Goal: Task Accomplishment & Management: Complete application form

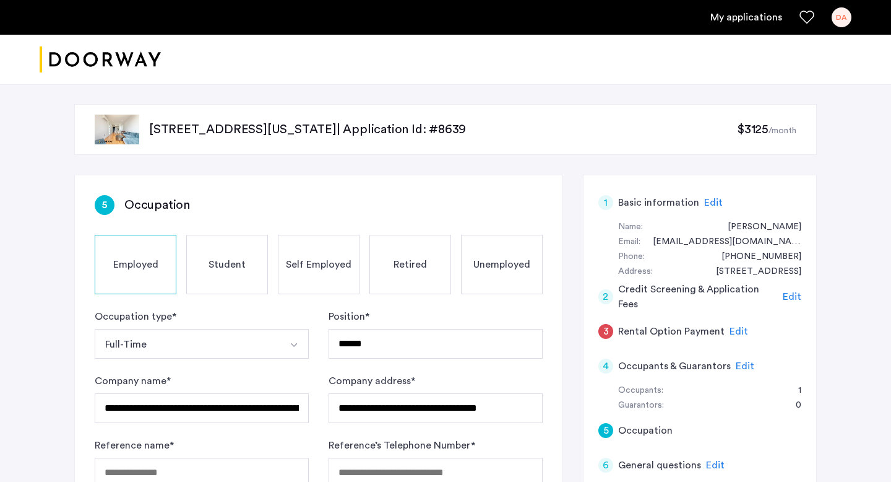
click at [705, 201] on span "Edit" at bounding box center [714, 202] width 19 height 10
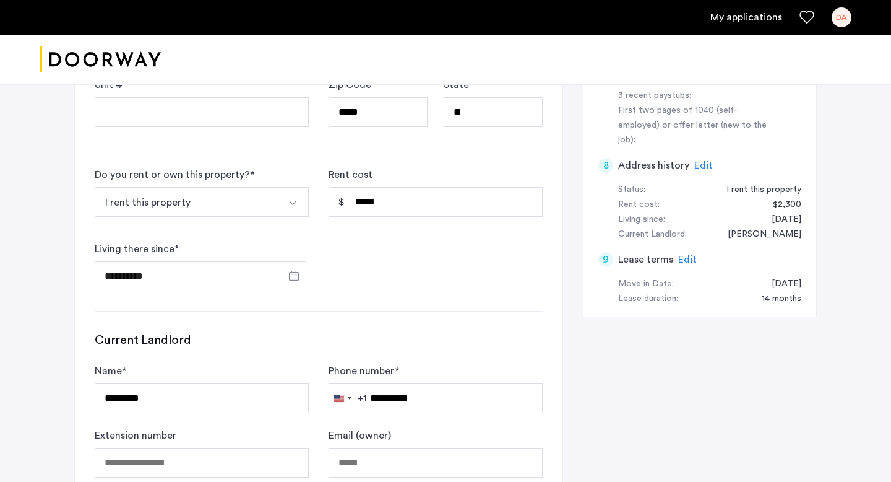
scroll to position [597, 0]
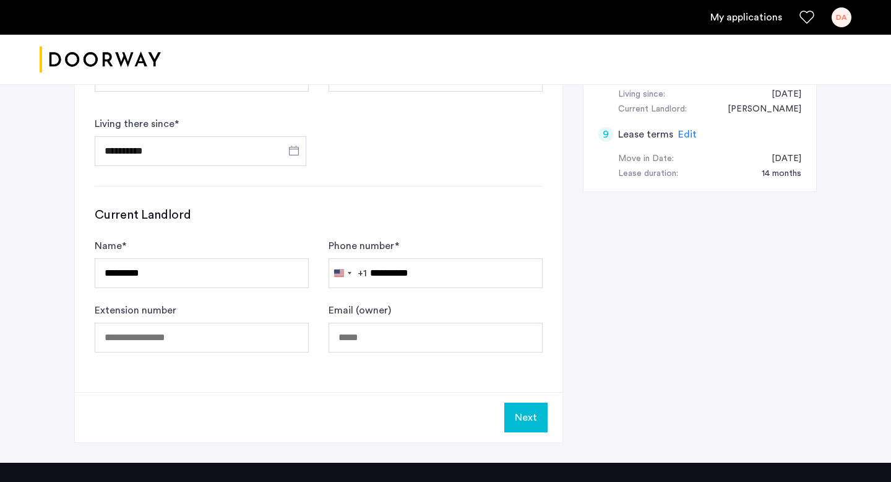
click at [534, 418] on button "Next" at bounding box center [526, 417] width 43 height 30
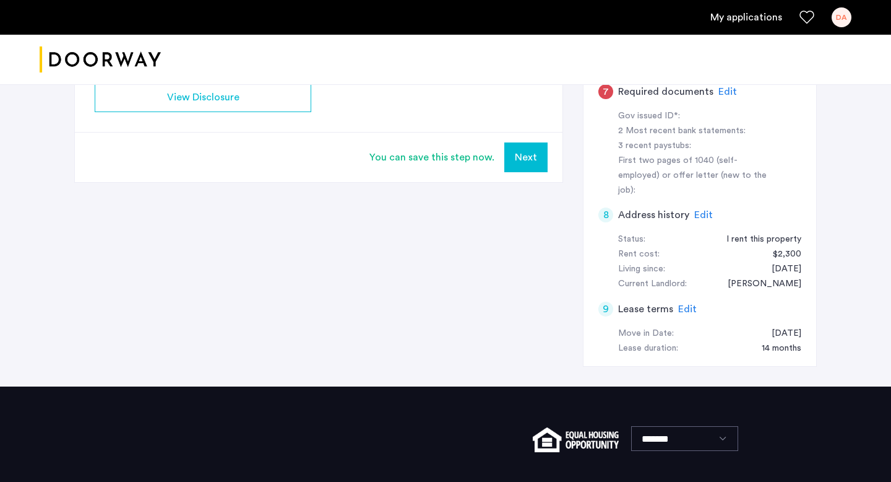
scroll to position [374, 0]
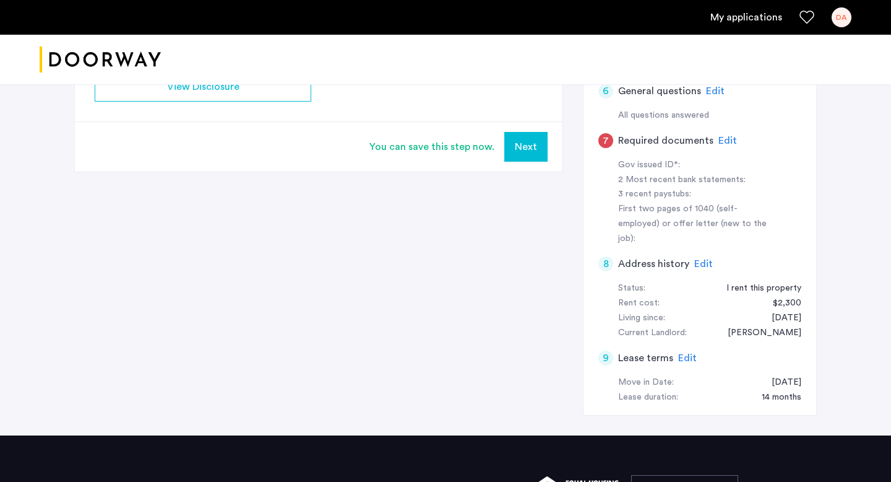
click at [531, 153] on button "Next" at bounding box center [526, 147] width 43 height 30
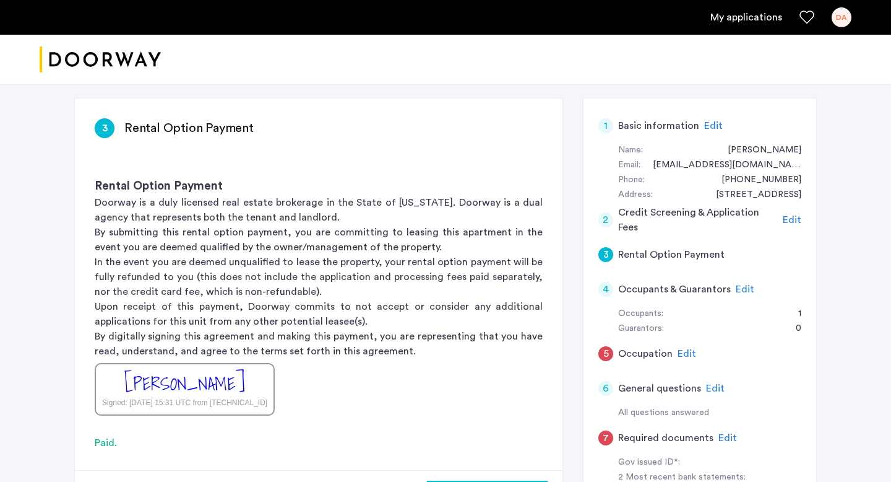
scroll to position [71, 0]
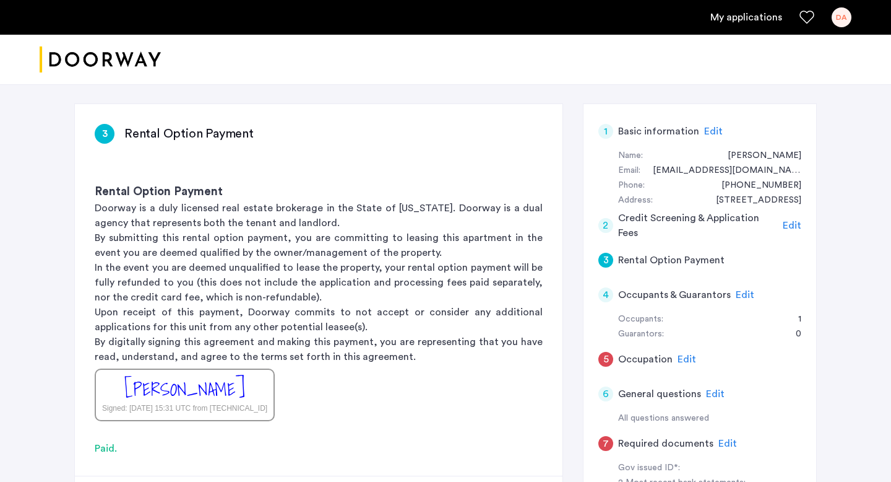
click at [736, 297] on span "Edit" at bounding box center [745, 295] width 19 height 10
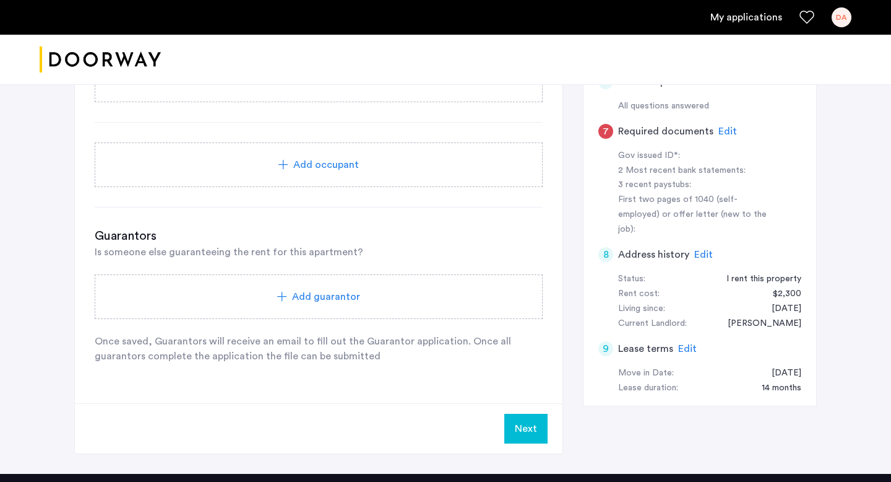
scroll to position [432, 0]
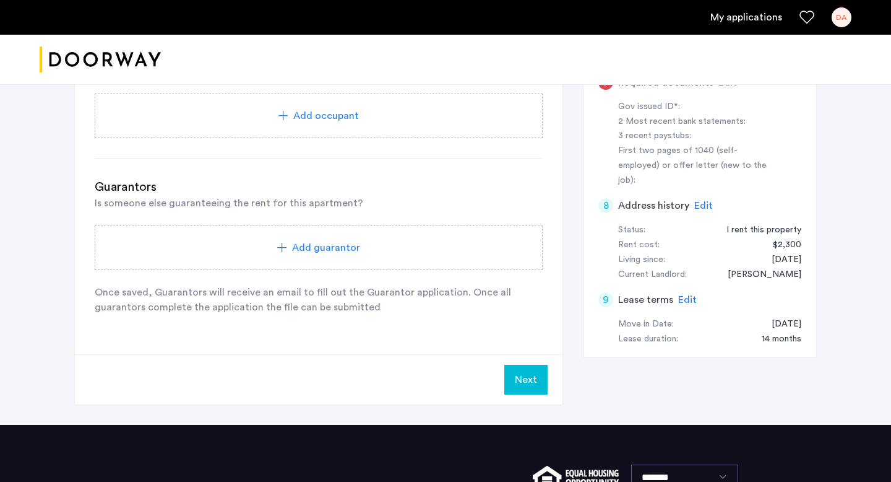
click at [335, 246] on span "Add guarantor" at bounding box center [326, 247] width 68 height 15
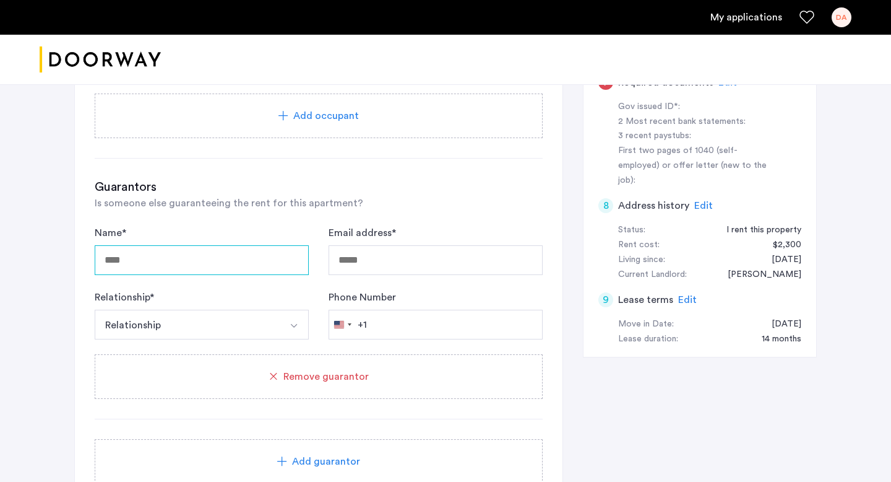
click at [233, 258] on input "Name *" at bounding box center [202, 260] width 214 height 30
click at [313, 397] on div "Remove guarantor" at bounding box center [319, 376] width 448 height 45
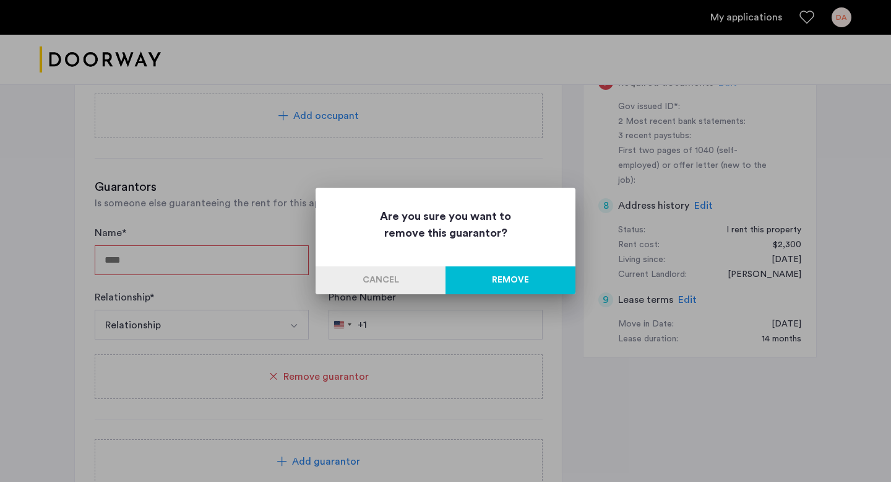
scroll to position [0, 0]
click at [493, 286] on button "Remove" at bounding box center [511, 280] width 130 height 28
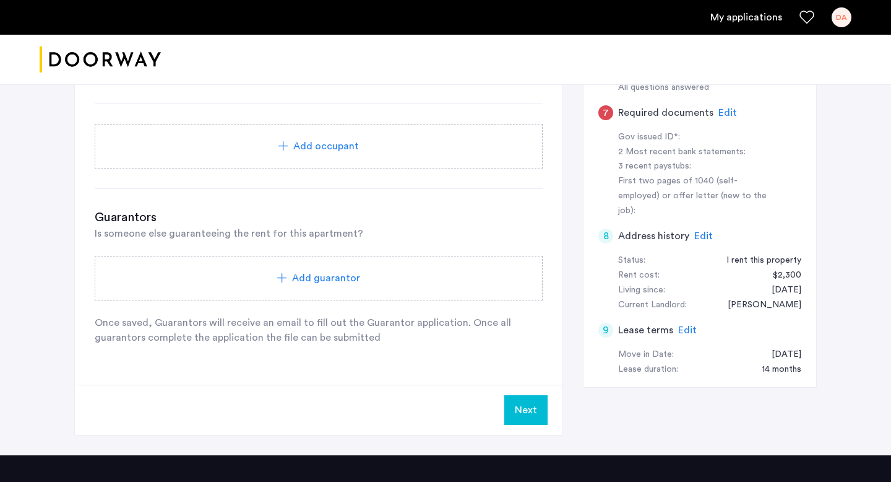
scroll to position [436, 0]
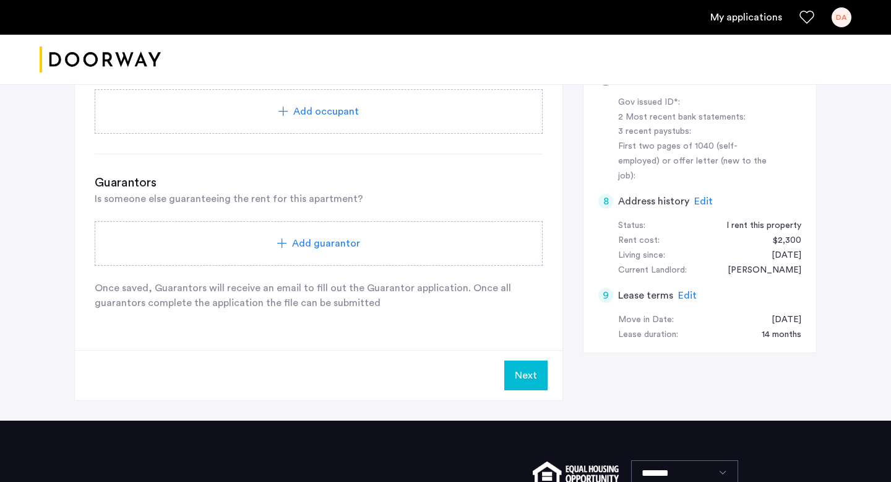
click at [522, 367] on button "Next" at bounding box center [526, 375] width 43 height 30
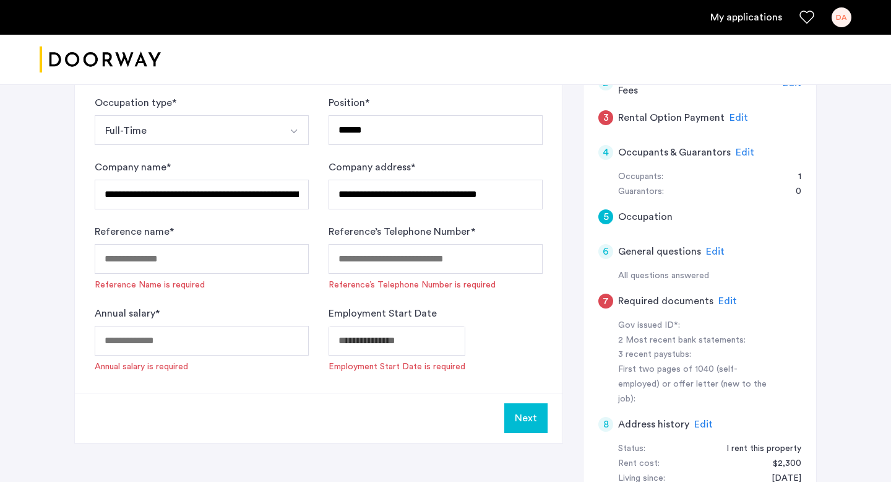
scroll to position [215, 0]
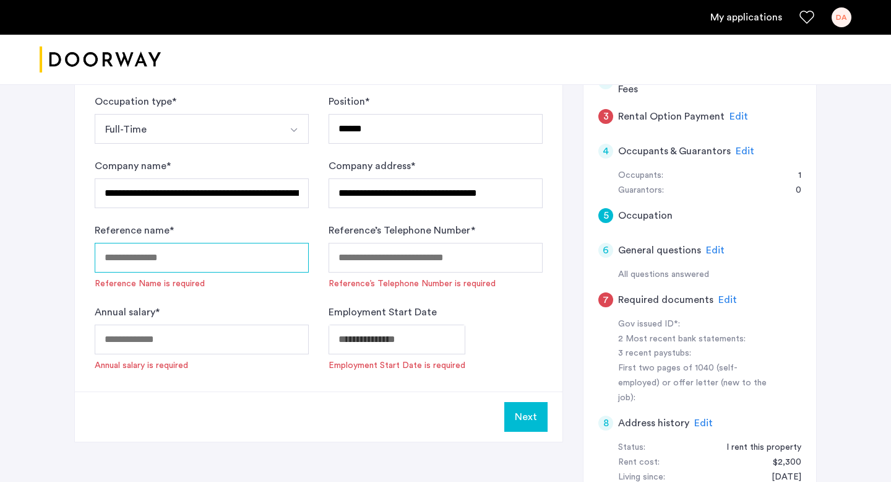
click at [165, 262] on input "Reference name *" at bounding box center [202, 258] width 214 height 30
type input "**********"
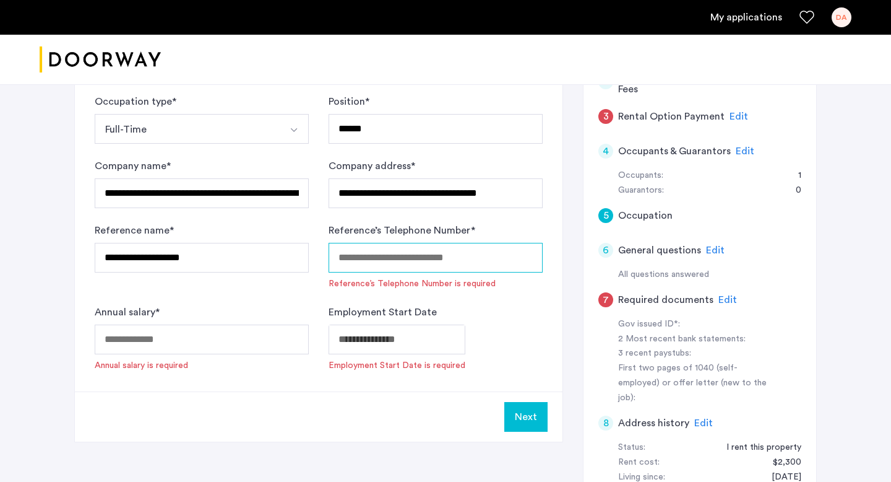
click at [378, 263] on input "Reference’s Telephone Number *" at bounding box center [436, 258] width 214 height 30
type input "**********"
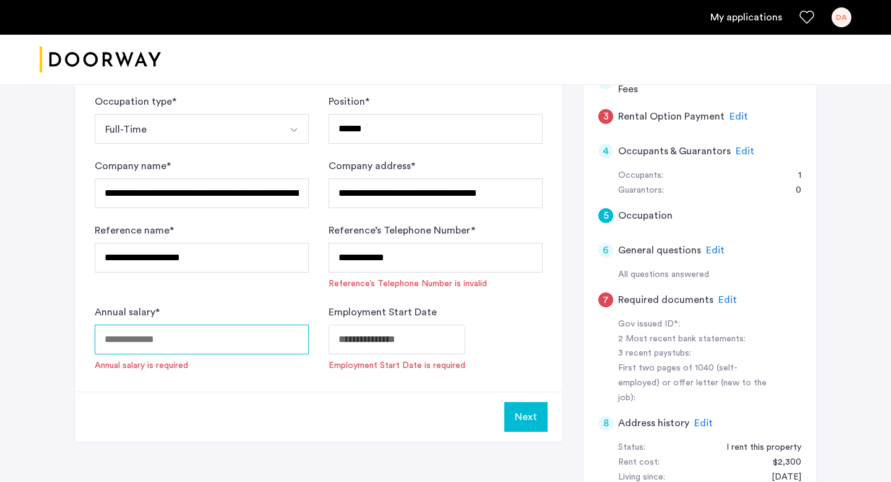
click at [255, 351] on input "Annual salary *" at bounding box center [202, 339] width 214 height 30
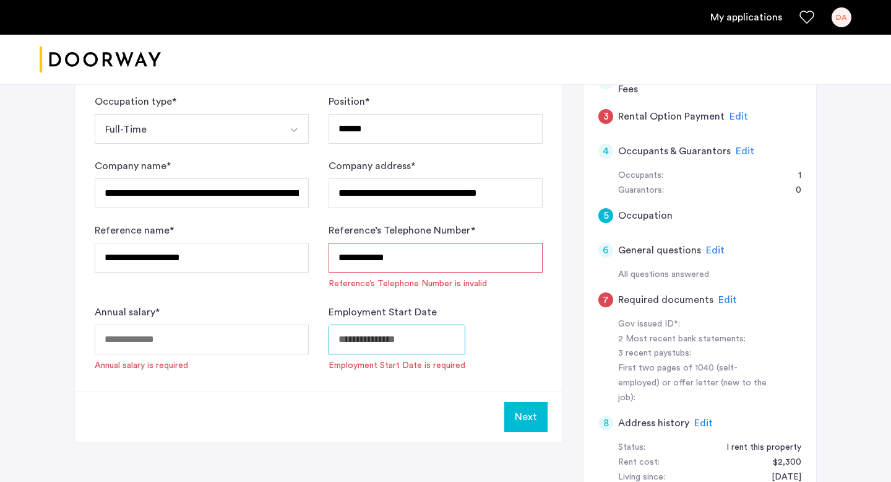
click at [441, 267] on body "**********" at bounding box center [445, 26] width 891 height 482
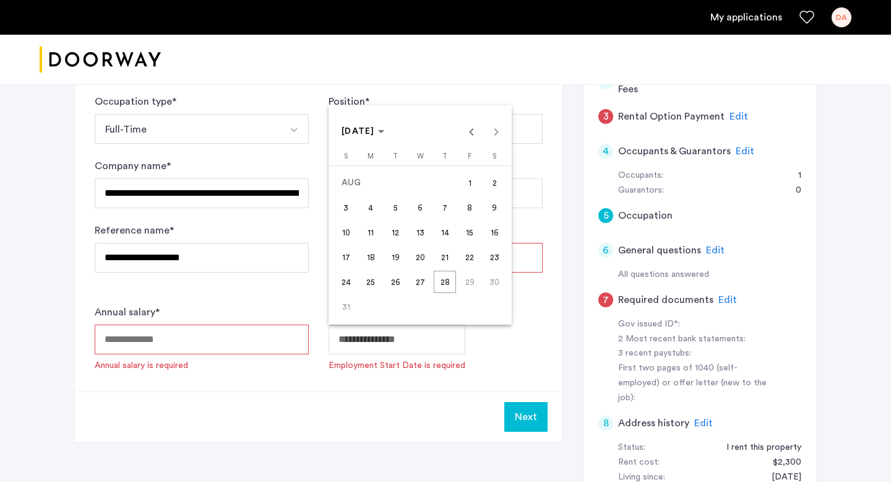
click at [204, 340] on div at bounding box center [445, 241] width 891 height 482
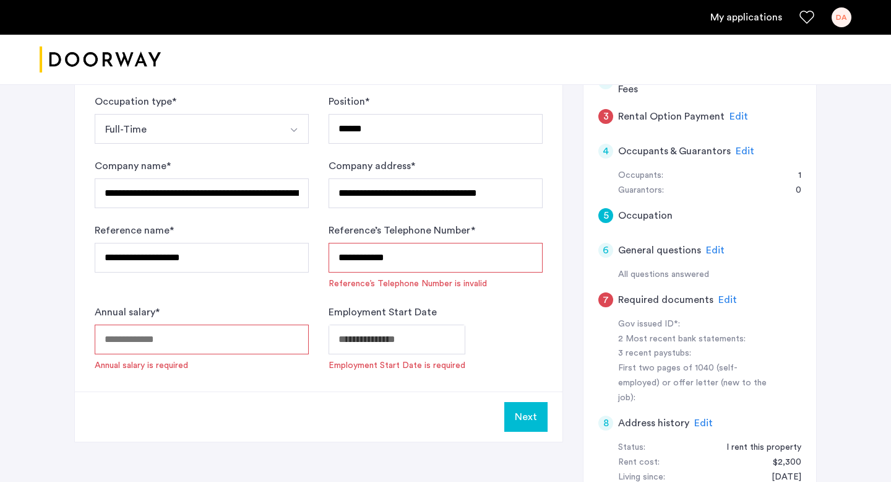
click at [204, 340] on input "Annual salary *" at bounding box center [202, 339] width 214 height 30
click at [138, 396] on div "Next" at bounding box center [319, 416] width 488 height 50
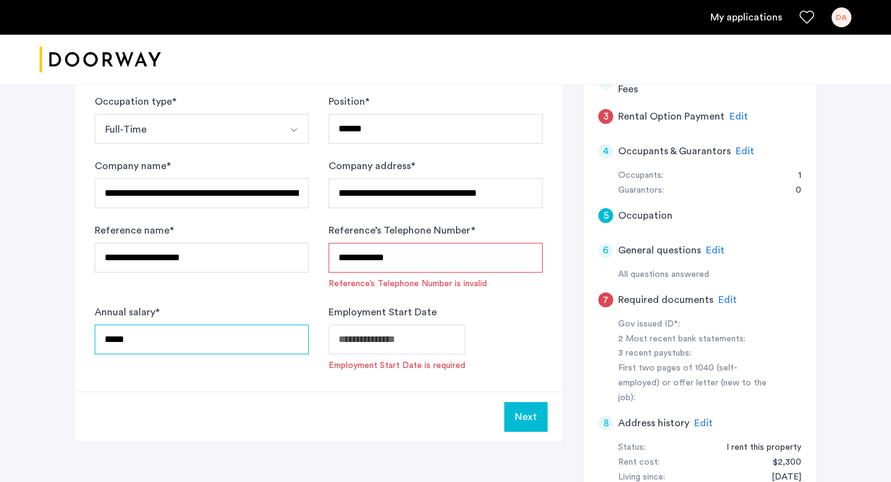
click at [118, 340] on input "*****" at bounding box center [202, 339] width 214 height 30
click at [138, 339] on input "*****" at bounding box center [202, 339] width 214 height 30
type input "*****"
click at [129, 389] on div "**********" at bounding box center [319, 175] width 488 height 431
click at [527, 419] on button "Next" at bounding box center [526, 417] width 43 height 30
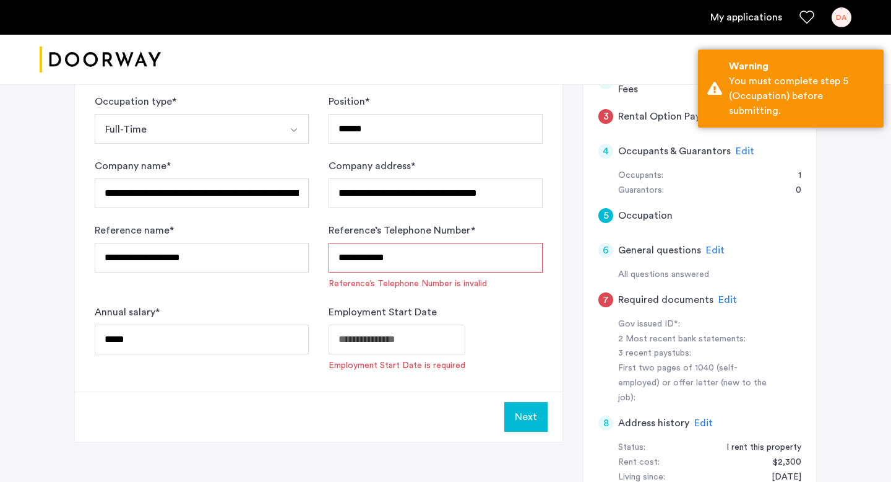
click at [360, 262] on input "**********" at bounding box center [436, 258] width 214 height 30
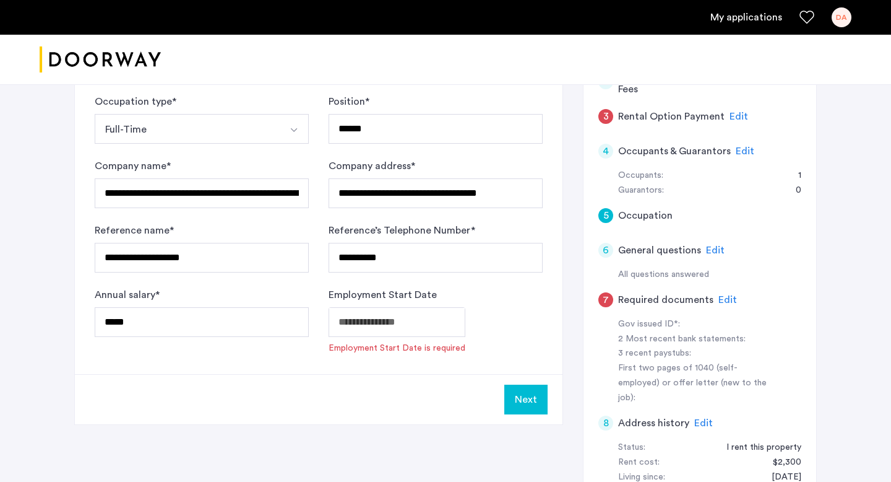
click at [537, 405] on button "Next" at bounding box center [526, 399] width 43 height 30
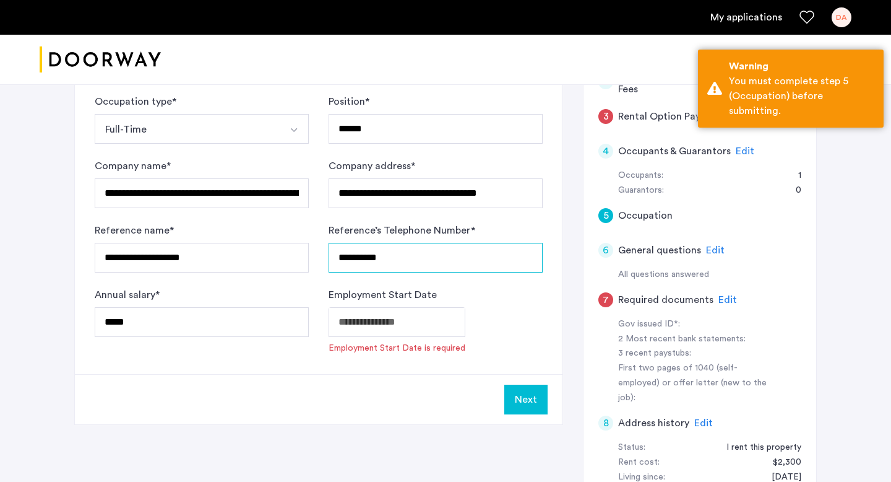
click at [331, 259] on input "**********" at bounding box center [436, 258] width 214 height 30
type input "**********"
click at [351, 441] on div "**********" at bounding box center [445, 277] width 743 height 635
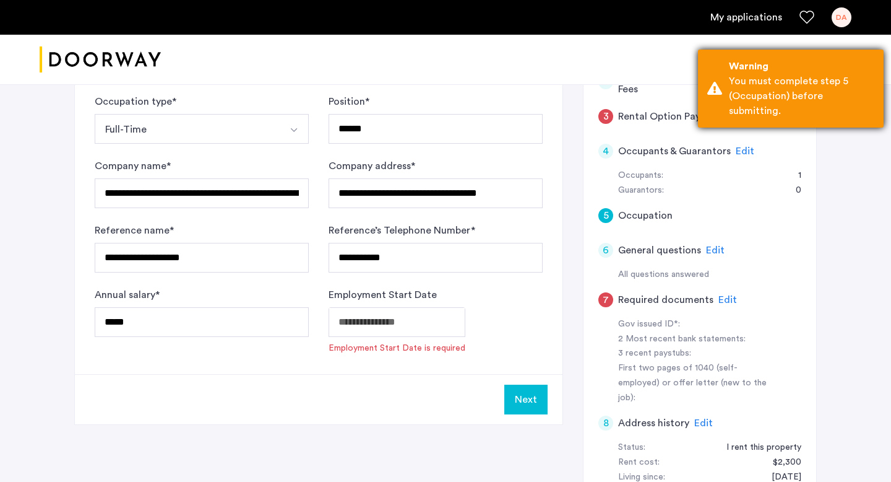
click at [805, 71] on div "Warning" at bounding box center [801, 66] width 145 height 15
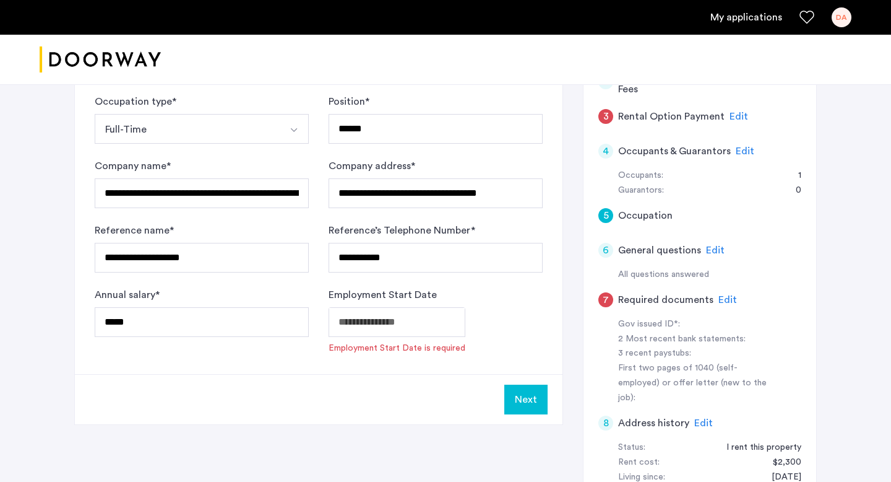
click at [516, 400] on button "Next" at bounding box center [526, 399] width 43 height 30
click at [409, 267] on body "**********" at bounding box center [445, 26] width 891 height 482
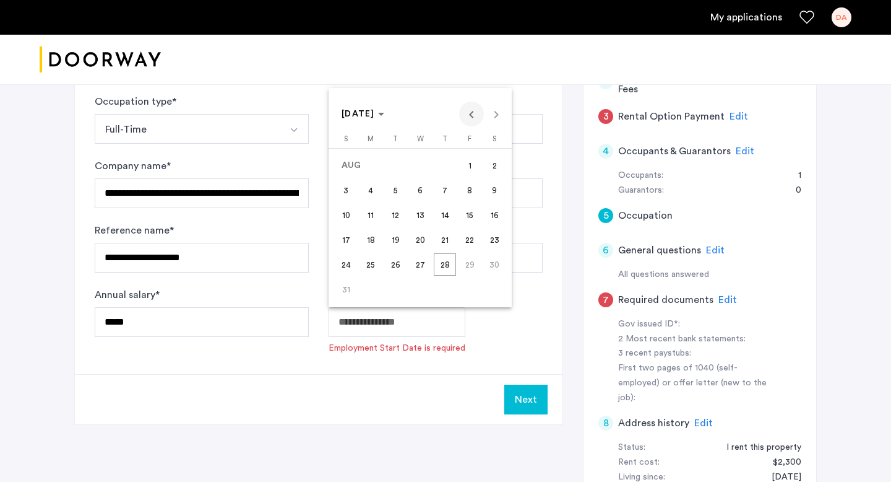
click at [469, 118] on span "Previous month" at bounding box center [471, 114] width 25 height 25
click at [401, 191] on span "1" at bounding box center [395, 190] width 22 height 22
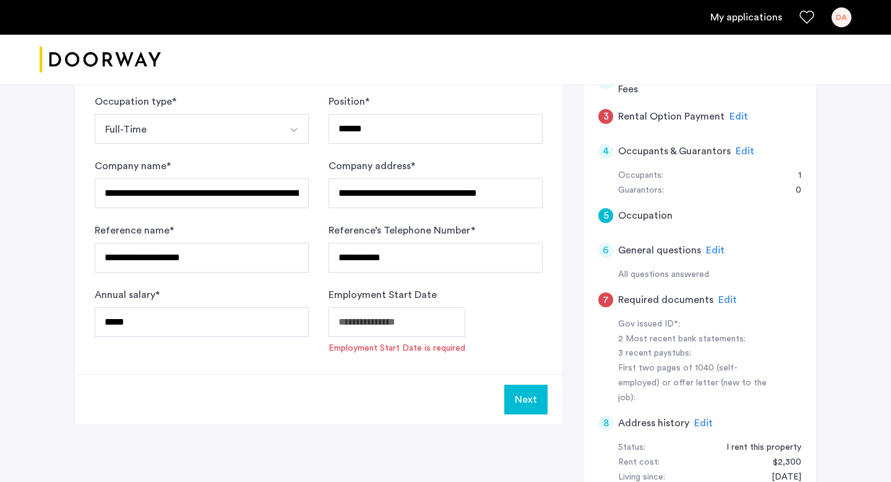
type input "**********"
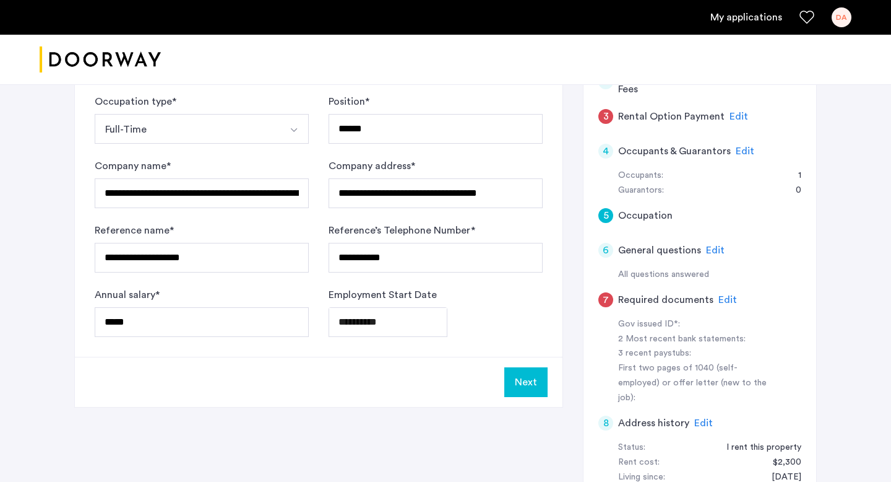
click at [518, 379] on button "Next" at bounding box center [526, 382] width 43 height 30
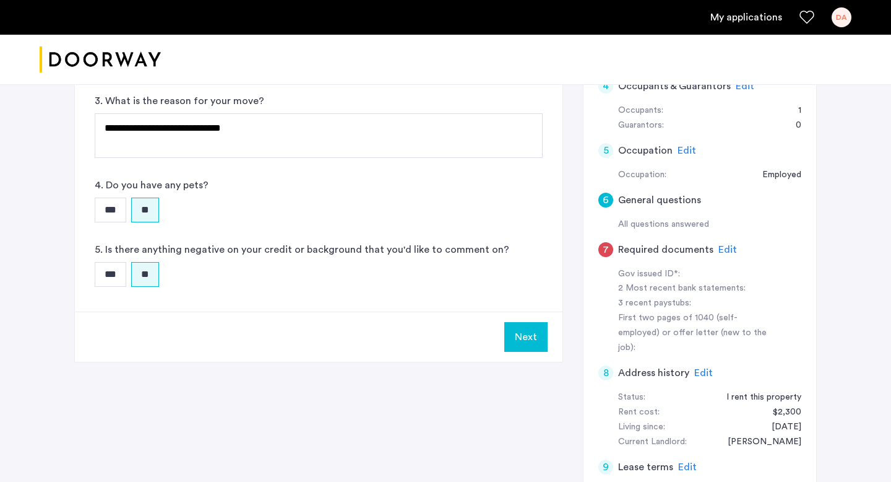
scroll to position [290, 0]
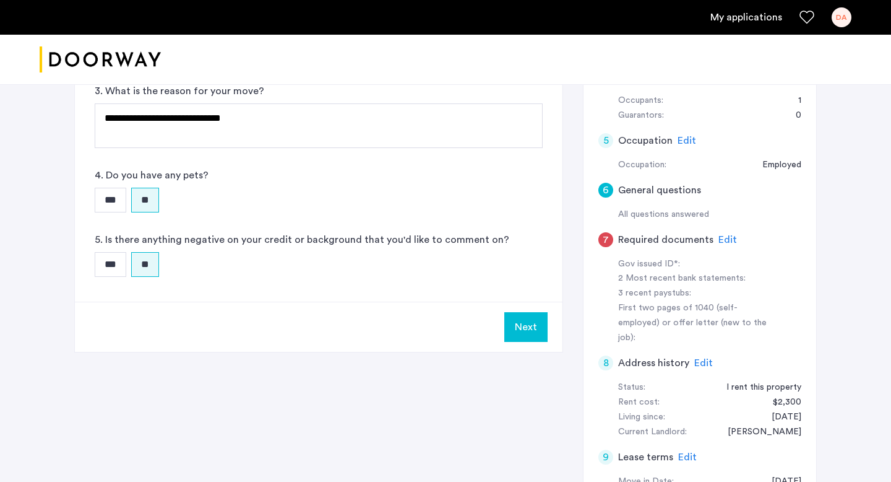
click at [529, 319] on button "Next" at bounding box center [526, 327] width 43 height 30
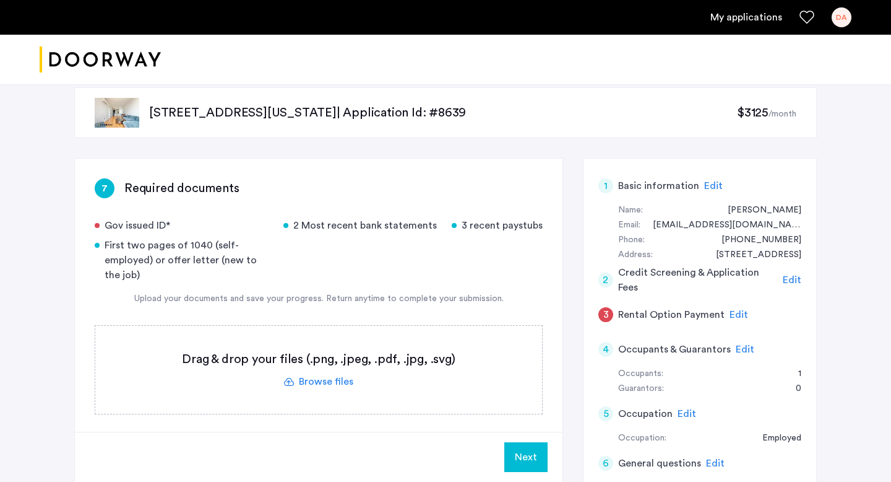
scroll to position [40, 0]
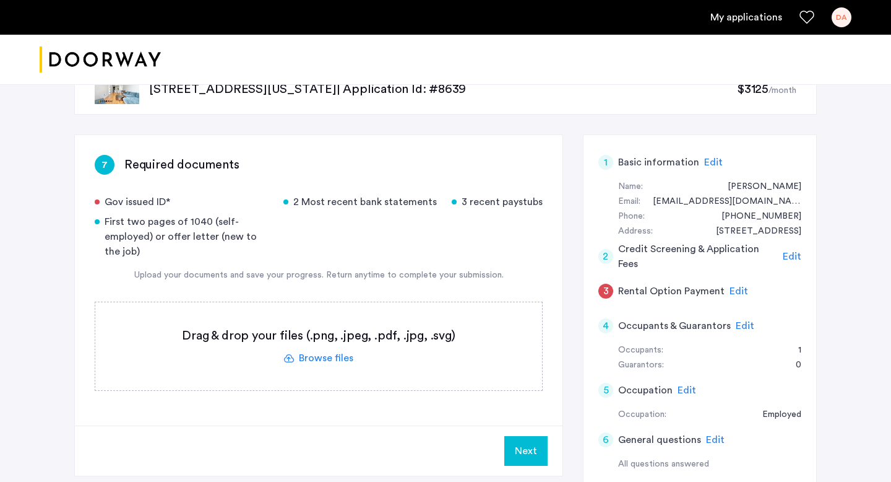
click at [340, 357] on label at bounding box center [318, 346] width 447 height 88
click at [0, 0] on input "file" at bounding box center [0, 0] width 0 height 0
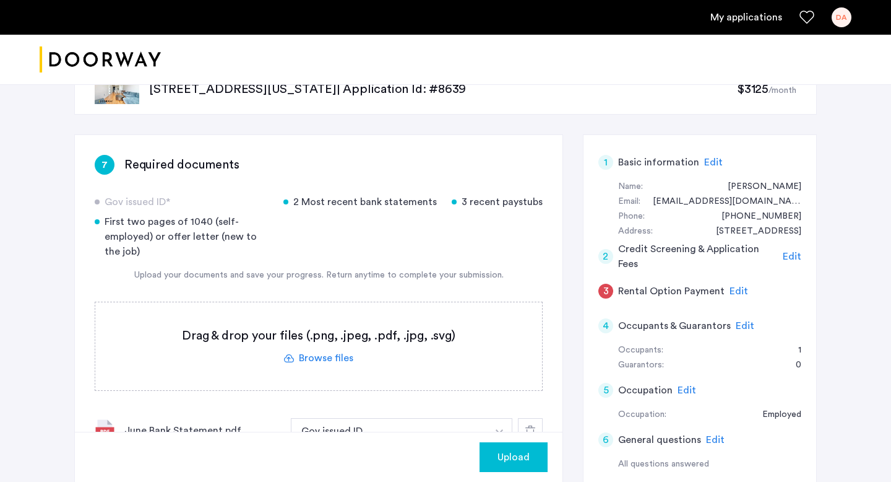
click at [316, 359] on label at bounding box center [318, 346] width 447 height 88
click at [0, 0] on input "file" at bounding box center [0, 0] width 0 height 0
click at [329, 358] on label at bounding box center [318, 346] width 447 height 88
click at [0, 0] on input "file" at bounding box center [0, 0] width 0 height 0
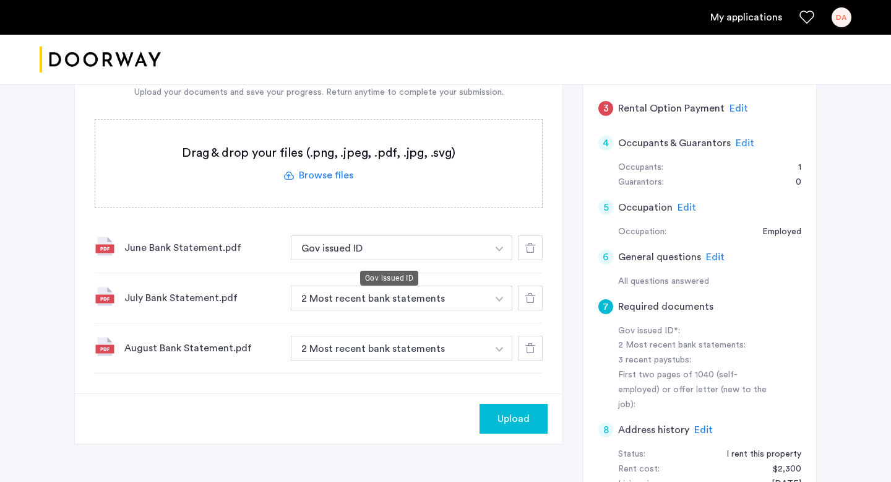
scroll to position [217, 0]
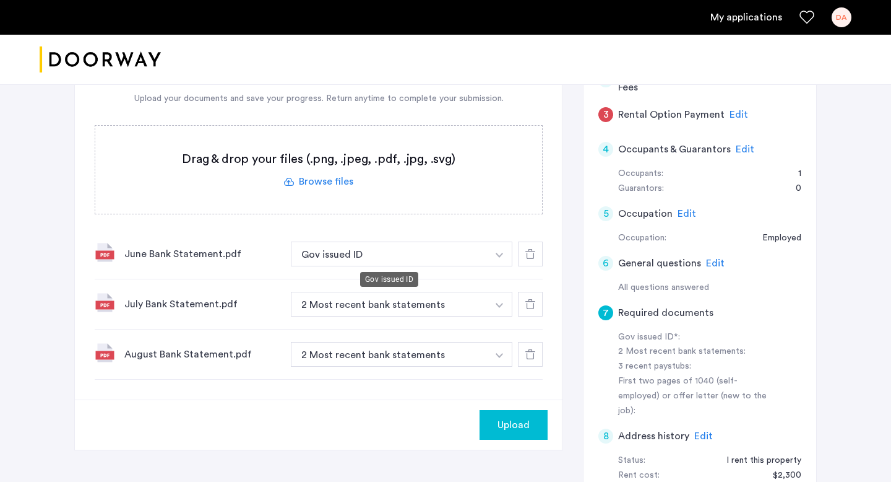
click at [350, 253] on button "Gov issued ID" at bounding box center [389, 253] width 197 height 25
click at [366, 255] on button "Gov issued ID" at bounding box center [389, 253] width 197 height 25
click at [532, 252] on icon at bounding box center [531, 254] width 10 height 10
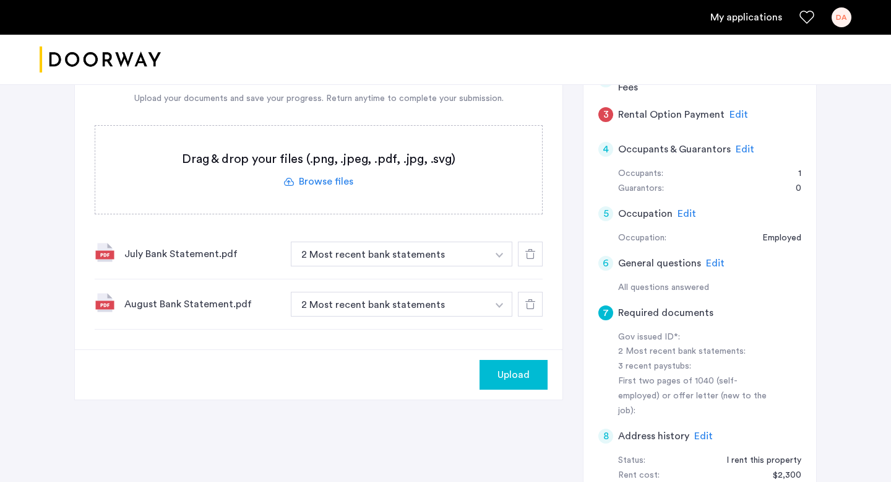
click at [321, 181] on label at bounding box center [318, 170] width 447 height 88
click at [0, 0] on input "file" at bounding box center [0, 0] width 0 height 0
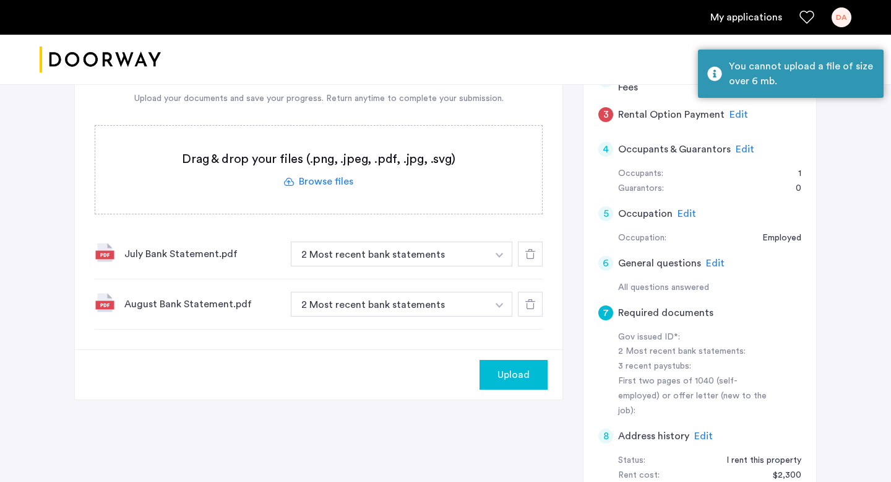
click at [321, 181] on label at bounding box center [318, 170] width 447 height 88
click at [0, 0] on input "file" at bounding box center [0, 0] width 0 height 0
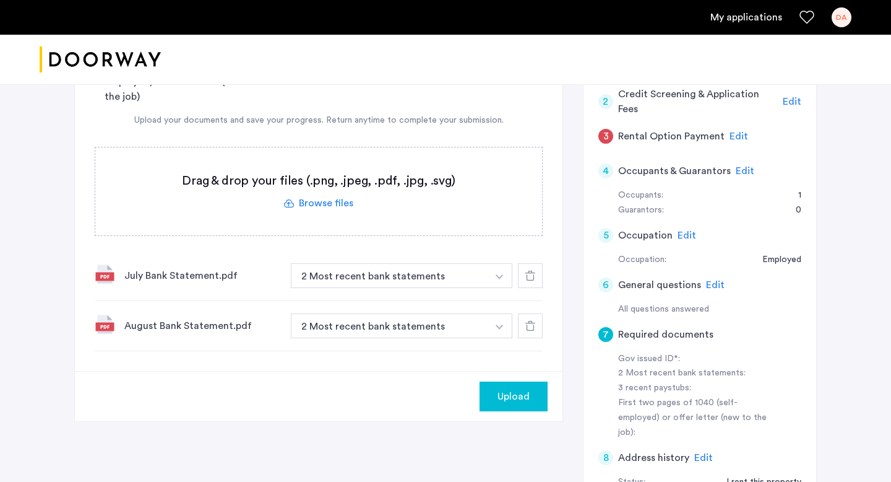
scroll to position [132, 0]
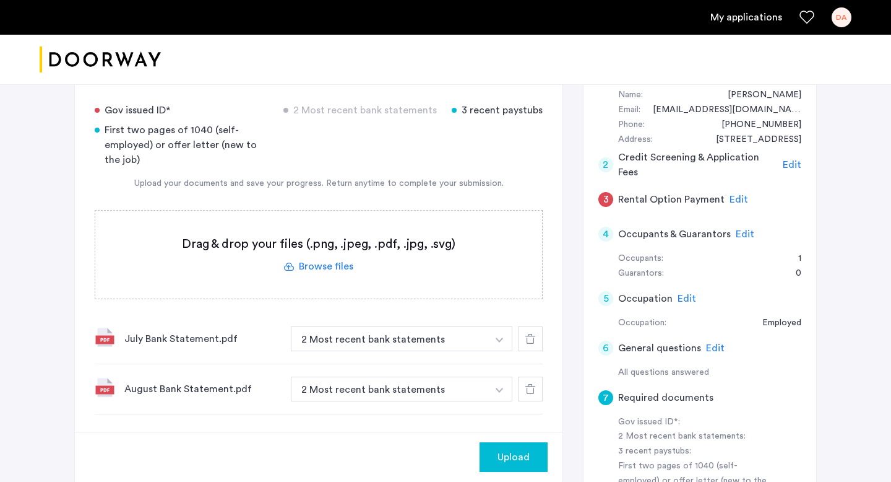
click at [318, 269] on label at bounding box center [318, 254] width 447 height 88
click at [0, 0] on input "file" at bounding box center [0, 0] width 0 height 0
click at [315, 269] on label at bounding box center [318, 254] width 447 height 88
click at [0, 0] on input "file" at bounding box center [0, 0] width 0 height 0
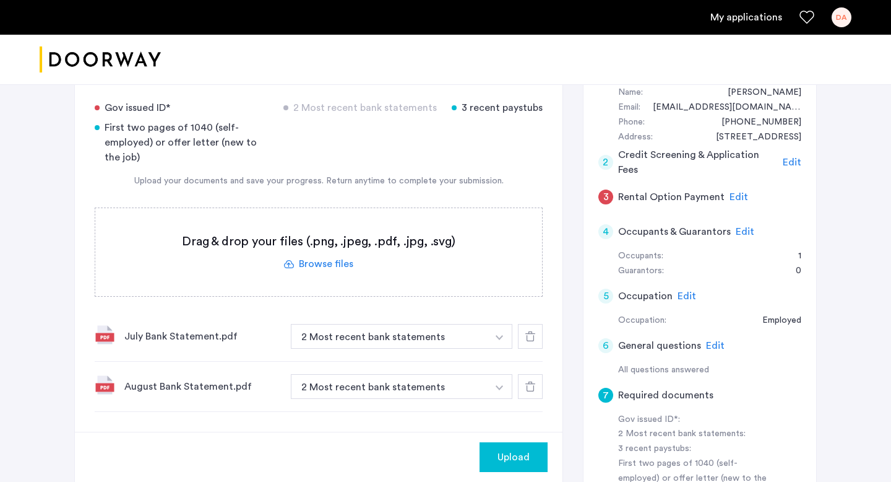
scroll to position [111, 0]
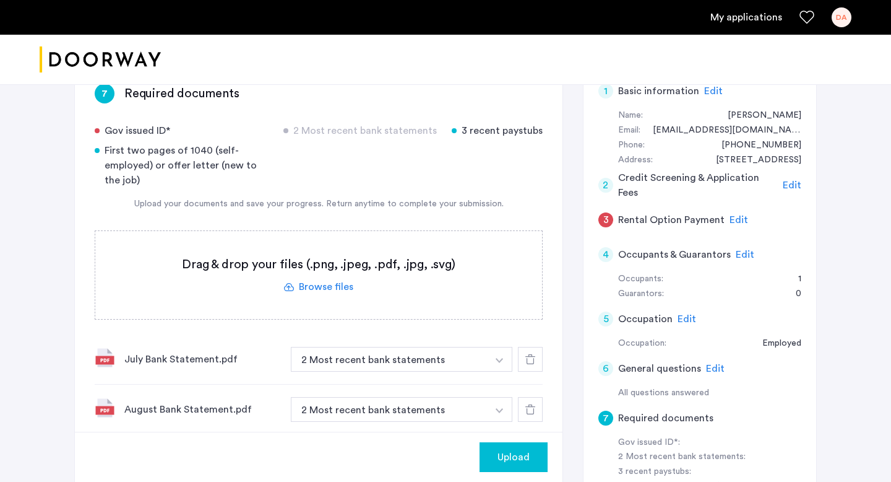
click at [333, 292] on label at bounding box center [318, 275] width 447 height 88
click at [0, 0] on input "file" at bounding box center [0, 0] width 0 height 0
click at [321, 288] on label at bounding box center [318, 275] width 447 height 88
click at [0, 0] on input "file" at bounding box center [0, 0] width 0 height 0
click at [335, 282] on label at bounding box center [318, 275] width 447 height 88
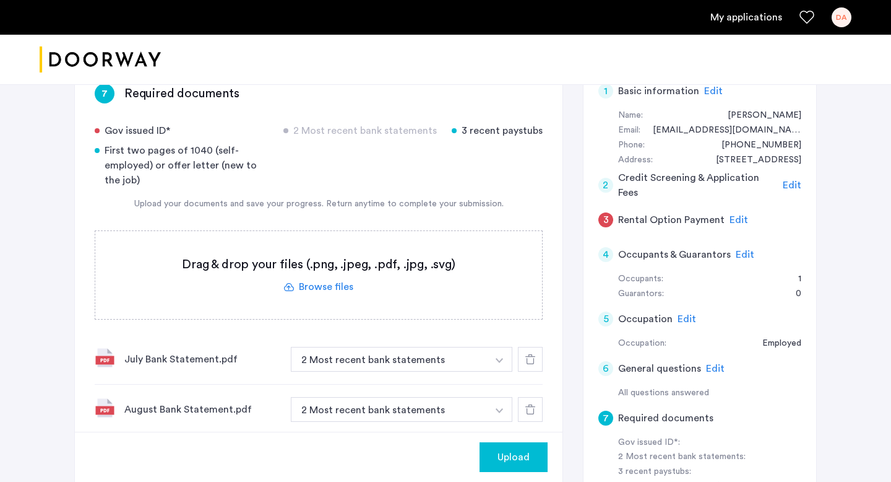
click at [0, 0] on input "file" at bounding box center [0, 0] width 0 height 0
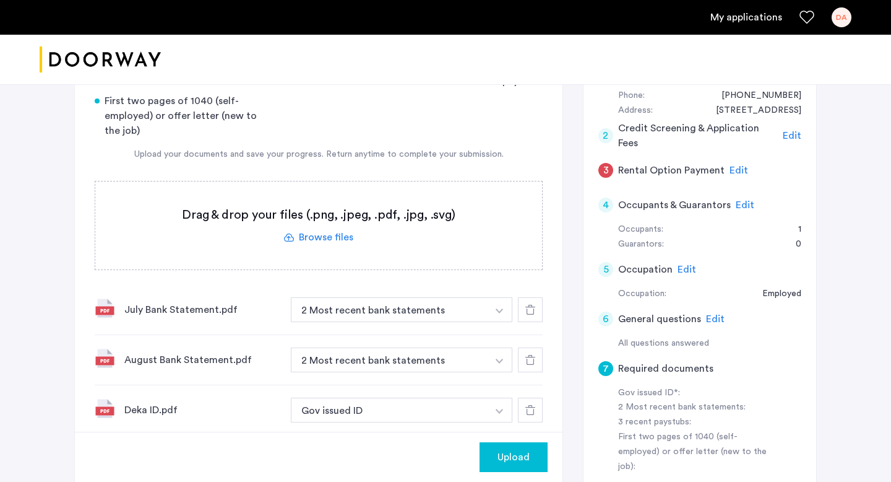
scroll to position [147, 0]
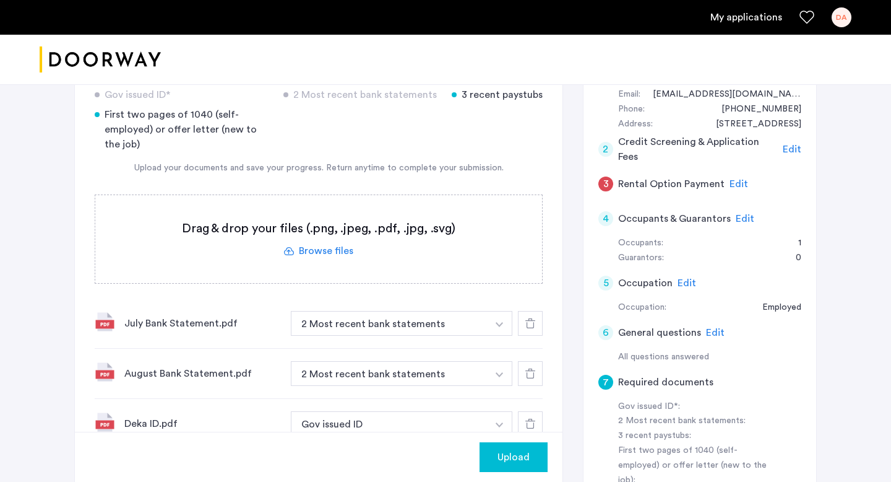
click at [313, 249] on label at bounding box center [318, 239] width 447 height 88
click at [0, 0] on input "file" at bounding box center [0, 0] width 0 height 0
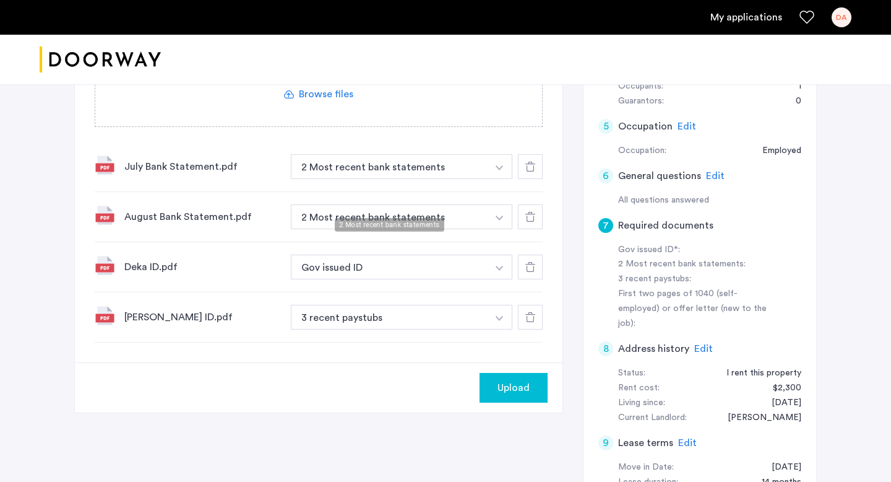
scroll to position [321, 0]
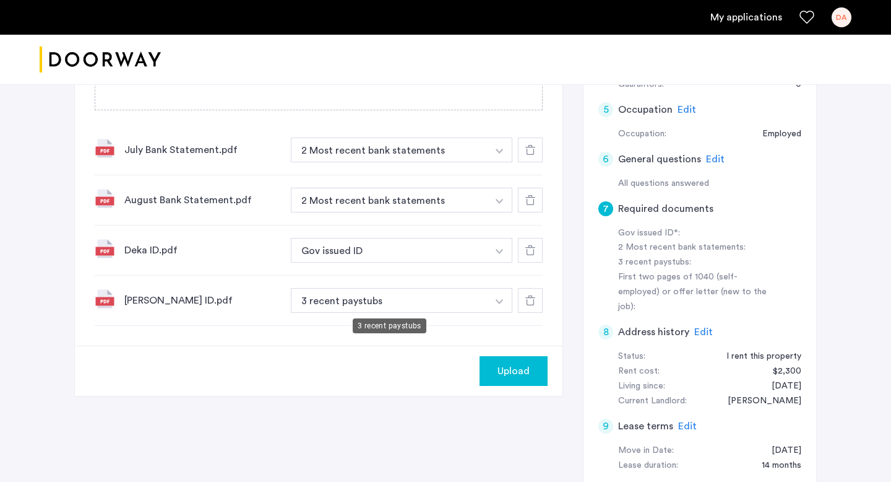
click at [399, 290] on button "3 recent paystubs" at bounding box center [389, 300] width 197 height 25
click at [409, 301] on button "3 recent paystubs" at bounding box center [389, 300] width 197 height 25
click at [503, 154] on img "button" at bounding box center [499, 151] width 7 height 5
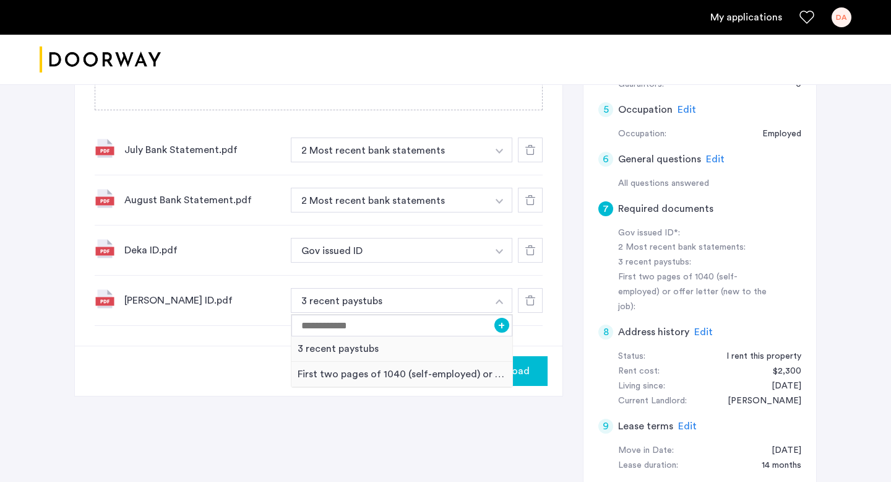
click at [503, 303] on img "button" at bounding box center [499, 301] width 7 height 5
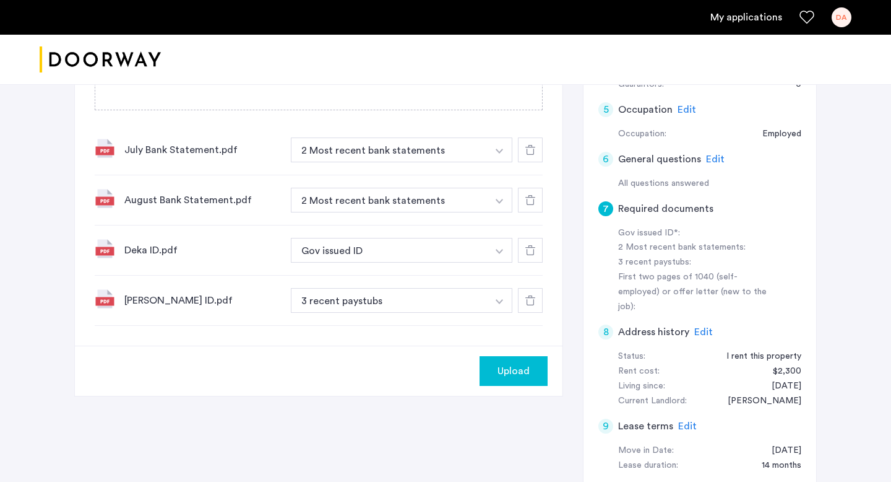
click at [503, 154] on img "button" at bounding box center [499, 151] width 7 height 5
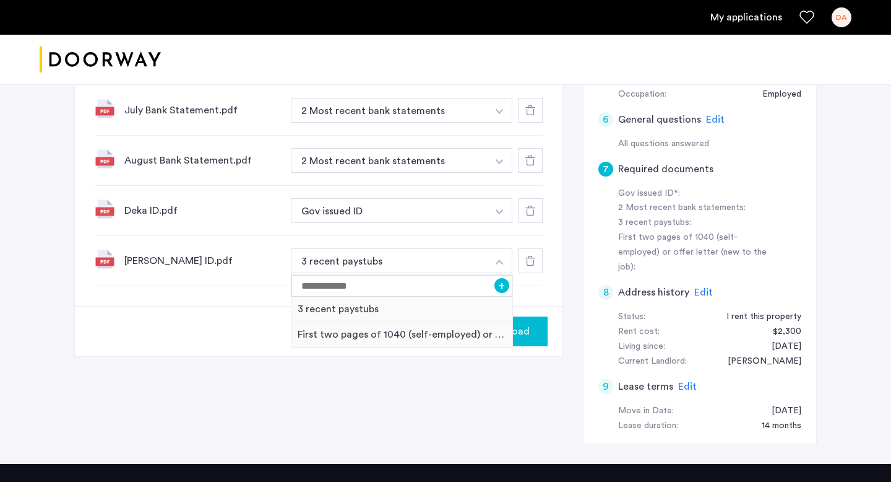
scroll to position [364, 0]
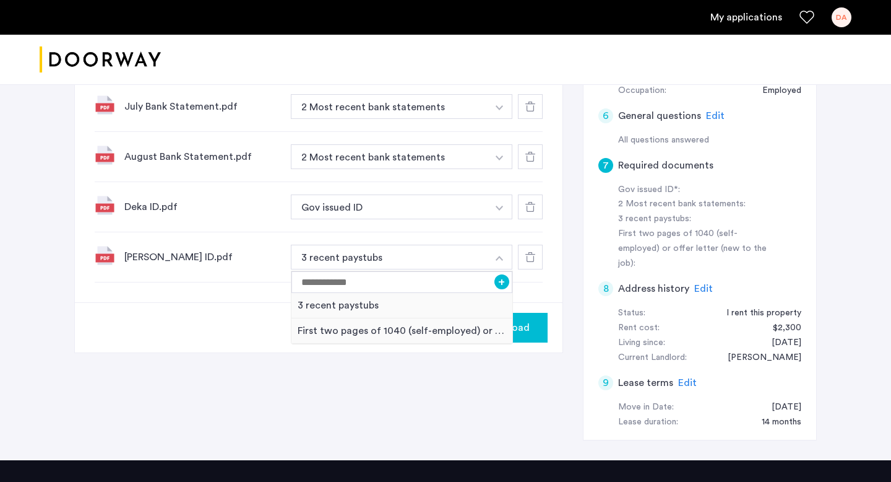
click at [529, 256] on icon at bounding box center [531, 257] width 10 height 10
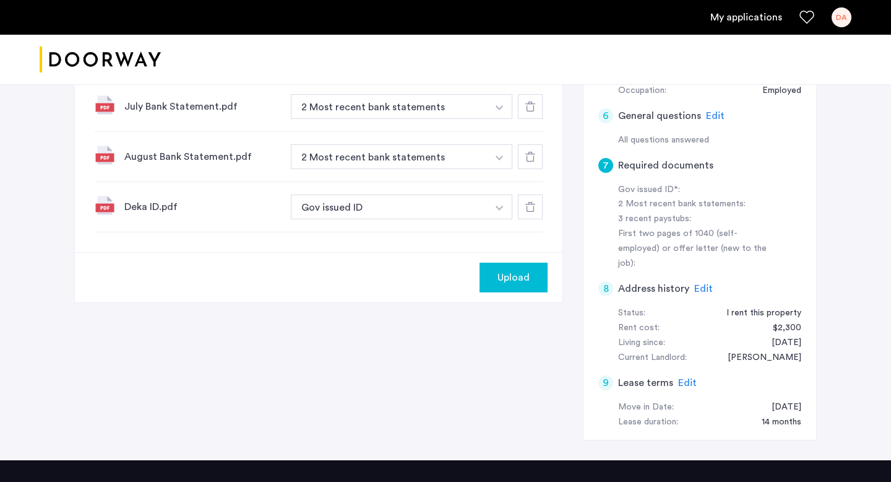
click at [528, 206] on icon at bounding box center [531, 207] width 10 height 10
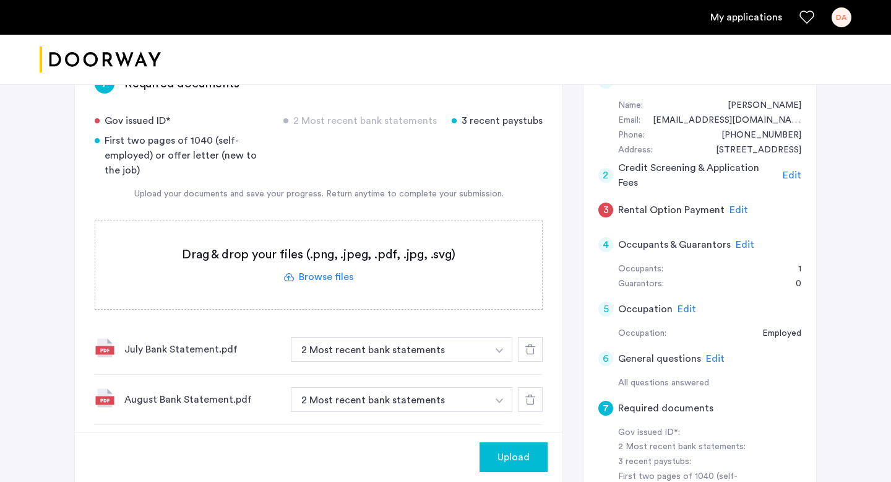
scroll to position [0, 0]
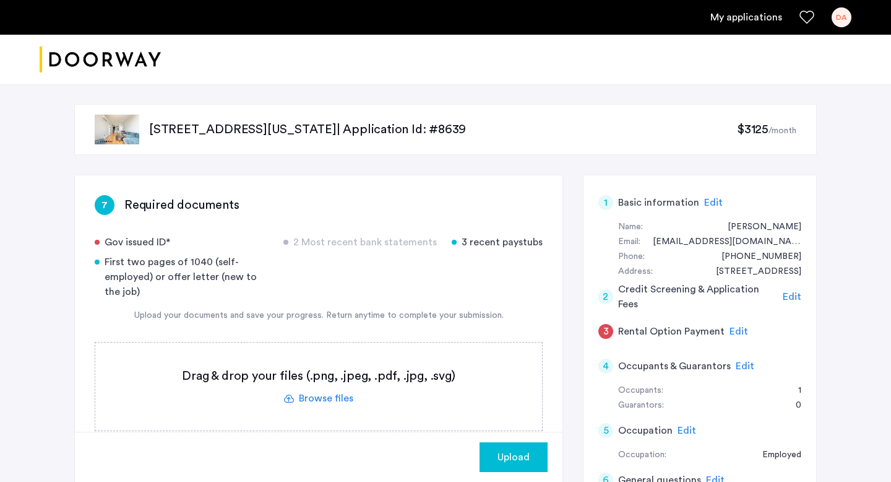
click at [305, 391] on label at bounding box center [318, 386] width 447 height 88
click at [0, 0] on input "file" at bounding box center [0, 0] width 0 height 0
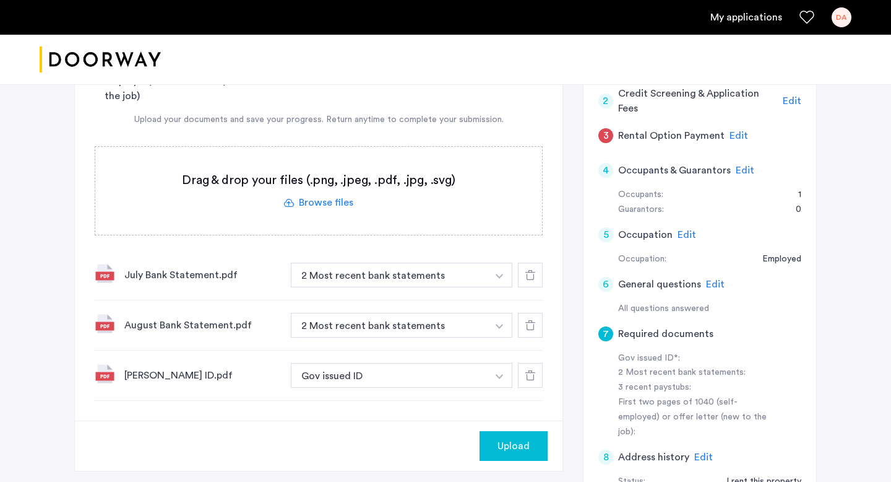
scroll to position [195, 0]
click at [327, 207] on label at bounding box center [318, 191] width 447 height 88
click at [0, 0] on input "file" at bounding box center [0, 0] width 0 height 0
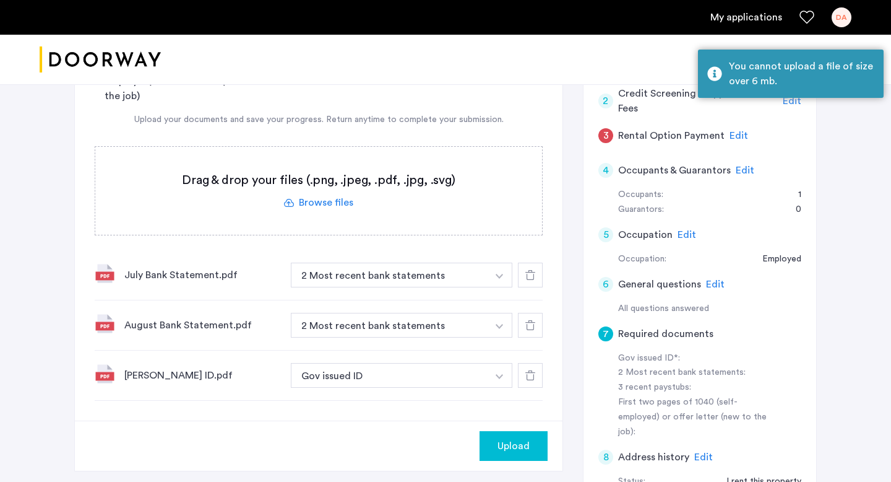
scroll to position [160, 0]
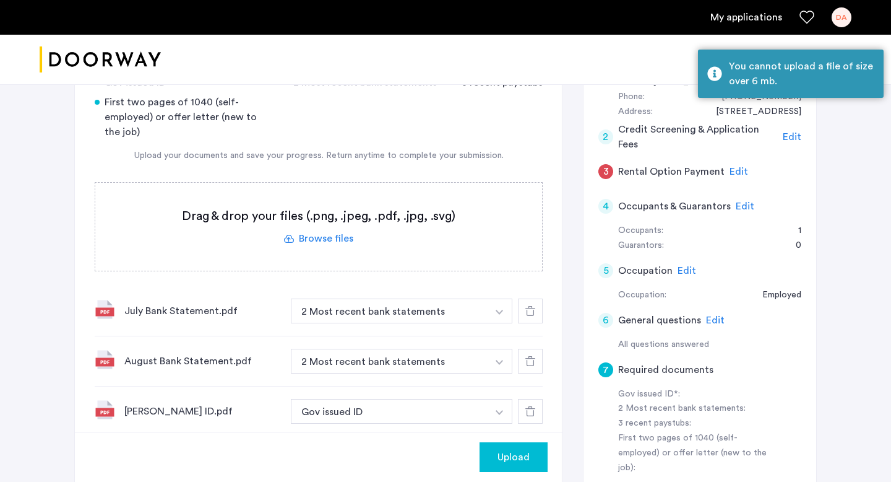
click at [332, 240] on label at bounding box center [318, 227] width 447 height 88
click at [0, 0] on input "file" at bounding box center [0, 0] width 0 height 0
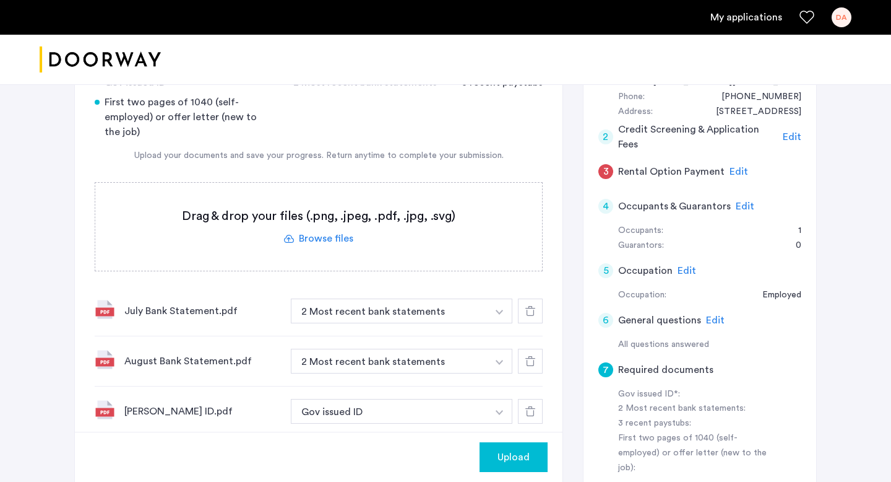
click at [500, 459] on span "Upload" at bounding box center [514, 456] width 32 height 15
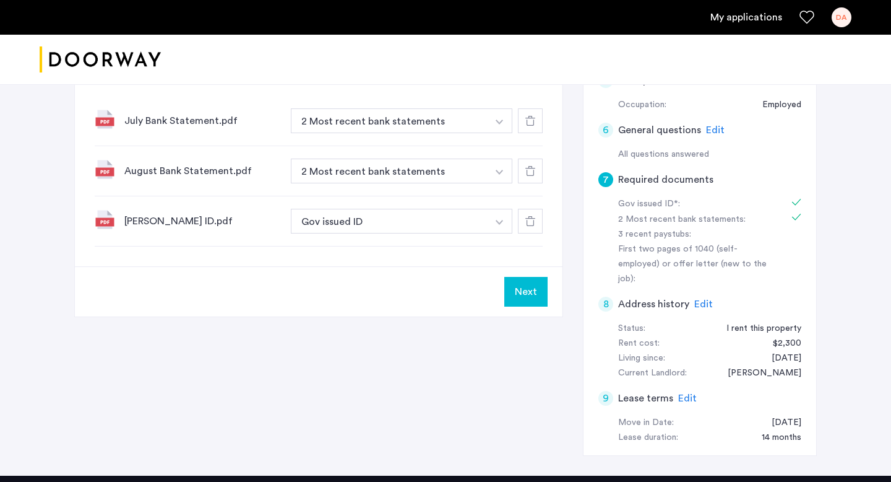
scroll to position [390, 0]
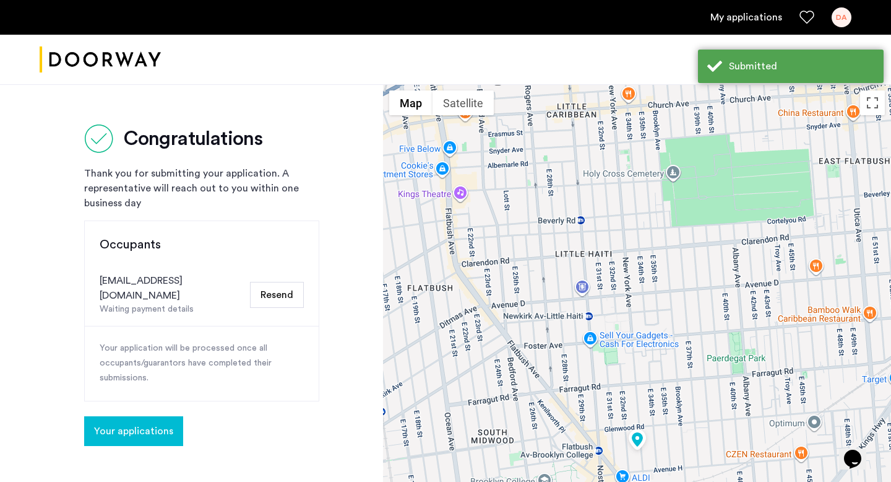
click at [157, 423] on span "Your applications" at bounding box center [133, 430] width 79 height 15
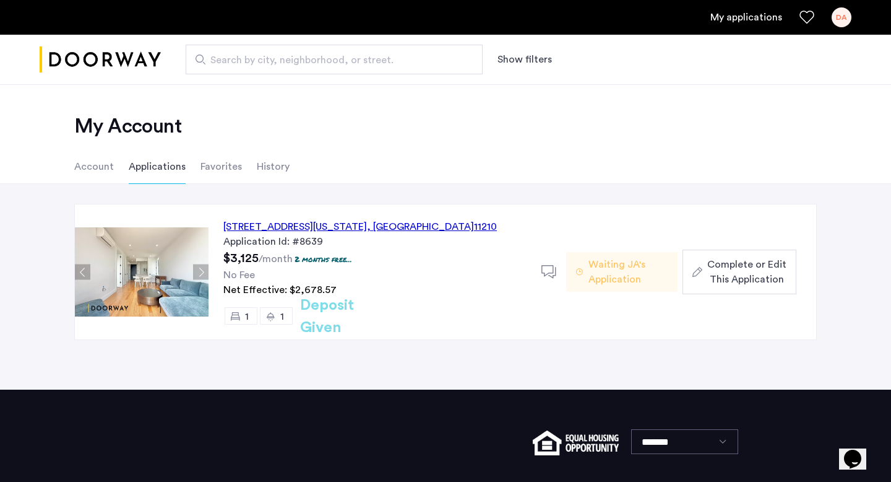
click at [714, 279] on span "Complete or Edit This Application" at bounding box center [747, 272] width 79 height 30
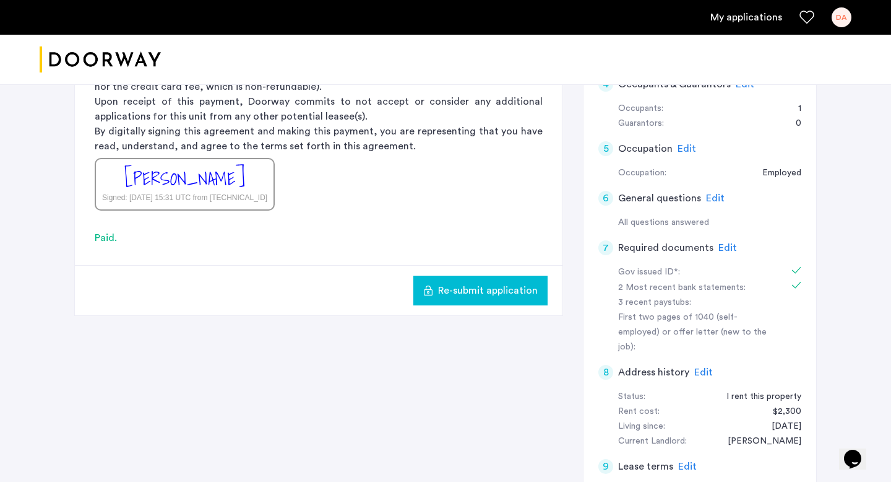
scroll to position [297, 0]
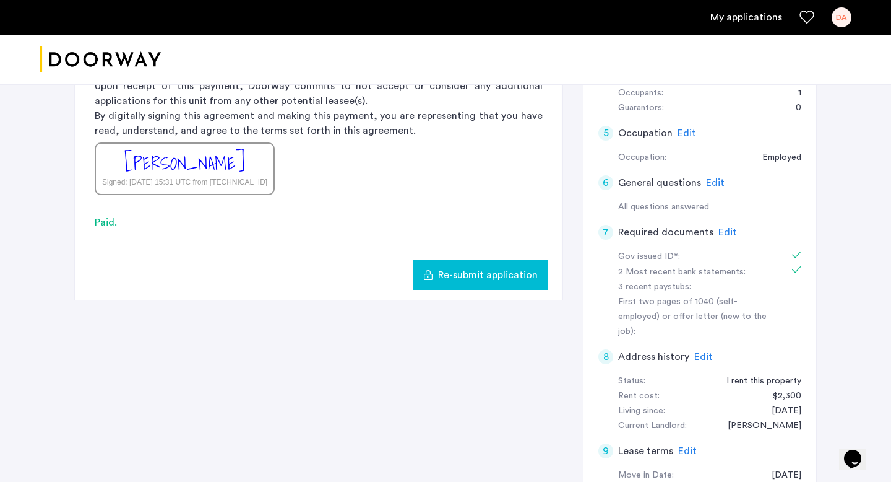
click at [721, 233] on span "Edit" at bounding box center [728, 232] width 19 height 10
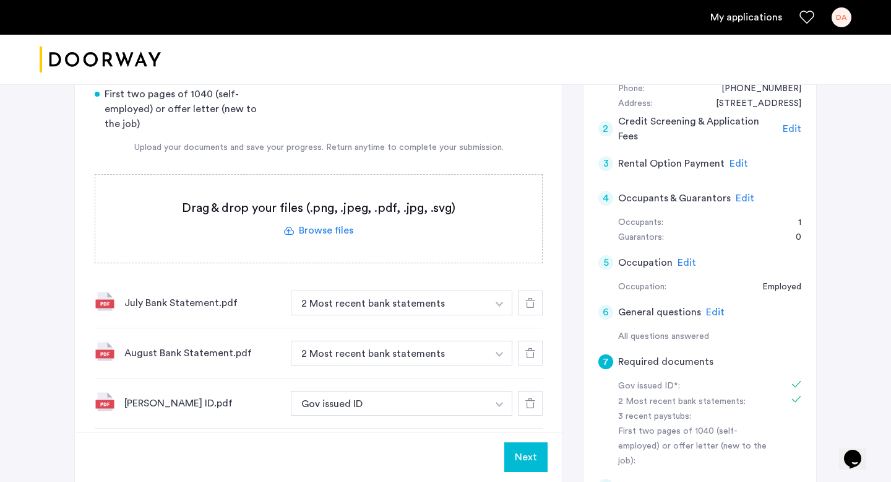
scroll to position [159, 0]
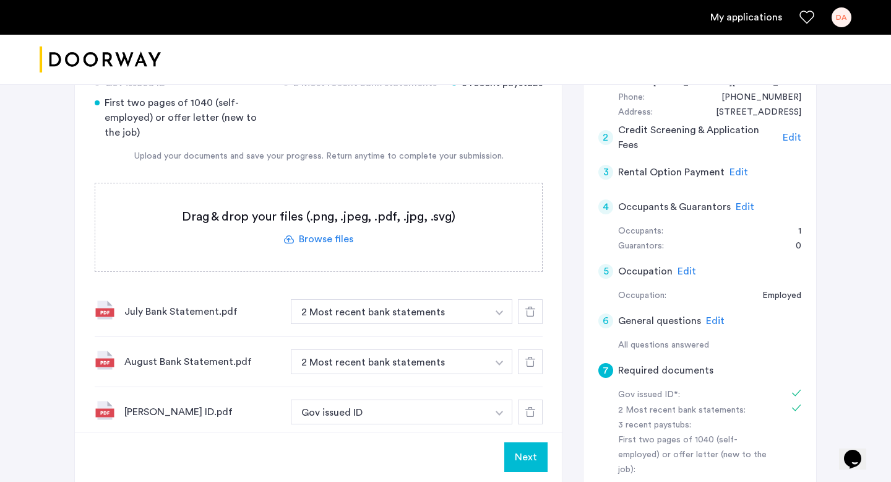
click at [342, 241] on label at bounding box center [318, 227] width 447 height 88
click at [0, 0] on input "file" at bounding box center [0, 0] width 0 height 0
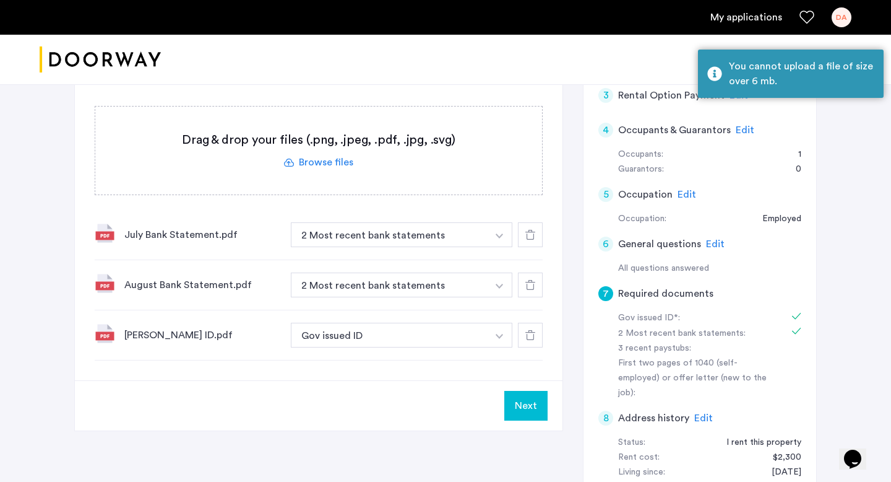
scroll to position [233, 0]
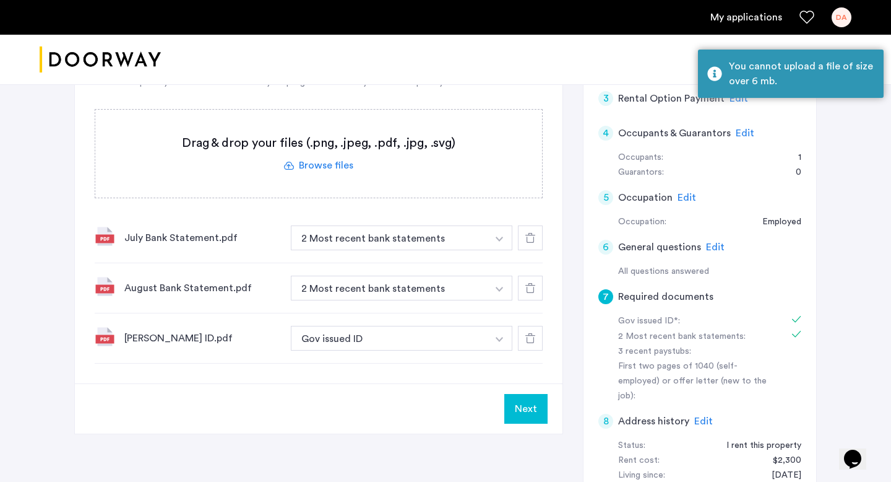
click at [324, 167] on label at bounding box center [318, 154] width 447 height 88
click at [0, 0] on input "file" at bounding box center [0, 0] width 0 height 0
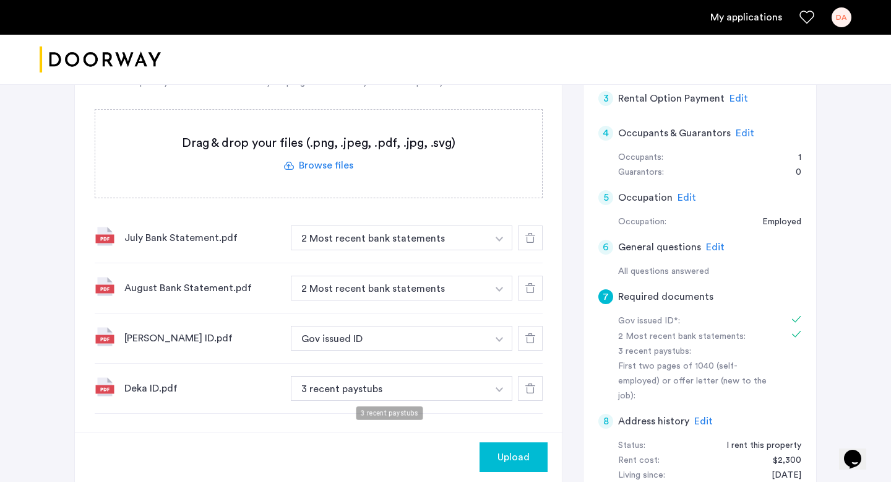
click at [387, 391] on button "3 recent paystubs" at bounding box center [389, 388] width 197 height 25
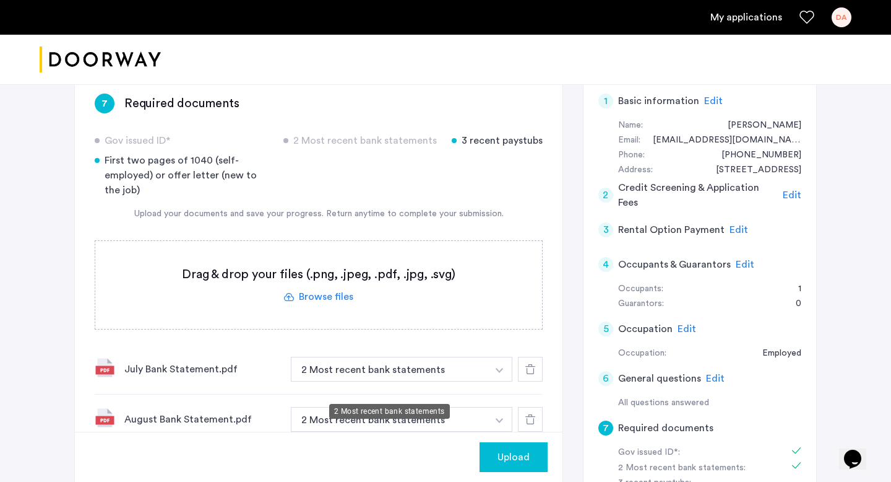
scroll to position [85, 0]
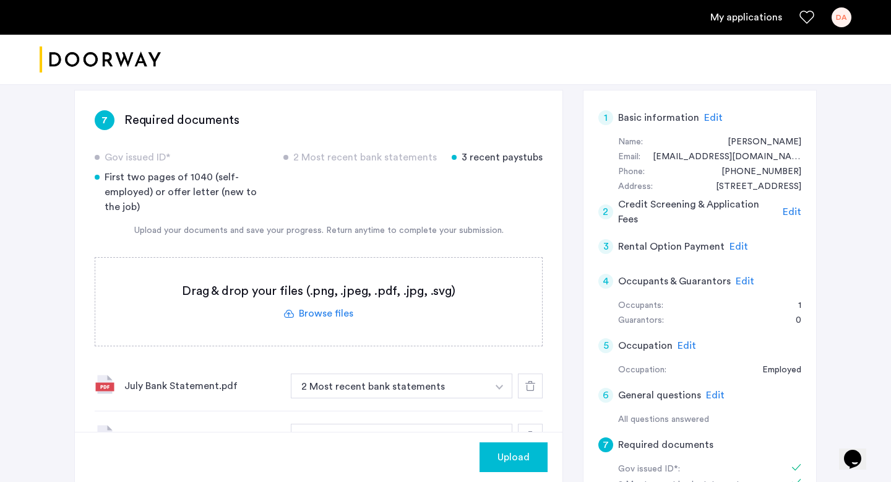
click at [330, 309] on label at bounding box center [318, 302] width 447 height 88
click at [0, 0] on input "file" at bounding box center [0, 0] width 0 height 0
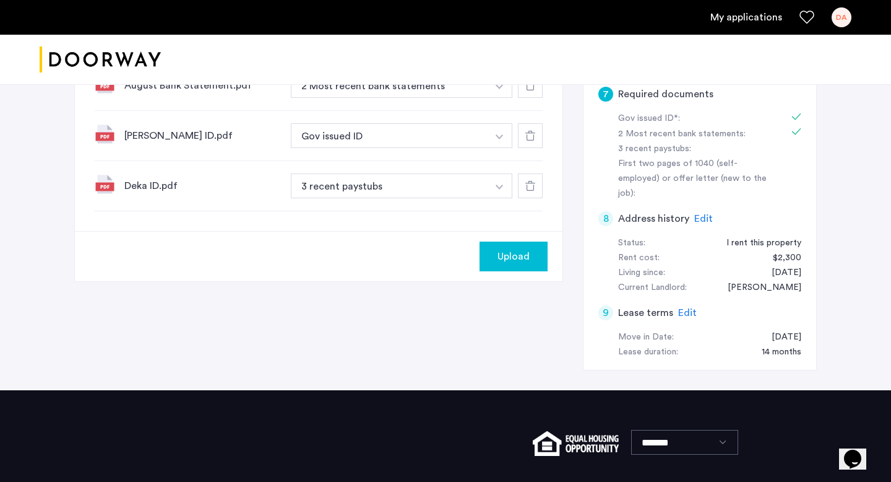
scroll to position [422, 0]
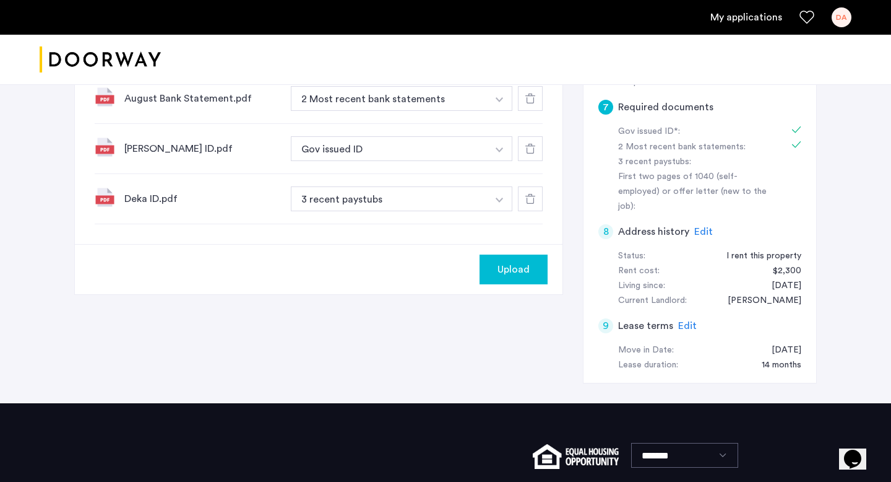
click at [527, 269] on span "Upload" at bounding box center [514, 269] width 32 height 15
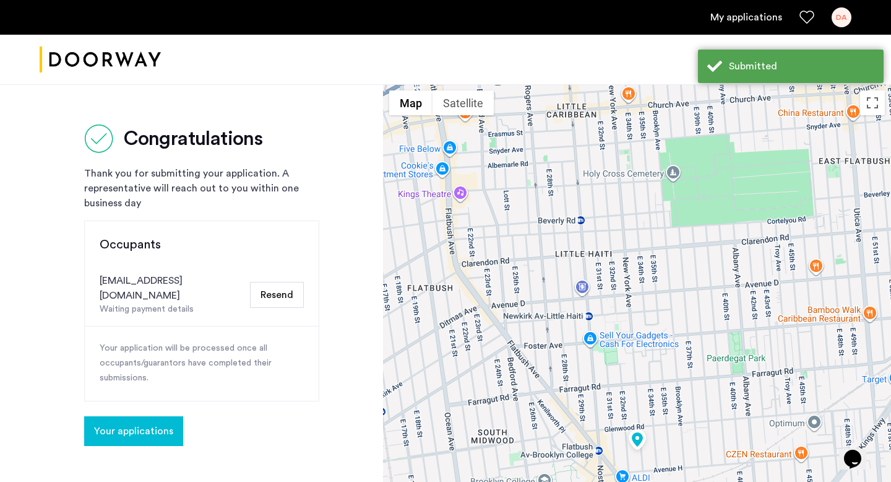
click at [123, 423] on span "Your applications" at bounding box center [133, 430] width 79 height 15
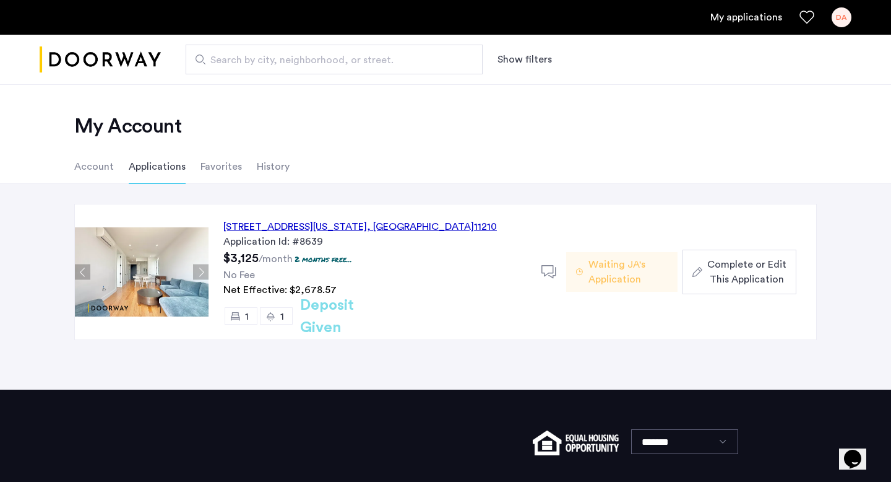
click at [774, 272] on span "Complete or Edit This Application" at bounding box center [747, 272] width 79 height 30
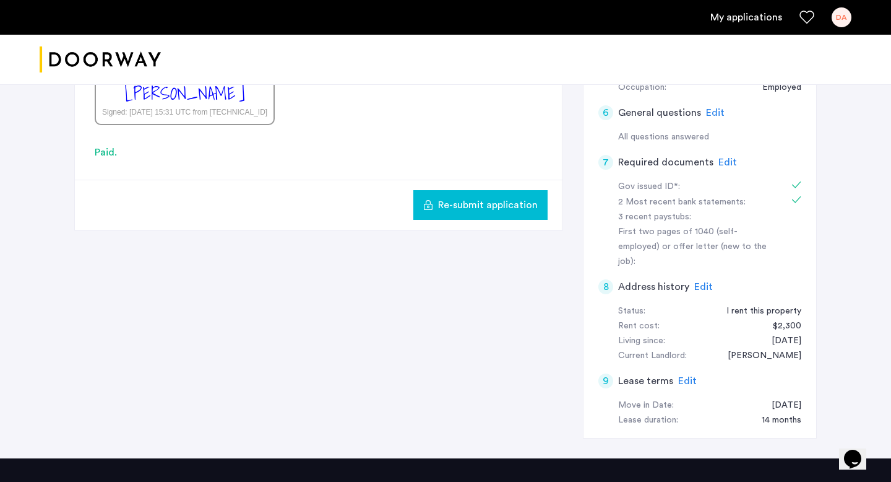
scroll to position [366, 0]
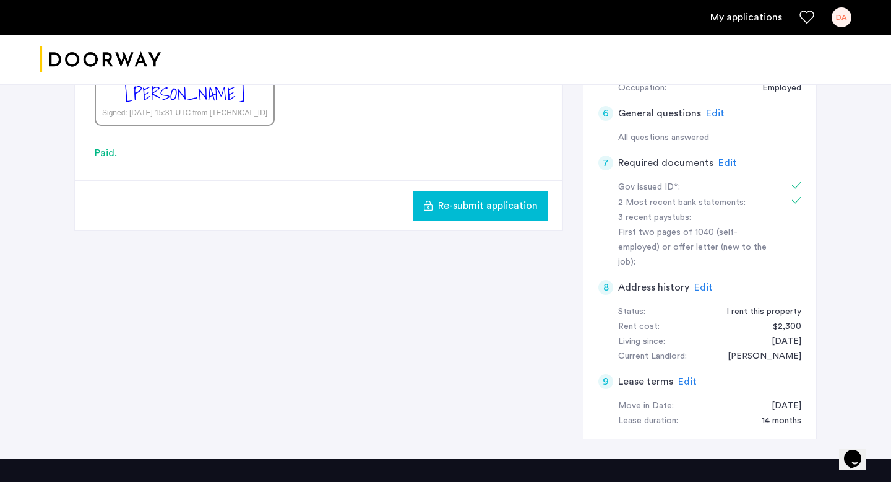
click at [511, 219] on button "Re-submit application" at bounding box center [481, 206] width 134 height 30
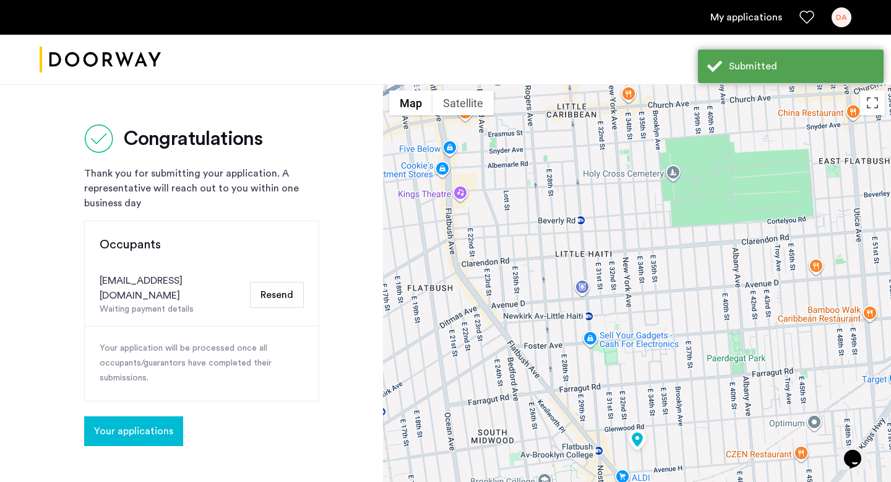
click at [153, 423] on span "Your applications" at bounding box center [133, 430] width 79 height 15
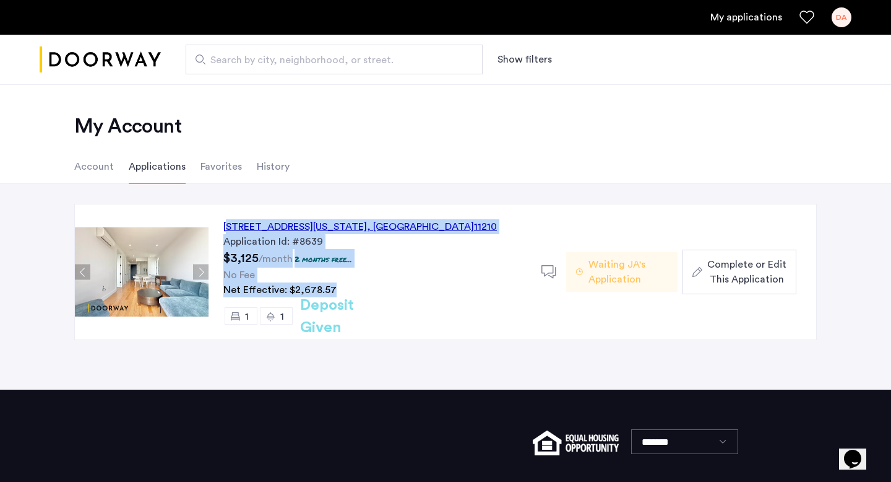
drag, startPoint x: 218, startPoint y: 215, endPoint x: 362, endPoint y: 294, distance: 164.0
click at [362, 294] on div "1644 New York Avenue, Unit 6E, Brooklyn , NY 11210 Application Id: #8639 $3,125…" at bounding box center [375, 271] width 333 height 135
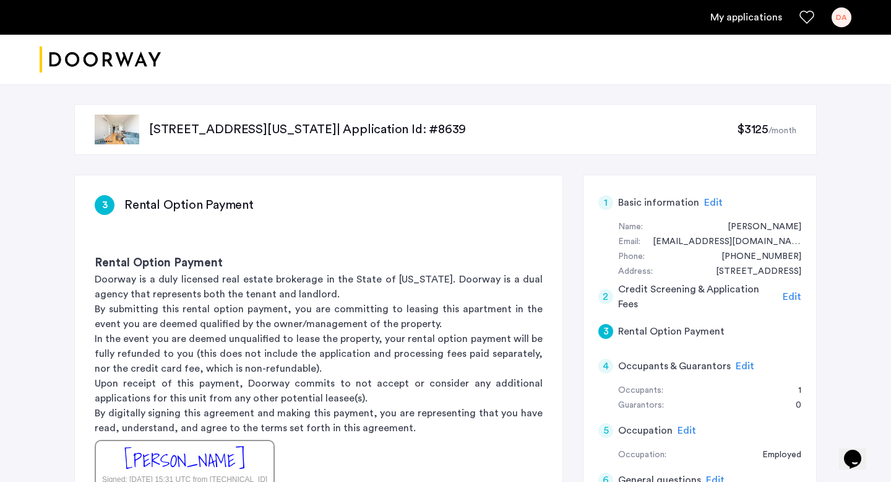
click at [554, 128] on p "1644 New York Avenue, Unit 6E, Brooklyn, NY 11210 | Application Id: #8639" at bounding box center [443, 129] width 588 height 17
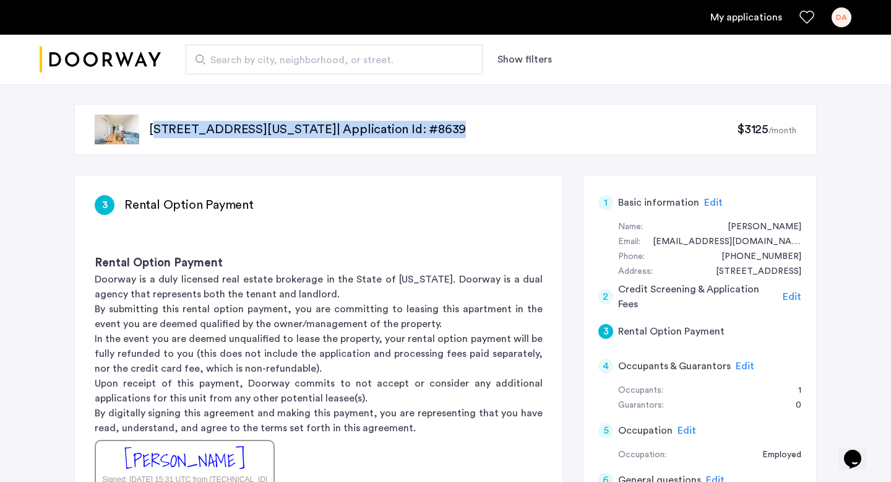
click at [554, 128] on p "1644 New York Avenue, Unit 6E, Brooklyn, NY 11210 | Application Id: #8639" at bounding box center [443, 129] width 588 height 17
copy p "1644 New York Avenue, Unit 6E, Brooklyn, NY 11210 | Application Id: #8639"
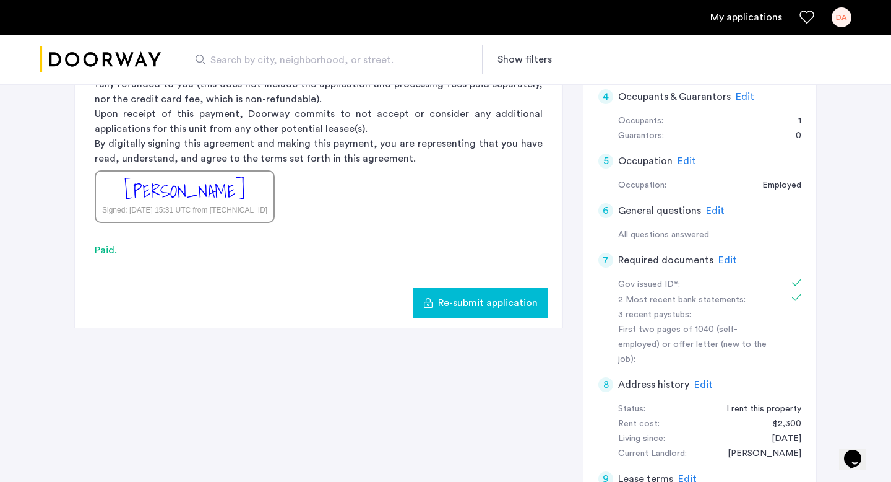
scroll to position [271, 0]
click at [721, 256] on span "Edit" at bounding box center [728, 259] width 19 height 10
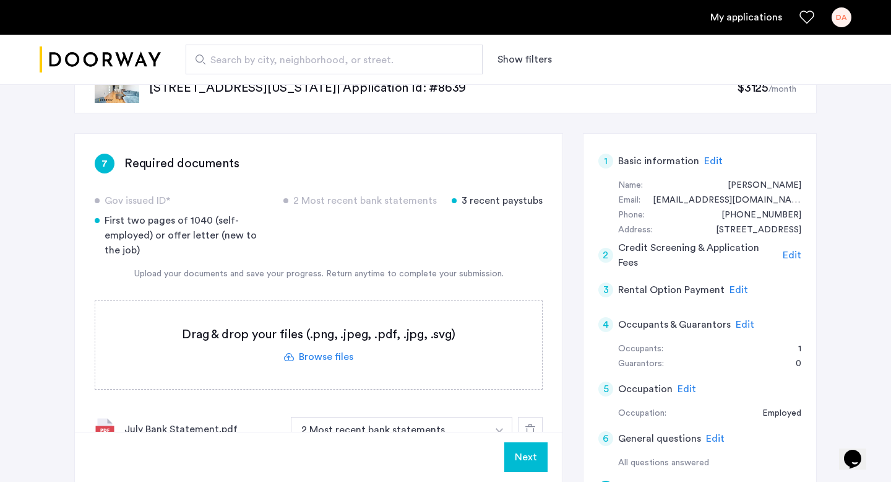
scroll to position [35, 0]
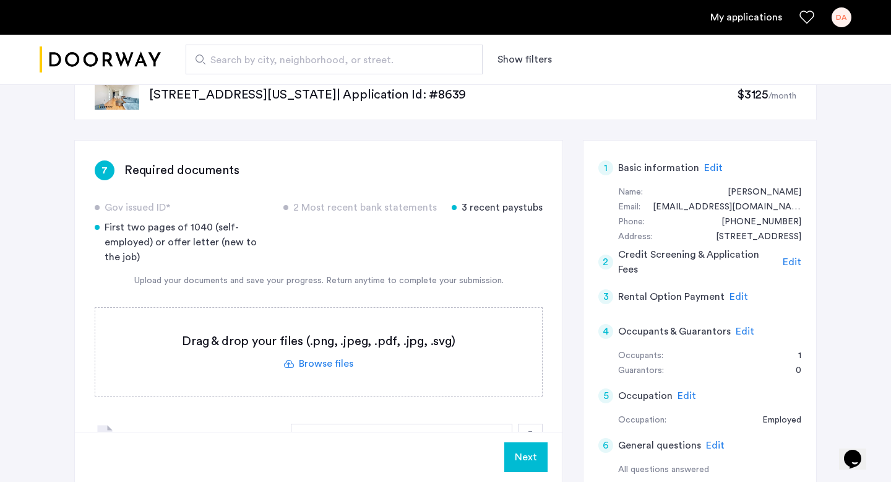
click at [331, 368] on label at bounding box center [318, 352] width 447 height 88
click at [0, 0] on input "file" at bounding box center [0, 0] width 0 height 0
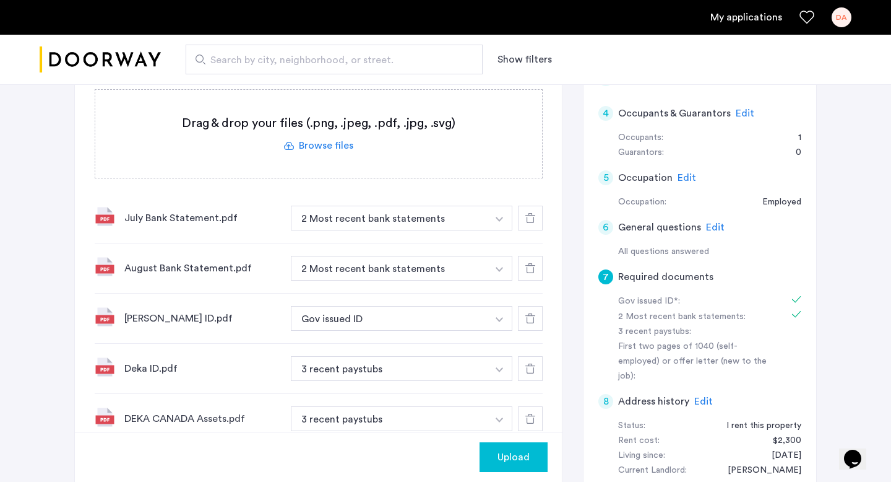
scroll to position [394, 0]
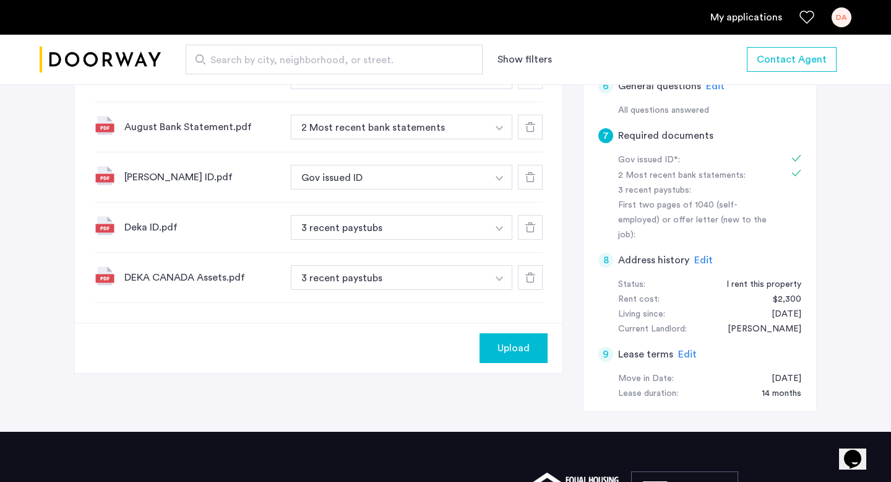
click at [534, 281] on icon at bounding box center [531, 277] width 10 height 10
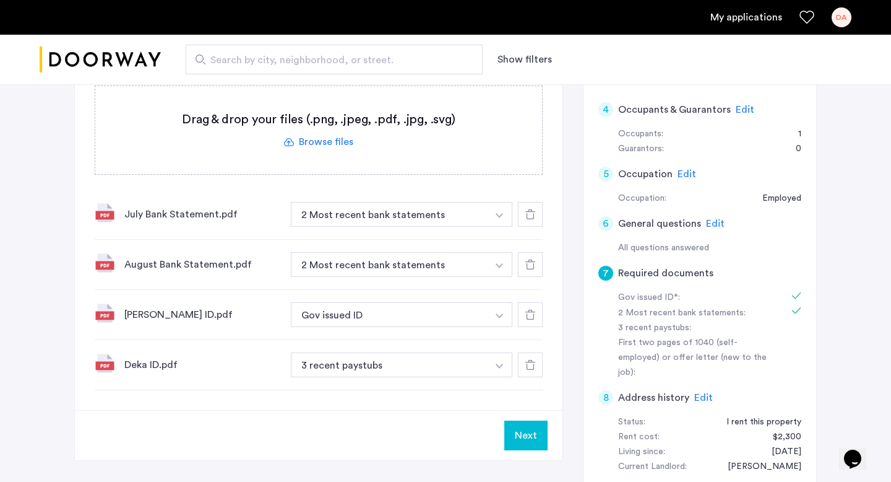
scroll to position [262, 0]
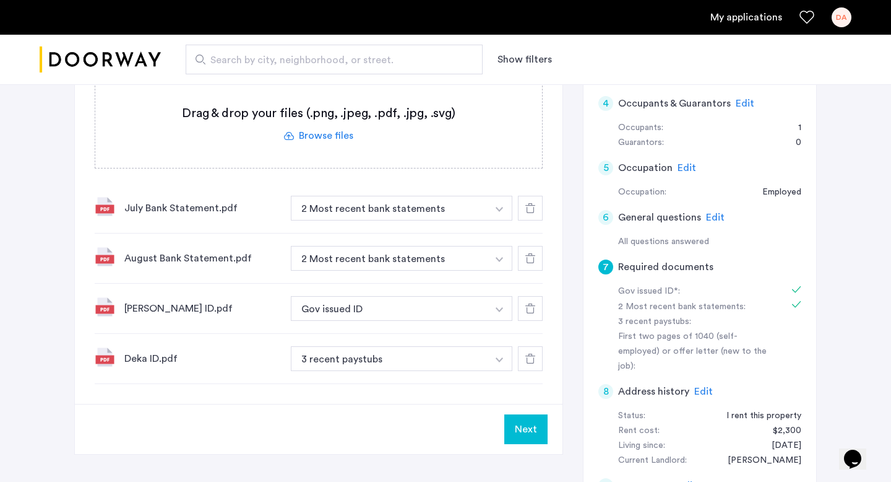
click at [113, 51] on img "Cazamio logo" at bounding box center [100, 60] width 121 height 46
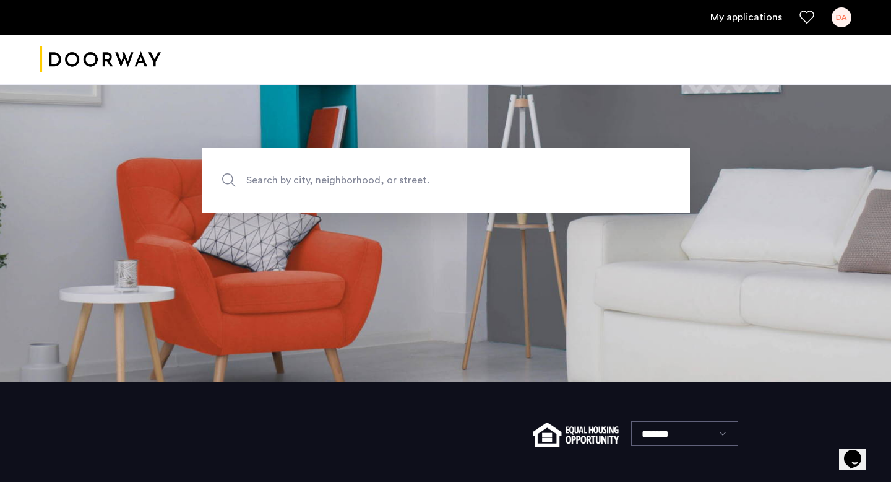
scroll to position [185, 0]
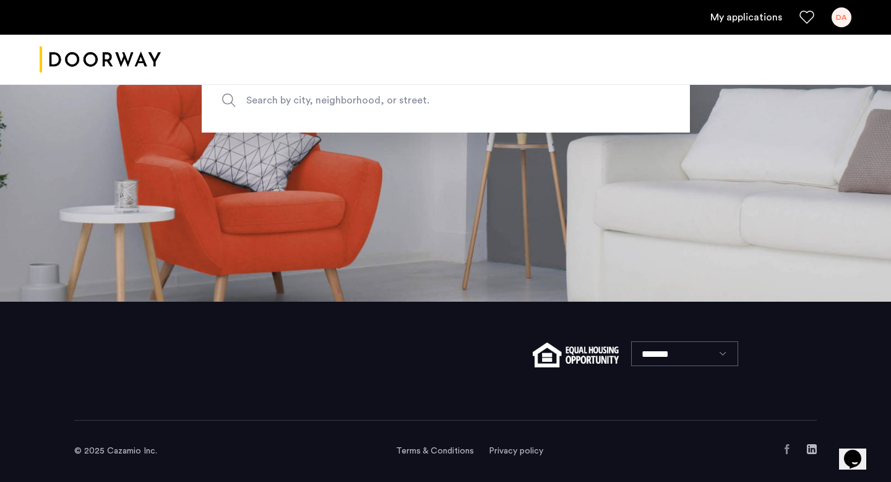
click at [836, 19] on div "DA" at bounding box center [842, 17] width 20 height 20
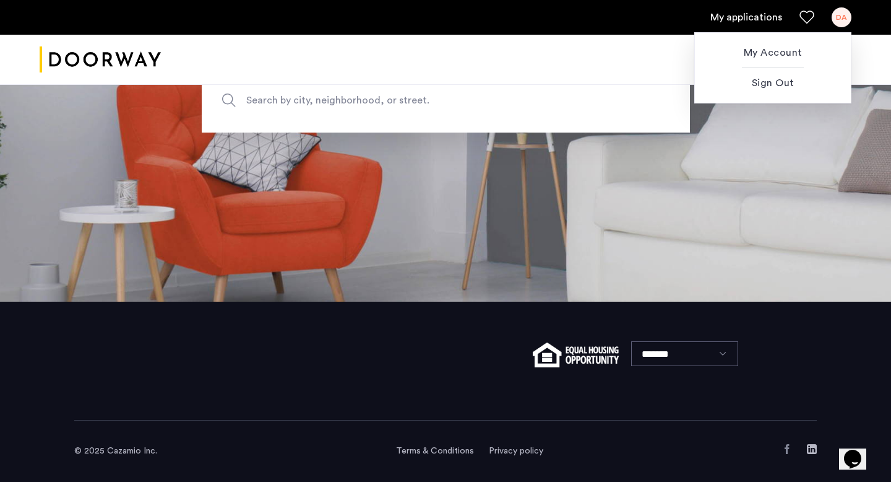
click at [761, 17] on div at bounding box center [445, 241] width 891 height 482
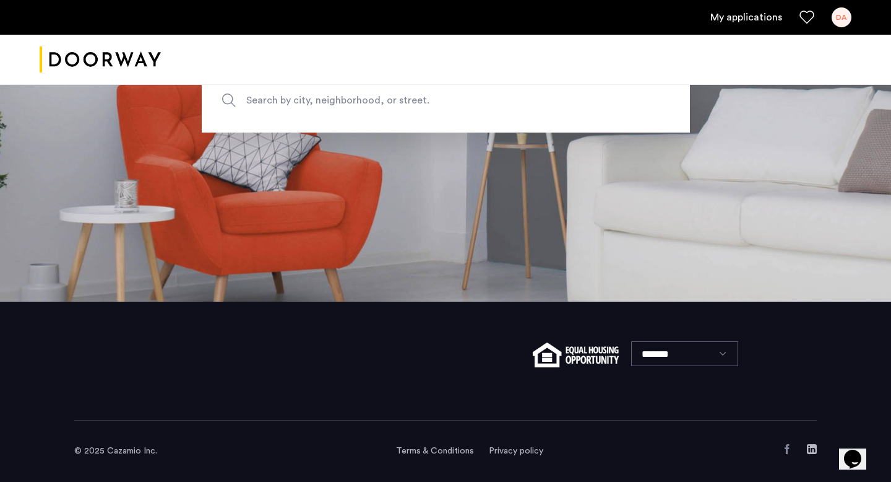
click at [761, 17] on link "My applications" at bounding box center [747, 17] width 72 height 15
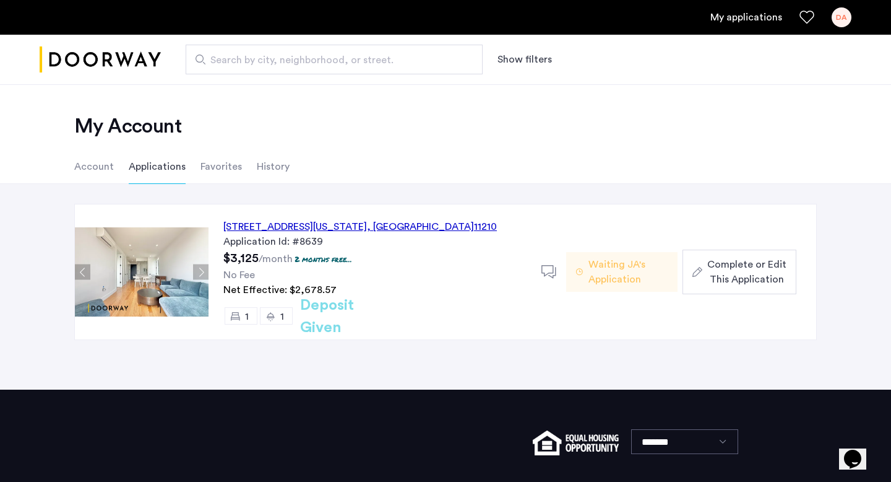
click at [200, 271] on button "Next apartment" at bounding box center [200, 271] width 15 height 15
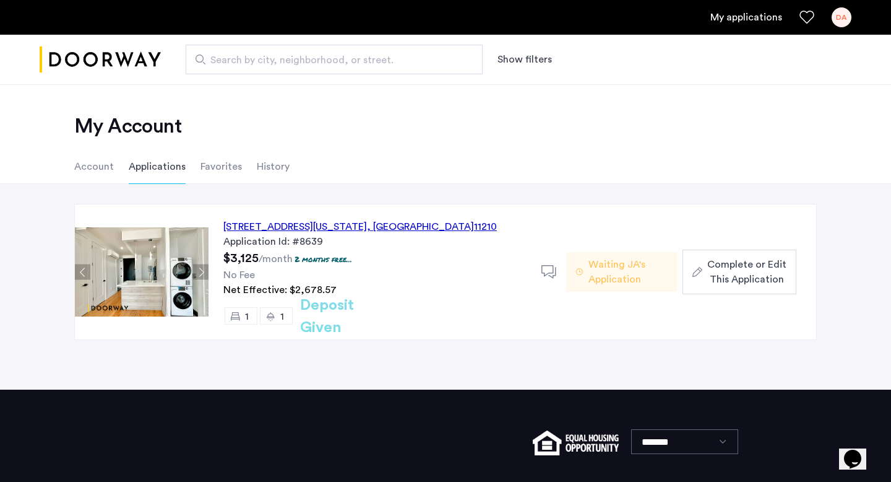
click at [88, 172] on li "Account" at bounding box center [94, 166] width 40 height 35
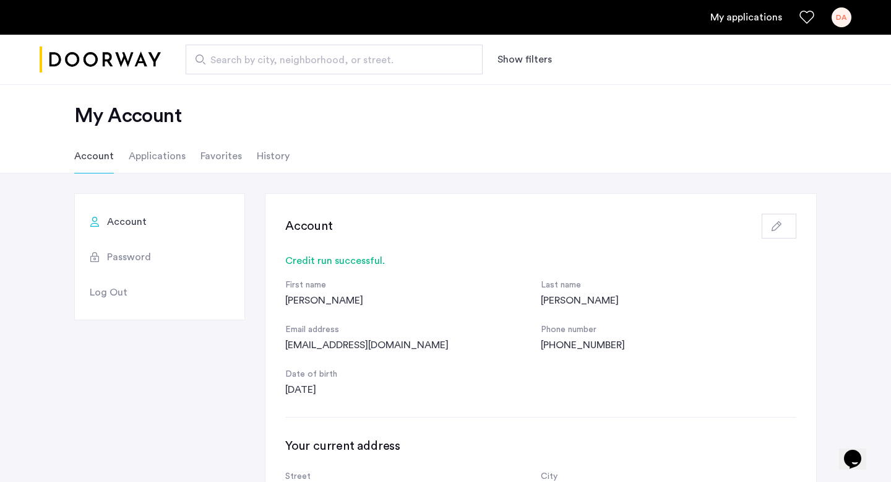
scroll to position [7, 0]
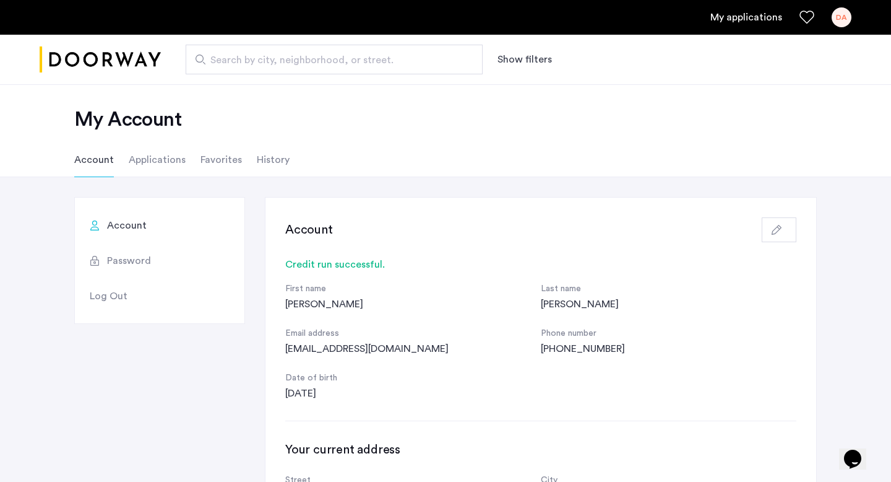
click at [756, 18] on link "My applications" at bounding box center [747, 17] width 72 height 15
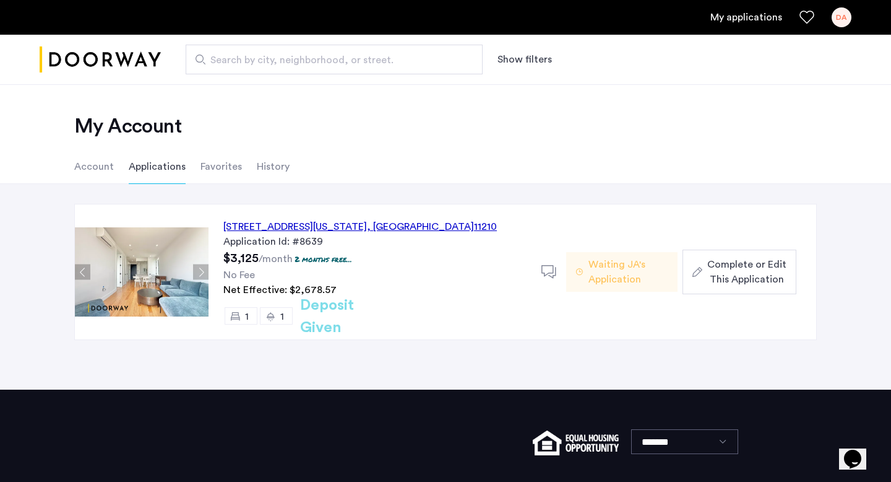
click at [313, 225] on div "1644 New York Avenue, Unit 6E, Brooklyn , NY 11210" at bounding box center [360, 226] width 274 height 15
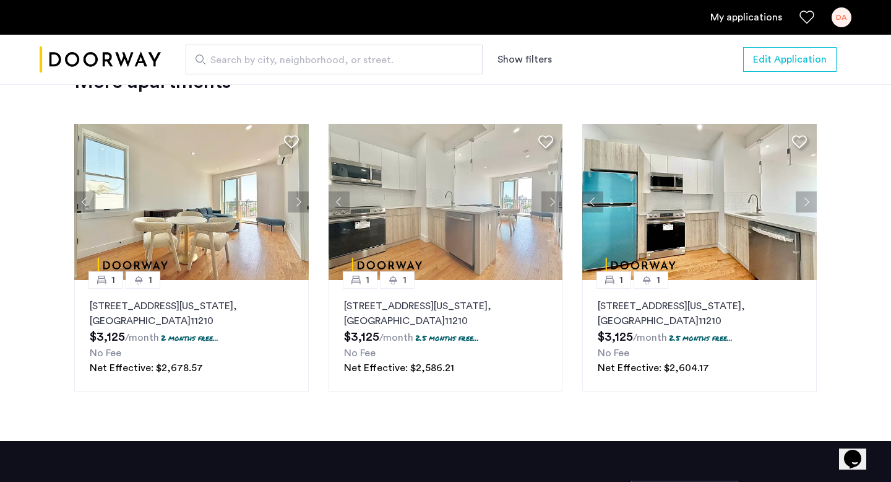
scroll to position [1664, 0]
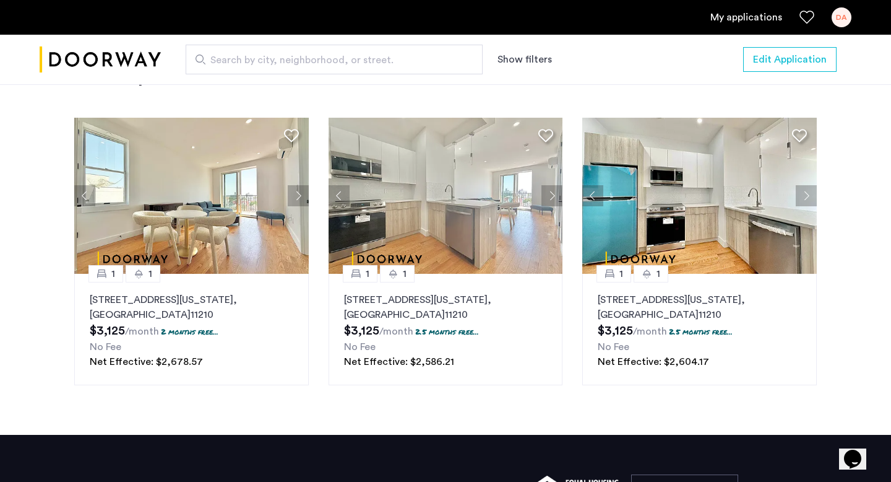
click at [805, 185] on button "Next apartment" at bounding box center [806, 195] width 21 height 21
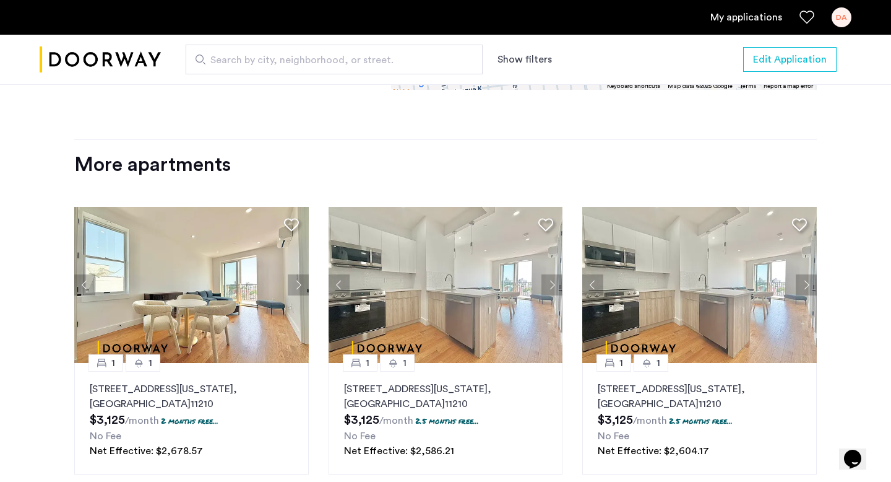
scroll to position [1551, 0]
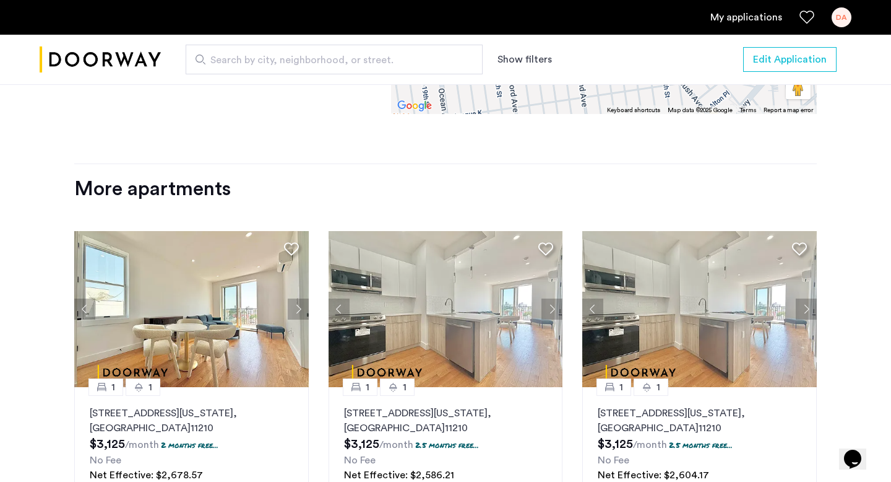
click at [174, 176] on div "More apartments" at bounding box center [445, 188] width 743 height 25
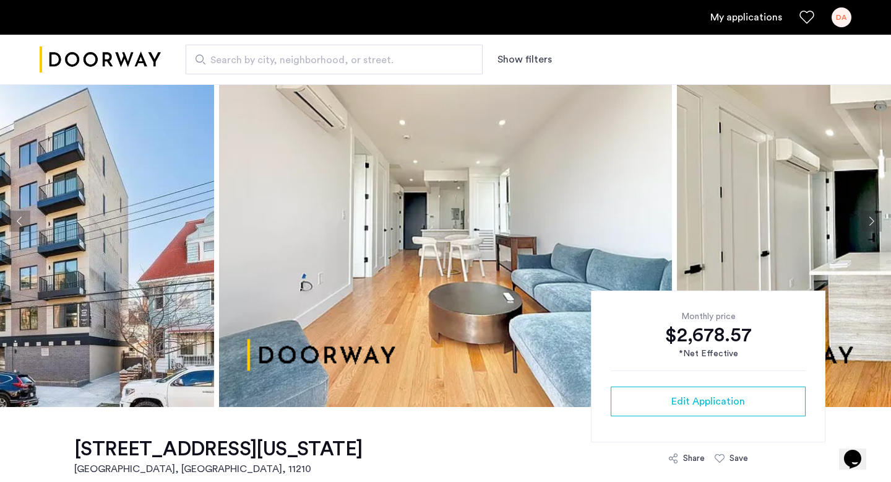
scroll to position [0, 0]
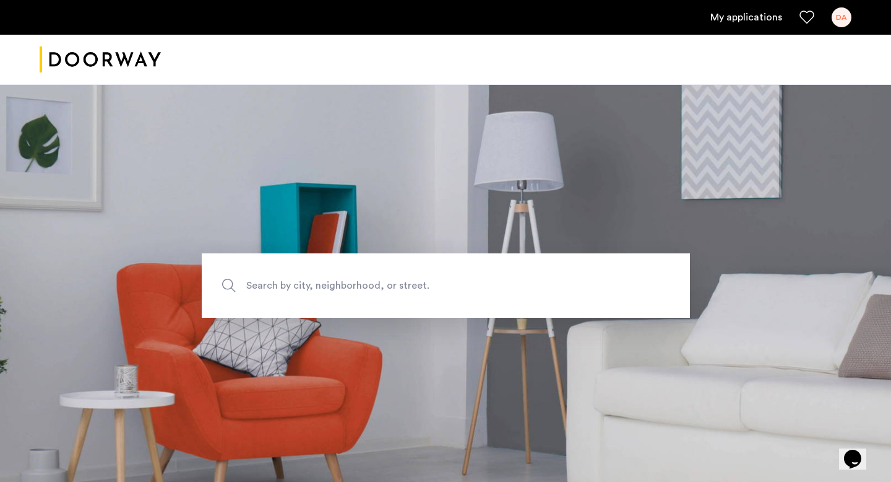
click at [750, 17] on link "My applications" at bounding box center [747, 17] width 72 height 15
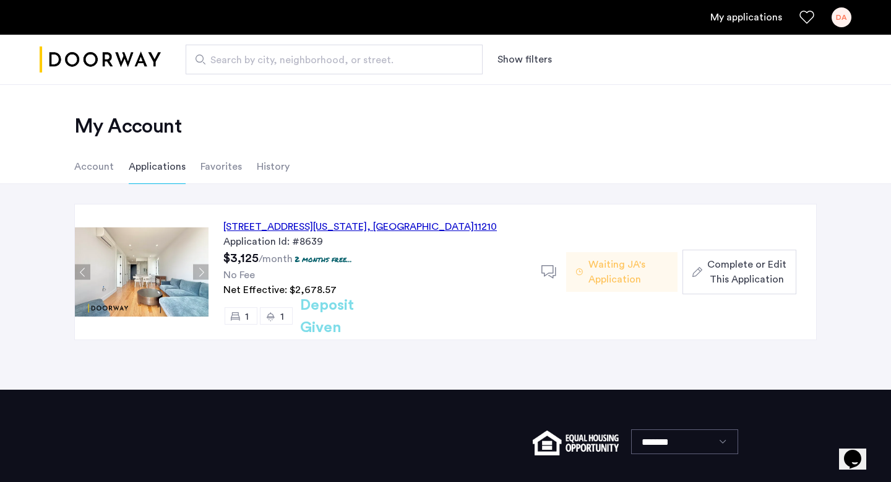
click at [740, 275] on span "Complete or Edit This Application" at bounding box center [747, 272] width 79 height 30
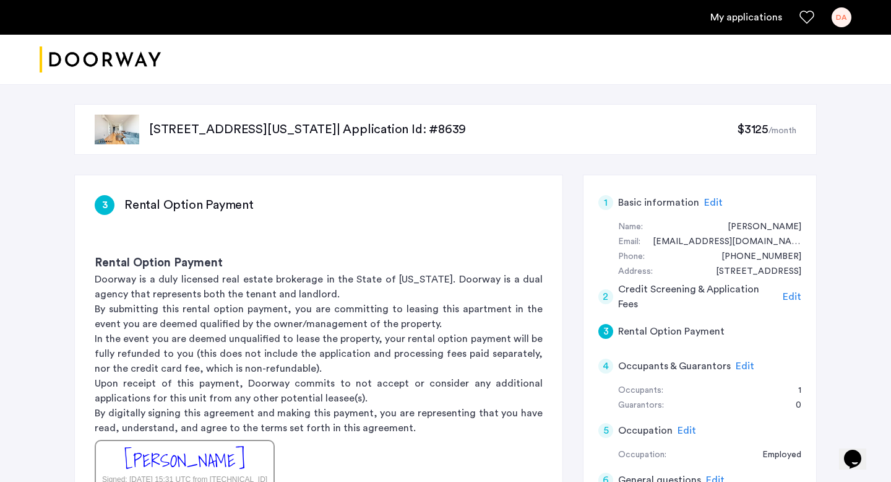
click at [705, 201] on span "Edit" at bounding box center [714, 202] width 19 height 10
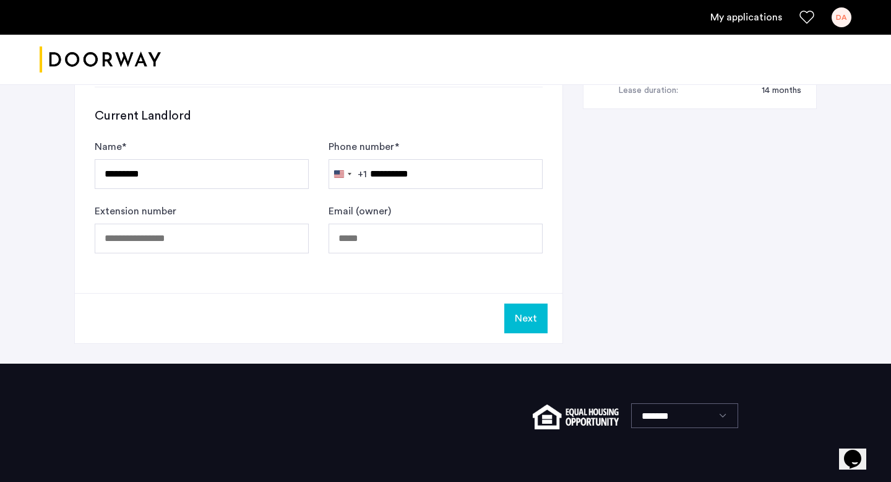
scroll to position [682, 0]
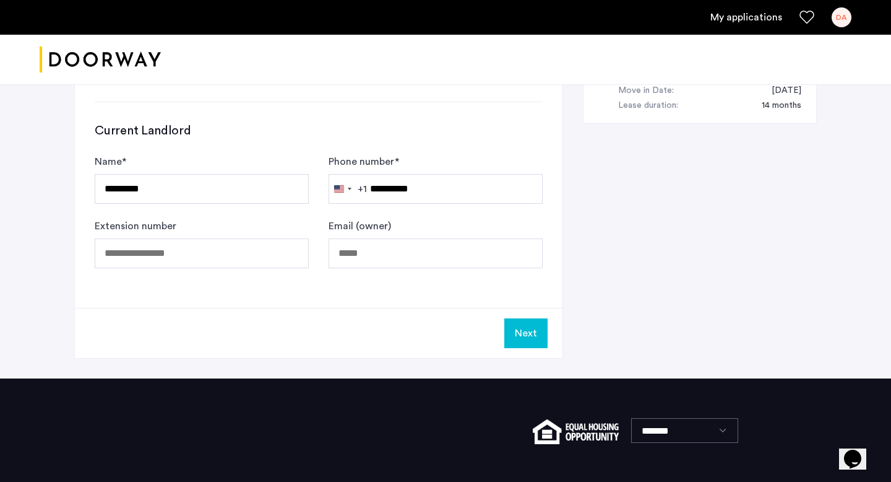
click at [526, 332] on button "Next" at bounding box center [526, 333] width 43 height 30
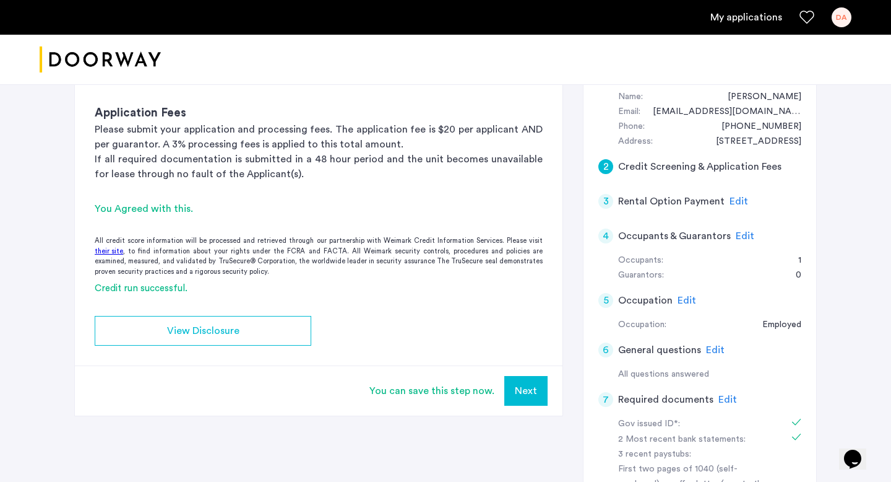
scroll to position [201, 0]
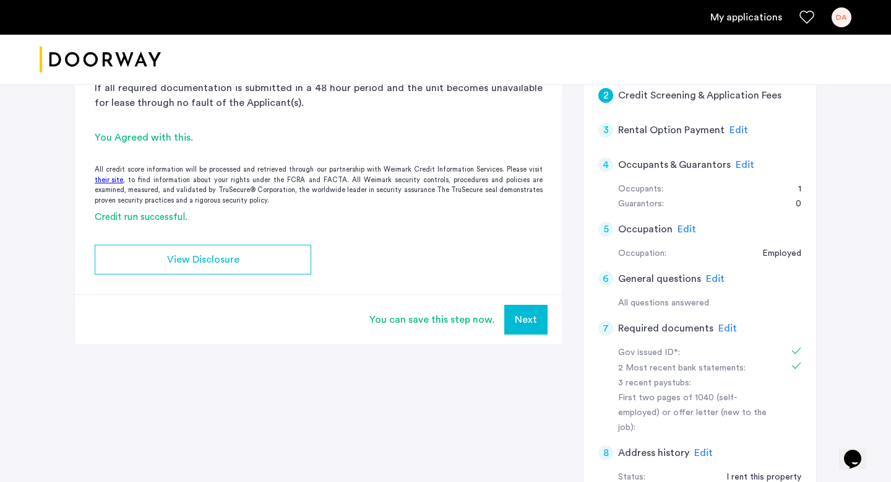
click at [532, 324] on button "Next" at bounding box center [526, 320] width 43 height 30
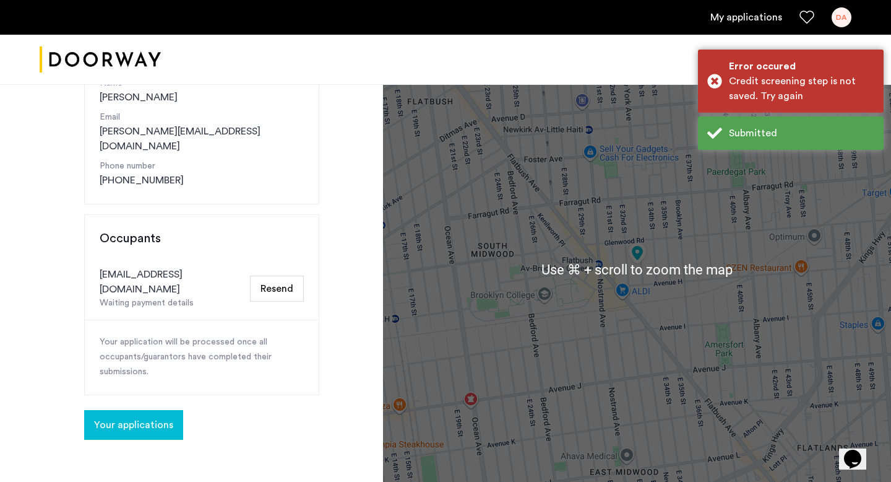
scroll to position [188, 0]
click at [123, 416] on span "Your applications" at bounding box center [133, 423] width 79 height 15
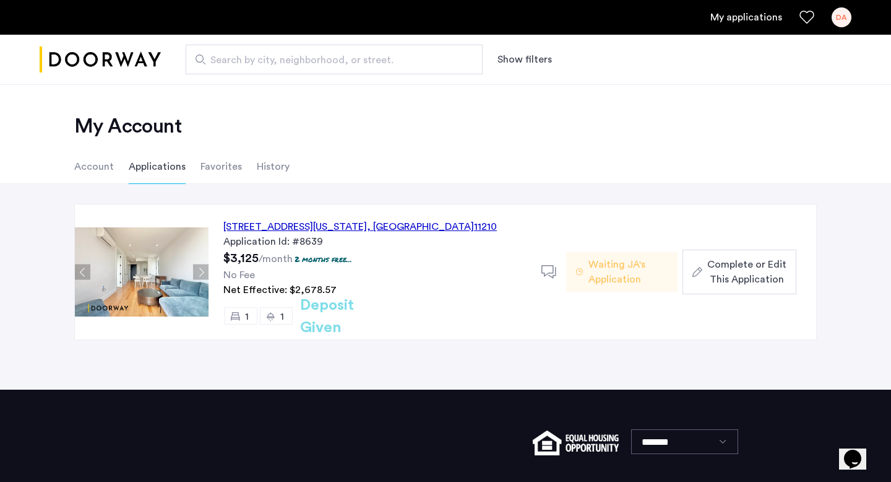
click at [313, 227] on div "1644 New York Avenue, Unit 6E, Brooklyn , NY 11210" at bounding box center [360, 226] width 274 height 15
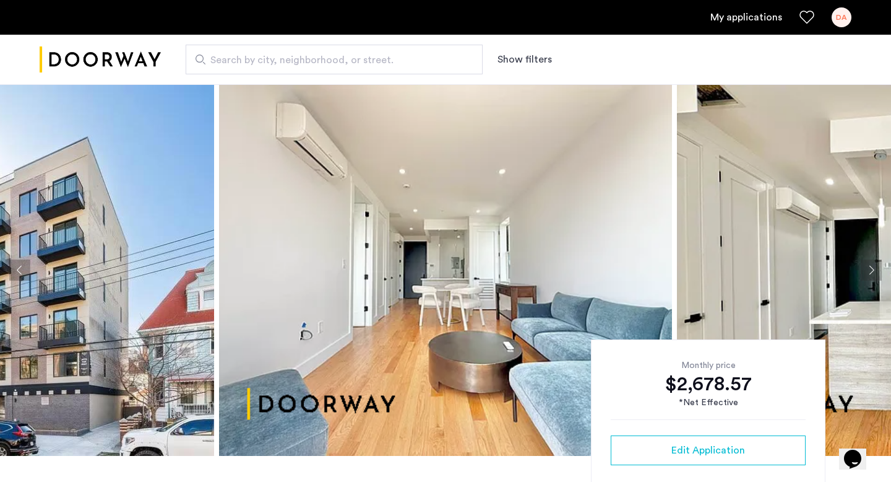
scroll to position [202, 0]
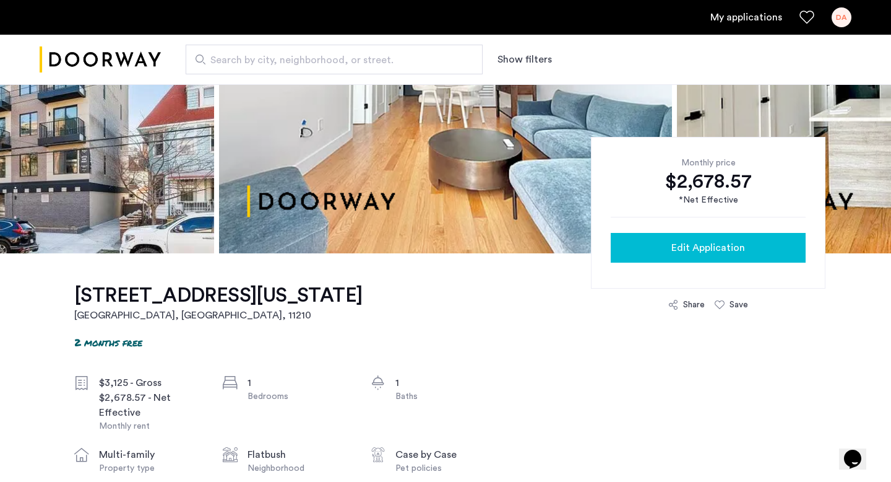
click at [682, 246] on span "Edit Application" at bounding box center [709, 247] width 74 height 15
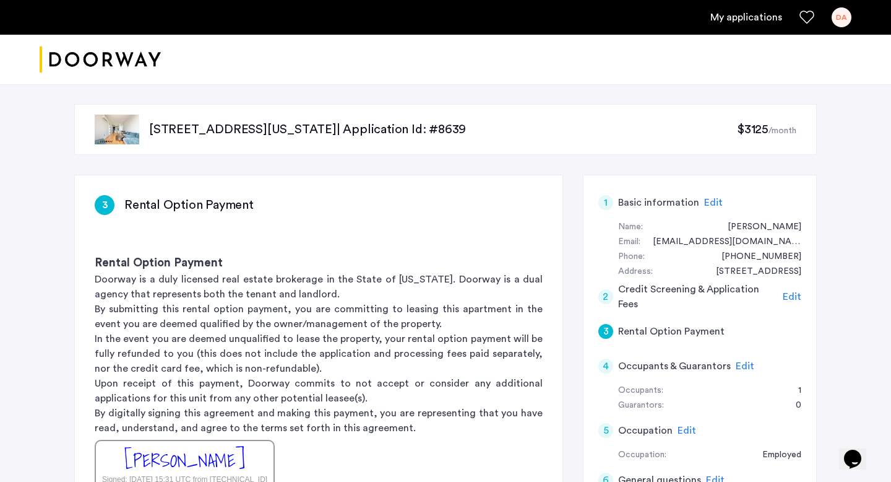
click at [740, 364] on span "Edit" at bounding box center [745, 366] width 19 height 10
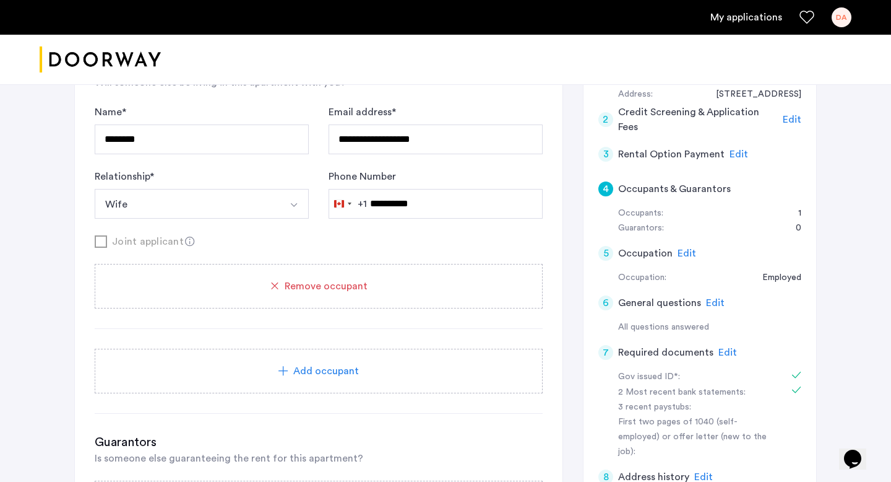
scroll to position [181, 0]
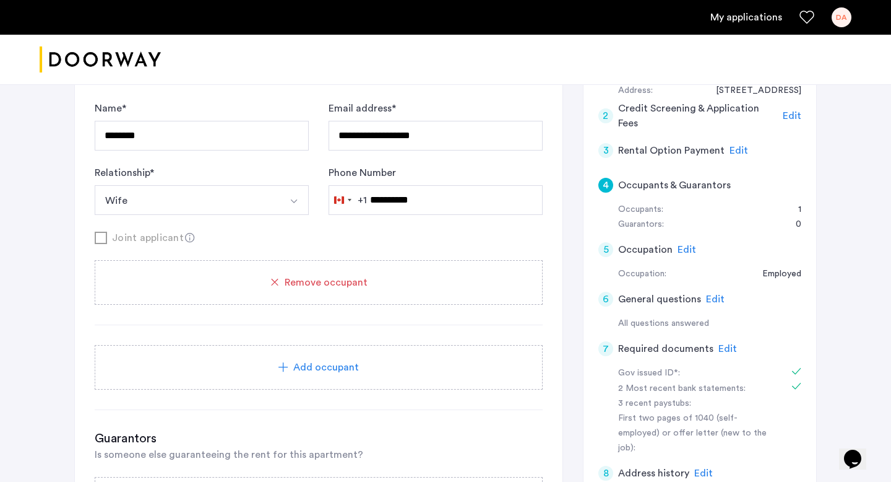
click at [714, 298] on span "Edit" at bounding box center [715, 299] width 19 height 10
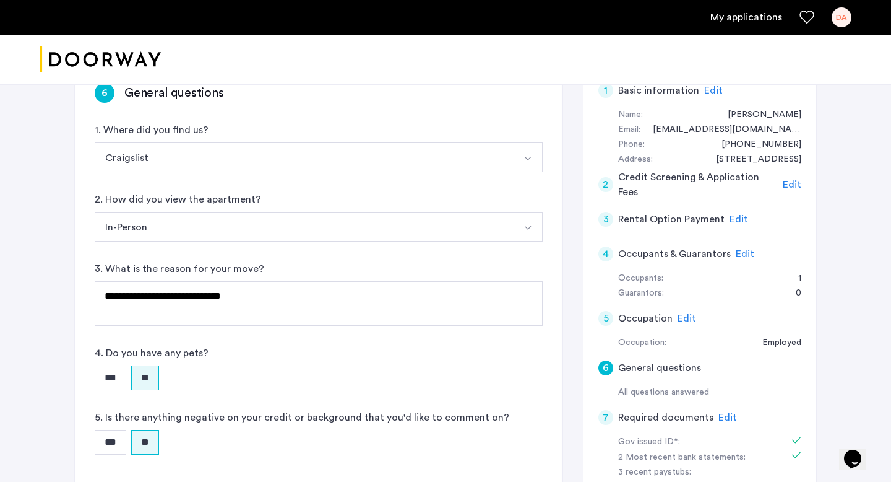
scroll to position [161, 0]
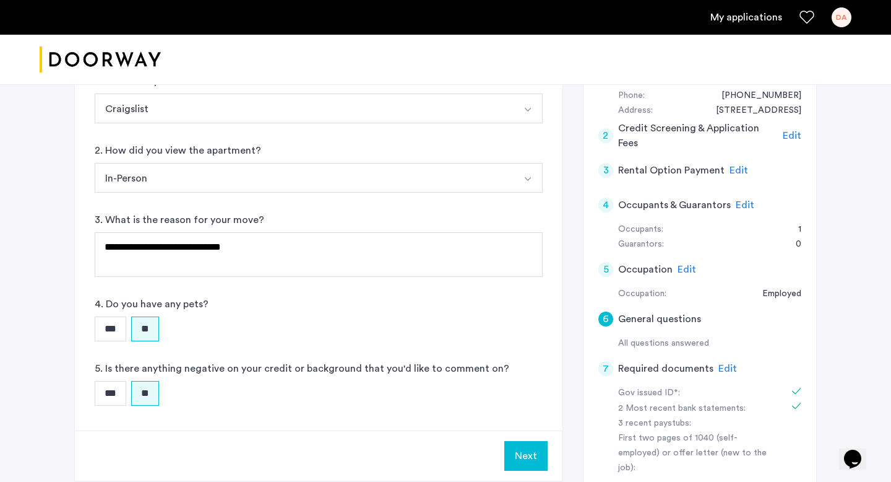
click at [719, 365] on span "Edit" at bounding box center [728, 368] width 19 height 10
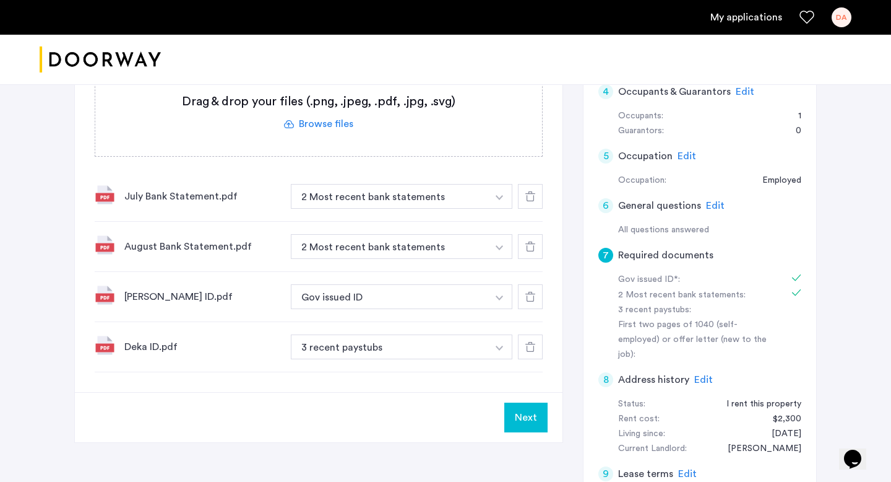
scroll to position [230, 0]
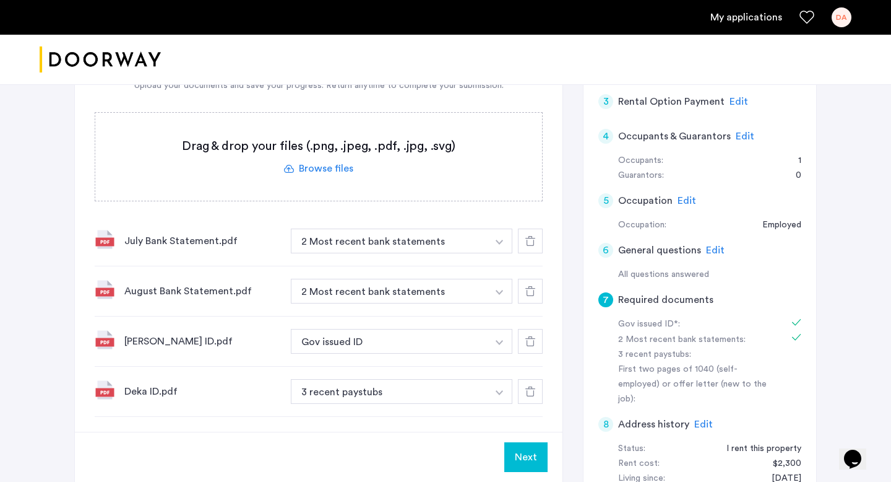
click at [534, 241] on icon at bounding box center [531, 241] width 10 height 10
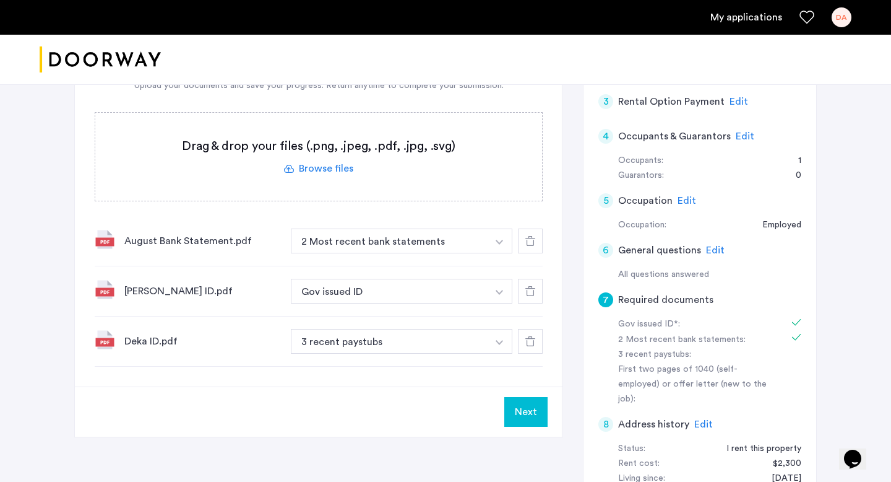
click at [534, 241] on icon at bounding box center [531, 241] width 10 height 10
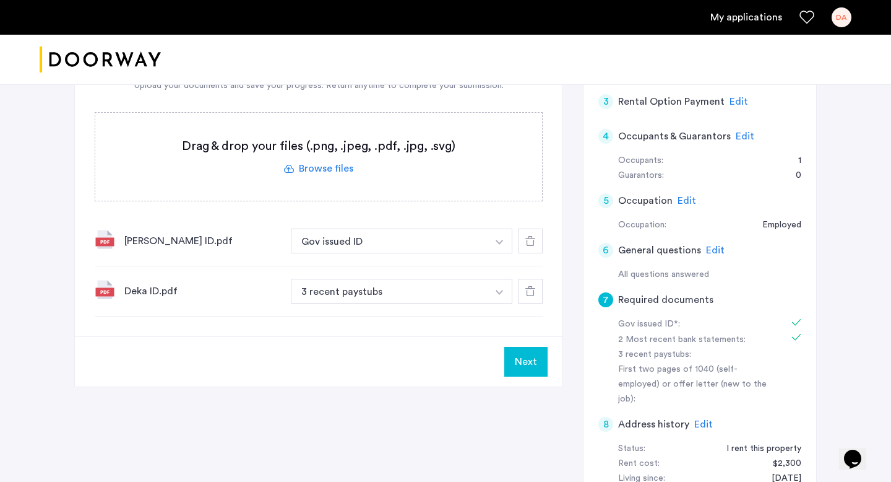
click at [527, 293] on use at bounding box center [531, 291] width 10 height 10
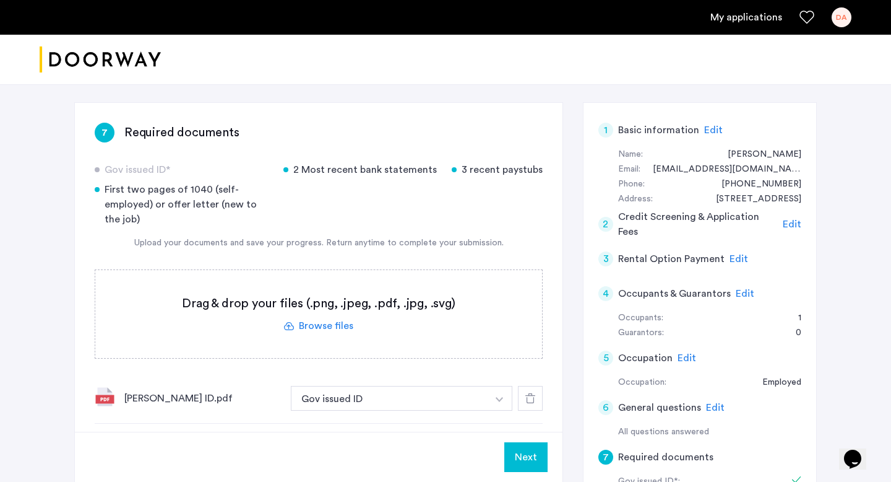
scroll to position [60, 0]
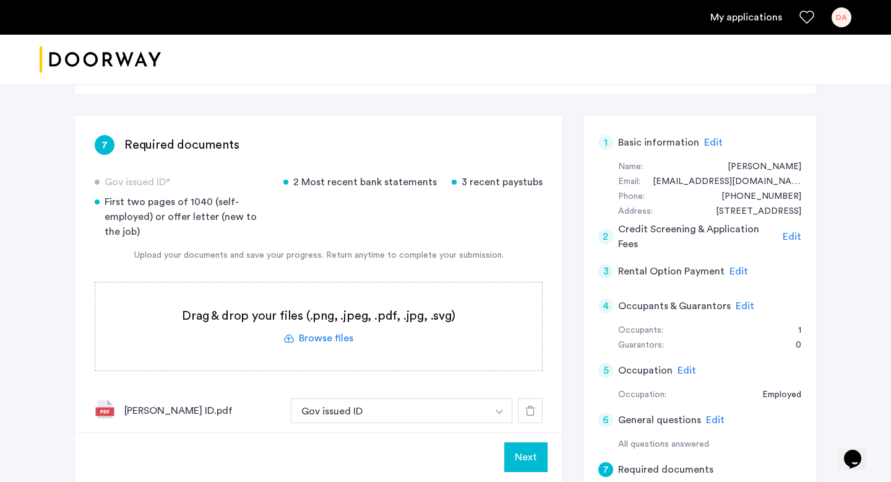
click at [714, 141] on span "Edit" at bounding box center [714, 142] width 19 height 10
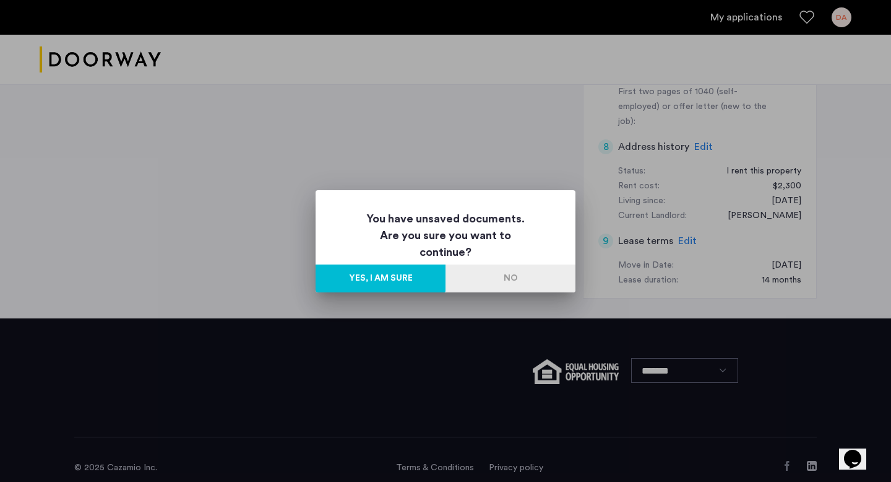
click at [418, 276] on button "Yes, I am sure" at bounding box center [381, 278] width 130 height 28
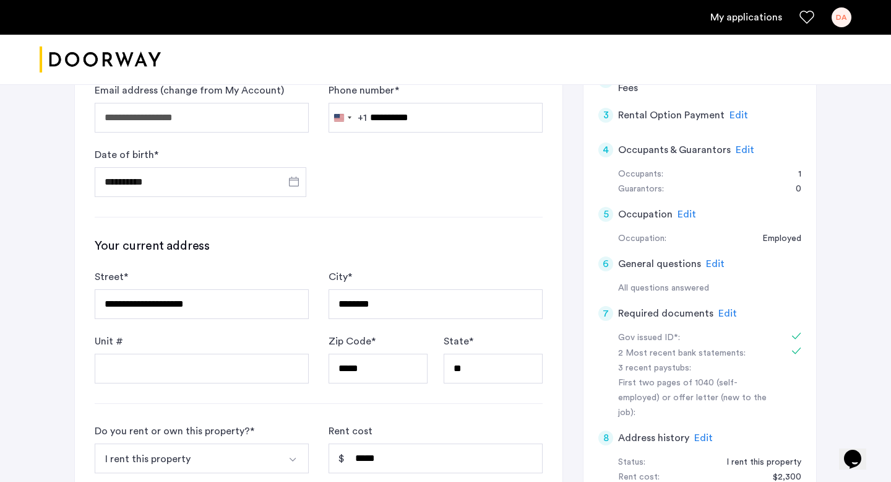
scroll to position [758, 0]
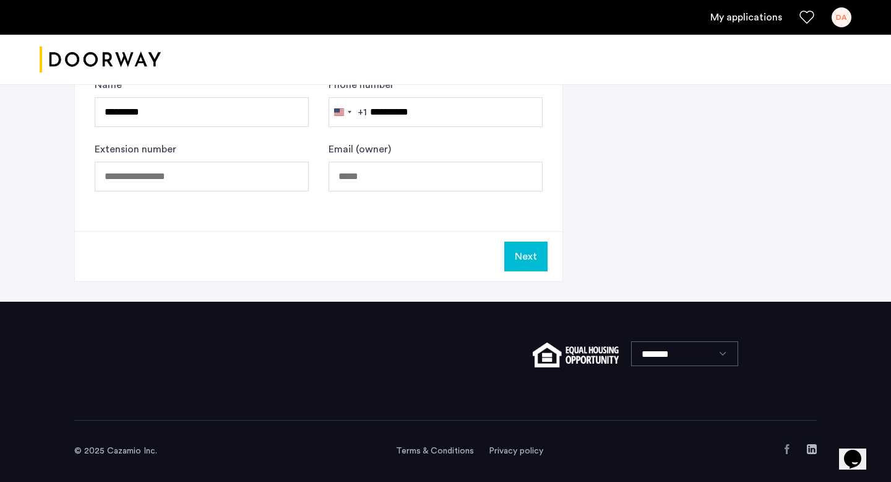
click at [524, 248] on button "Next" at bounding box center [526, 256] width 43 height 30
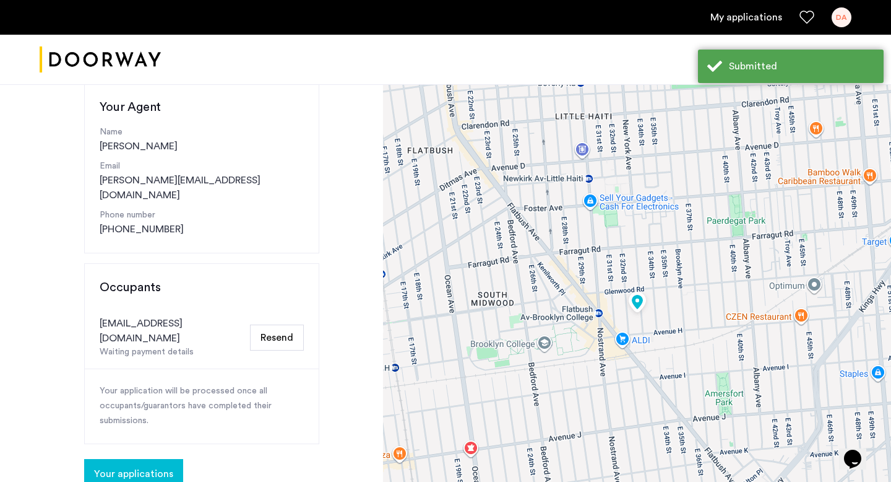
scroll to position [159, 0]
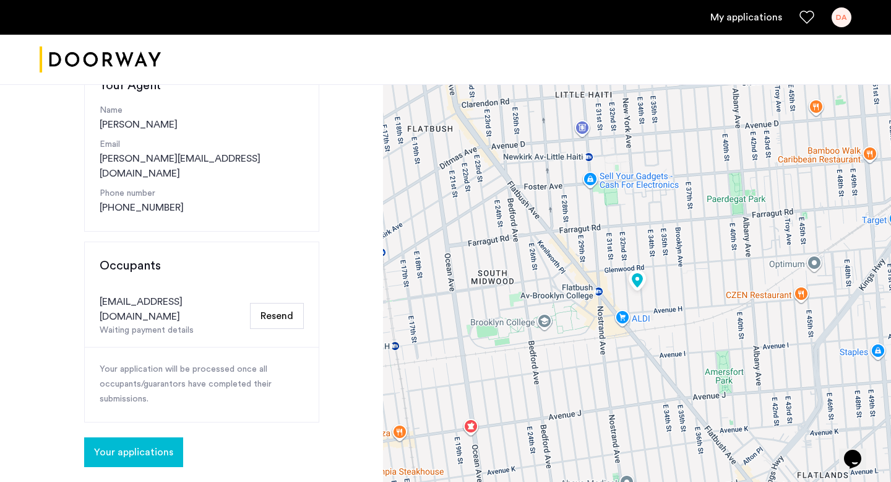
click at [133, 437] on button "Your applications" at bounding box center [133, 452] width 99 height 30
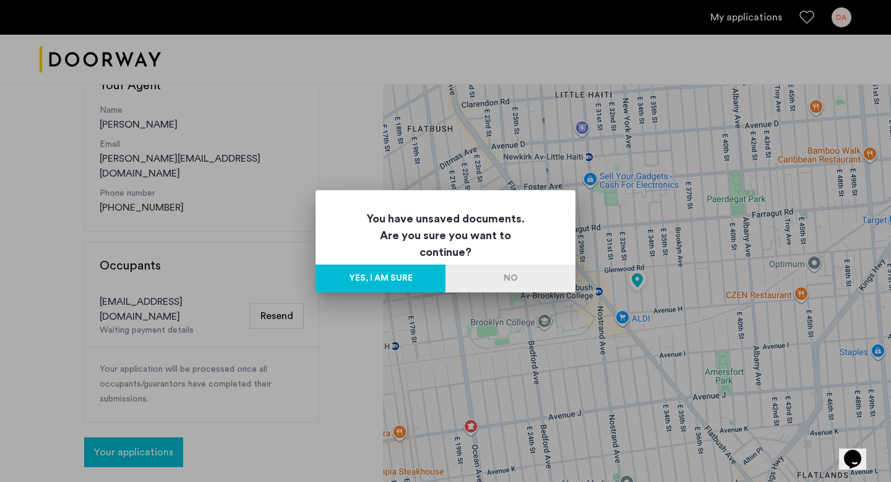
click at [416, 276] on button "Yes, I am sure" at bounding box center [381, 278] width 130 height 28
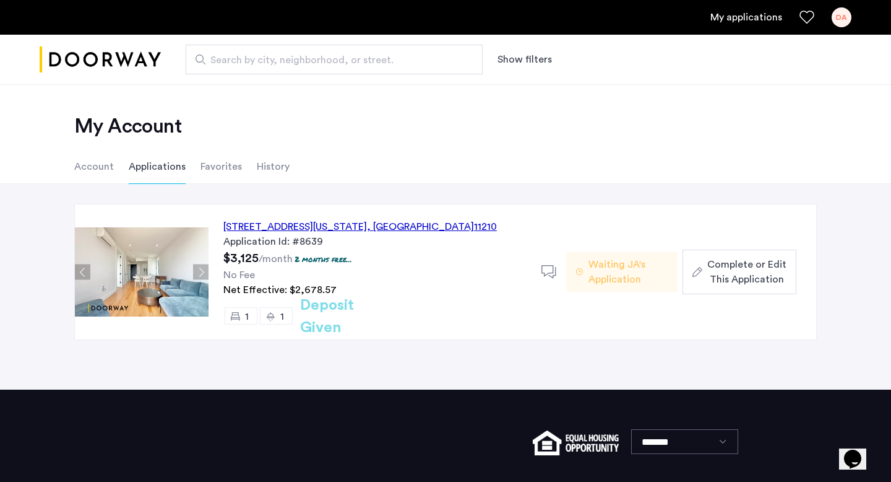
click at [732, 279] on span "Complete or Edit This Application" at bounding box center [747, 272] width 79 height 30
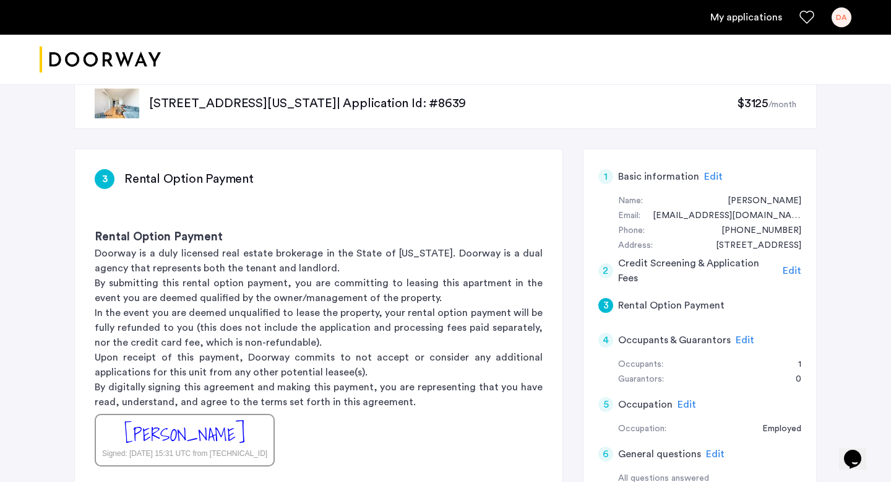
scroll to position [68, 0]
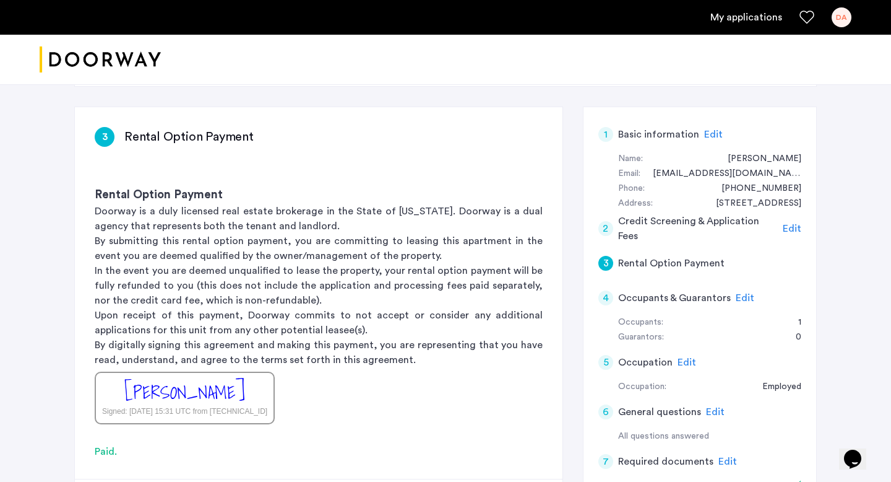
click at [683, 358] on span "Edit" at bounding box center [687, 362] width 19 height 10
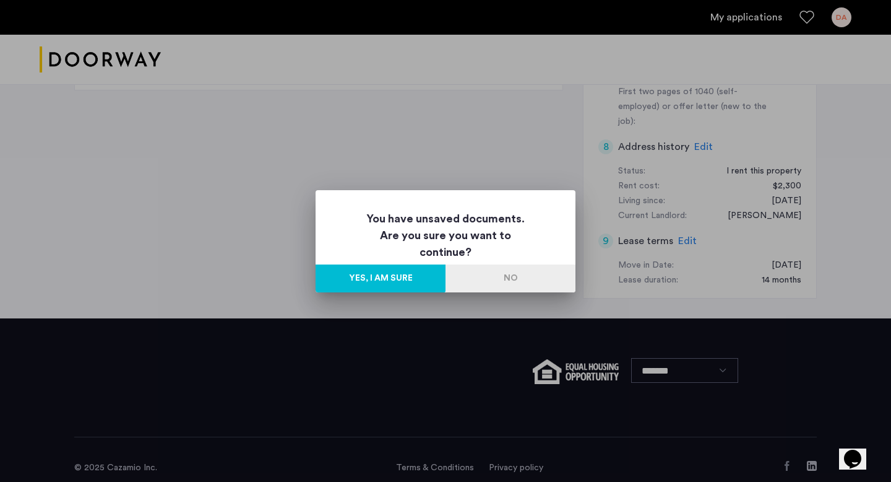
scroll to position [0, 0]
click at [422, 282] on button "Yes, I am sure" at bounding box center [381, 278] width 130 height 28
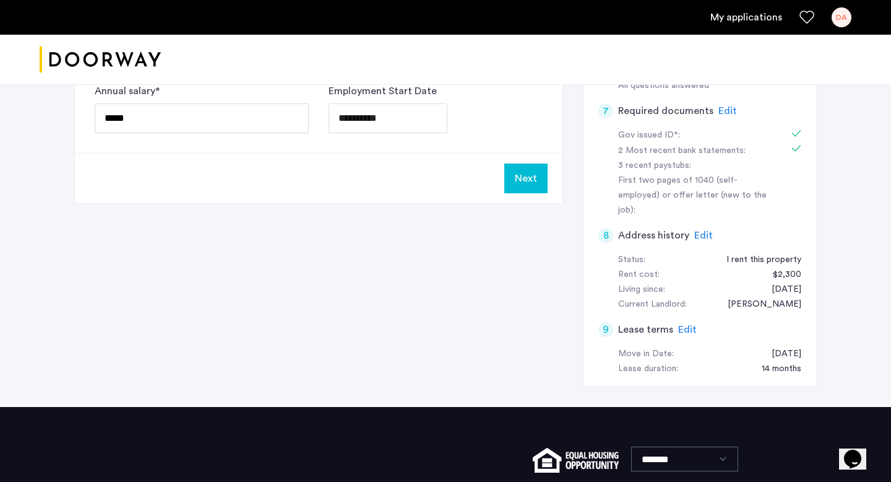
scroll to position [389, 0]
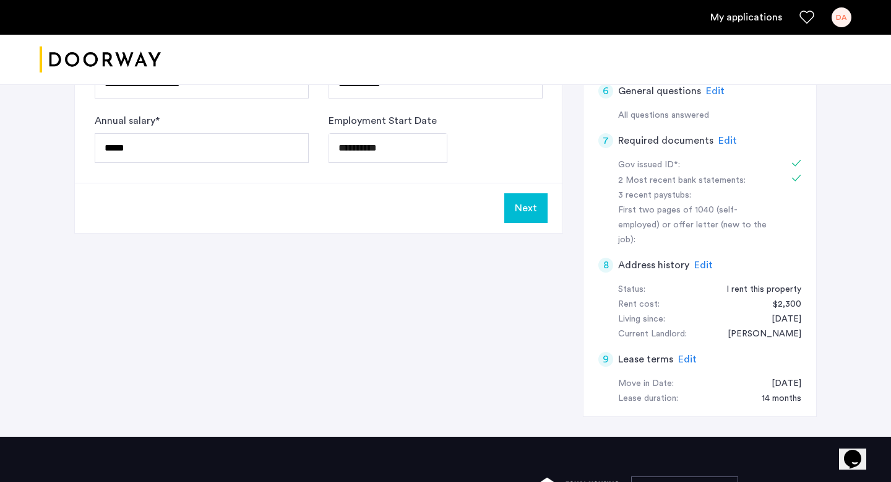
click at [724, 140] on span "Edit" at bounding box center [728, 141] width 19 height 10
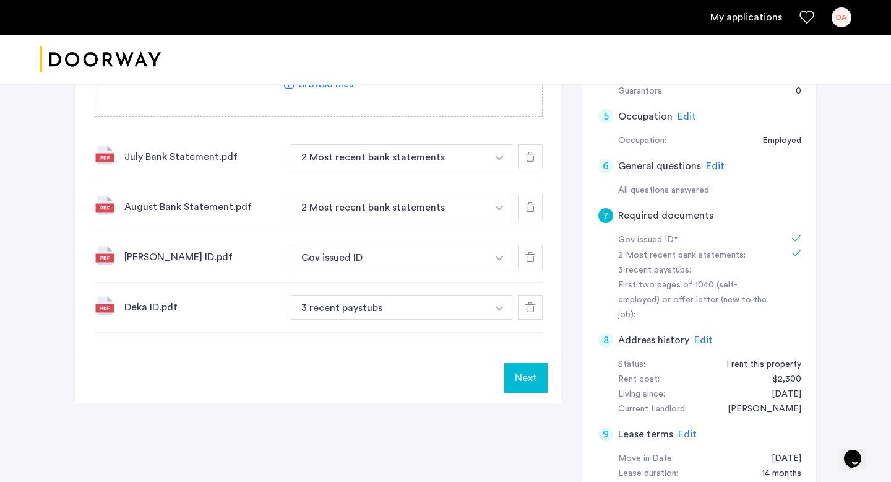
scroll to position [311, 0]
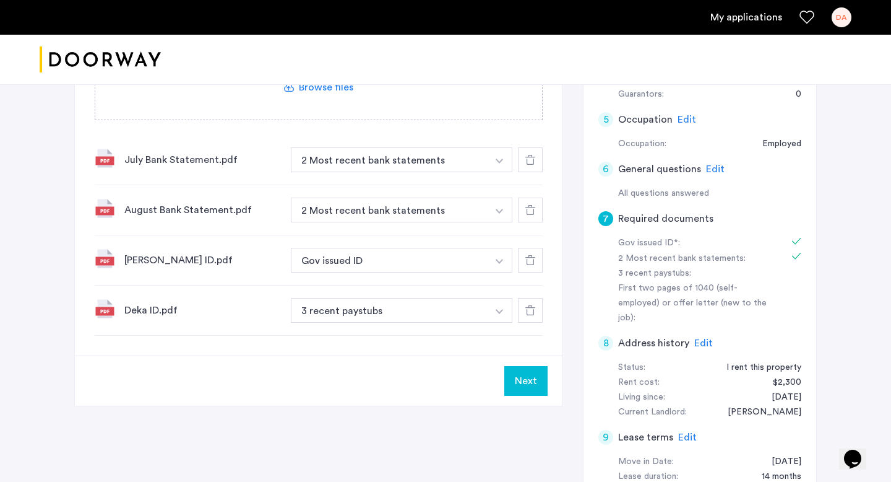
click at [524, 315] on div at bounding box center [530, 310] width 25 height 25
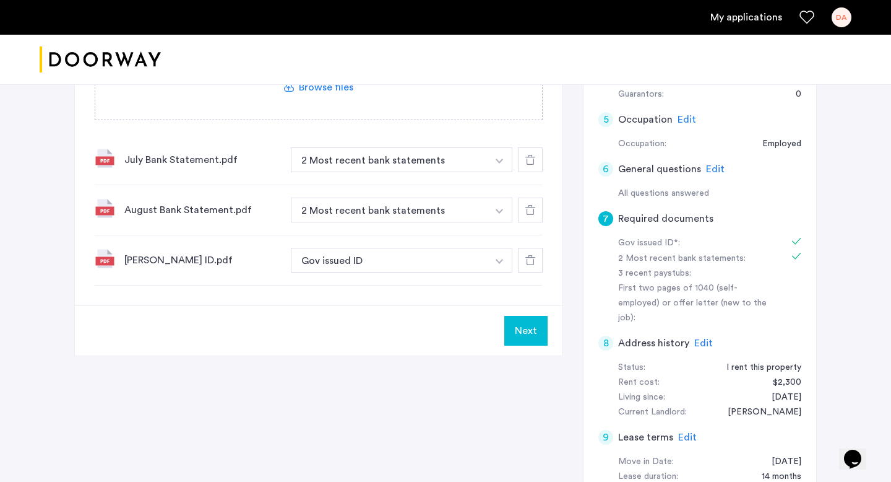
click at [521, 208] on div at bounding box center [530, 209] width 25 height 25
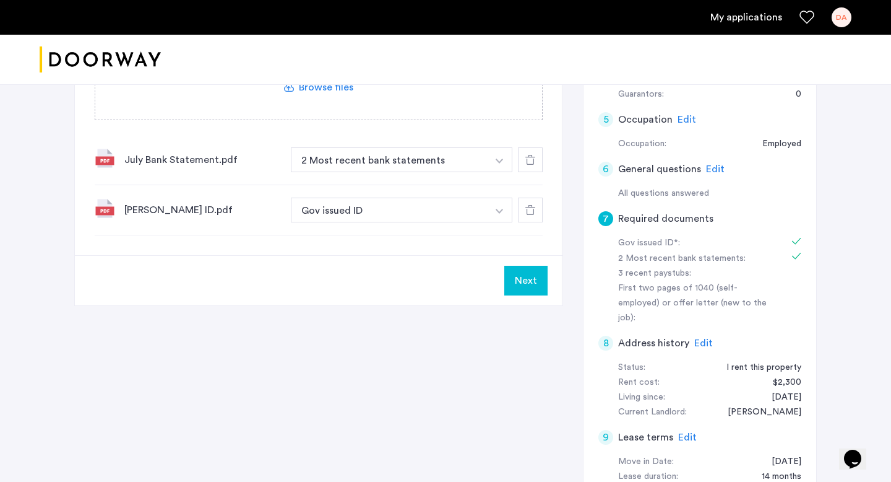
click at [526, 153] on div at bounding box center [530, 159] width 25 height 25
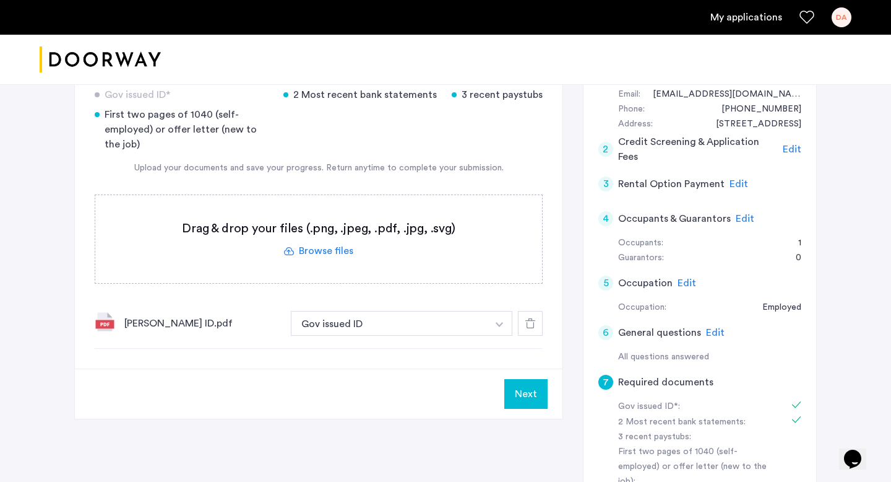
scroll to position [158, 0]
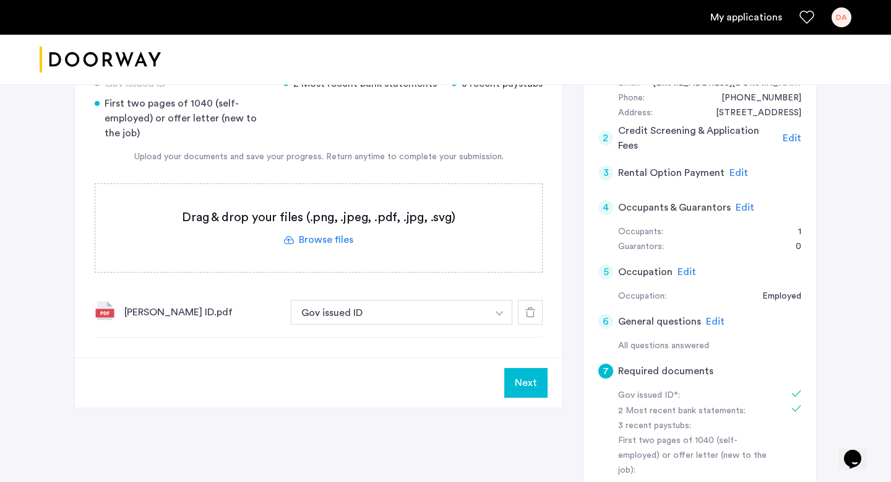
click at [522, 369] on button "Next" at bounding box center [526, 383] width 43 height 30
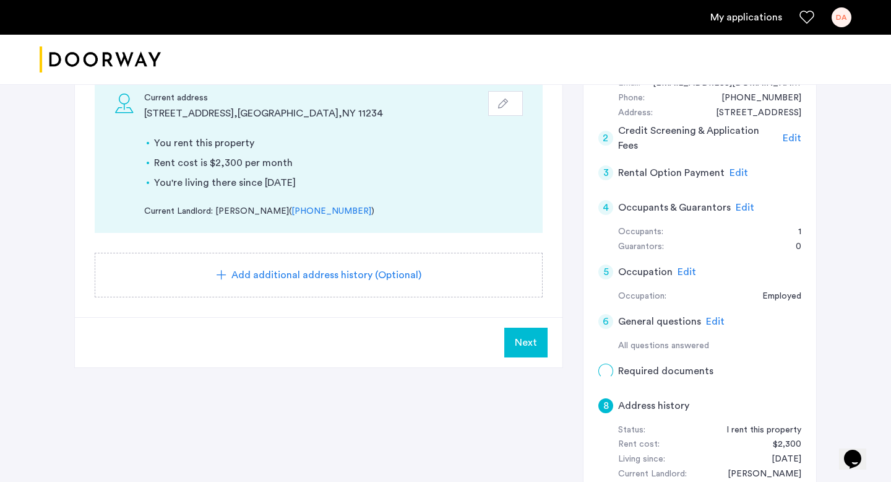
scroll to position [0, 0]
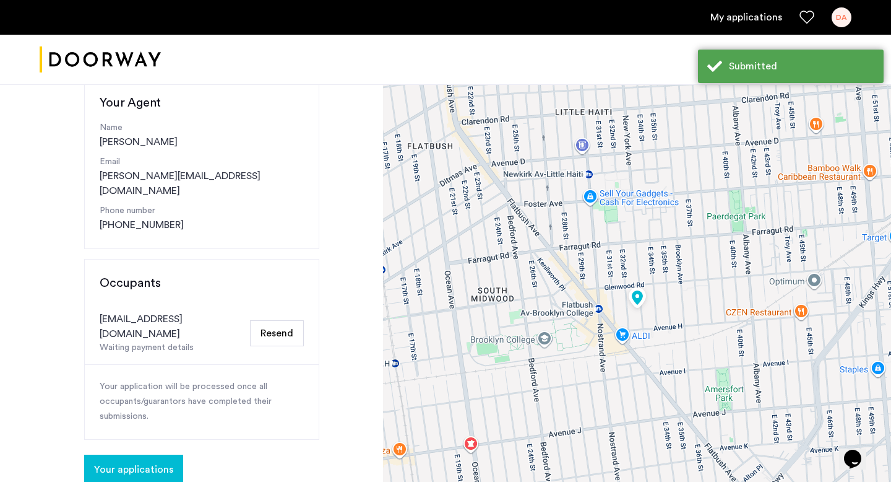
scroll to position [219, 0]
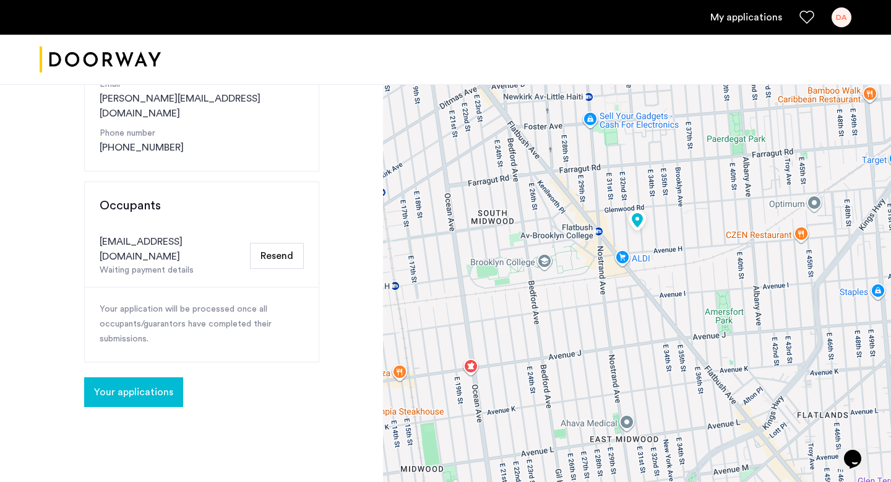
click at [836, 15] on div "DA" at bounding box center [842, 17] width 20 height 20
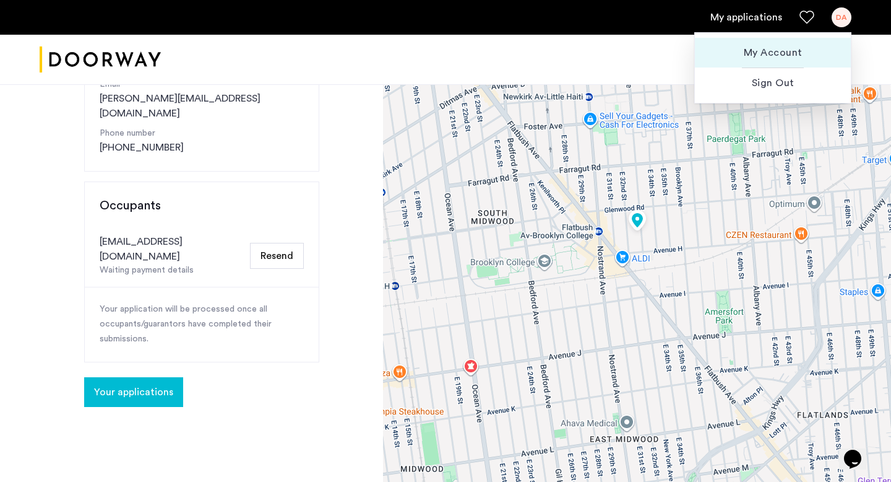
click at [789, 48] on span "My Account" at bounding box center [773, 52] width 136 height 15
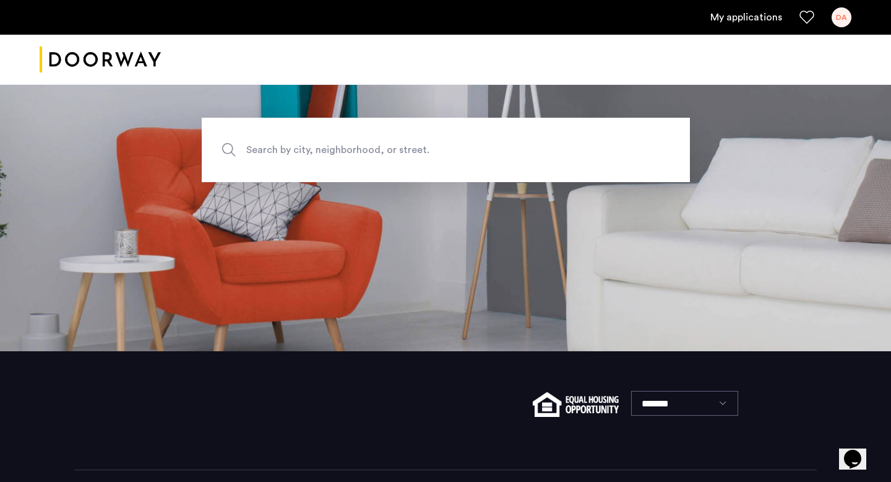
scroll to position [185, 0]
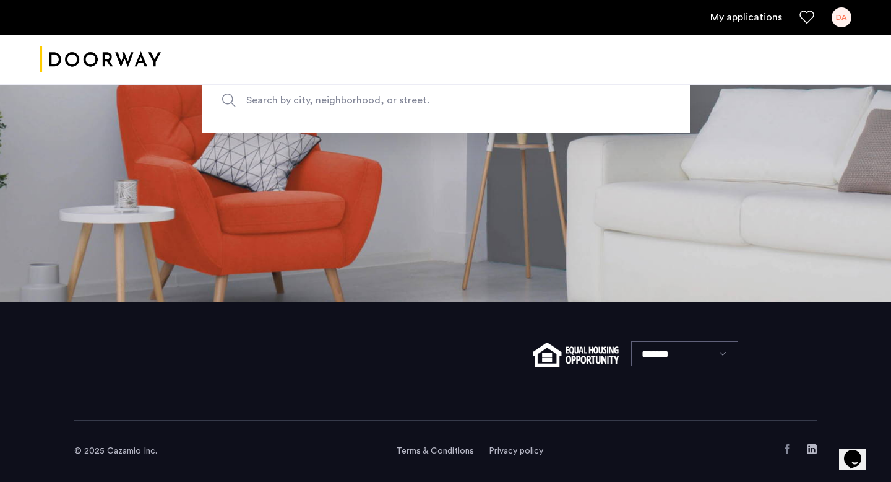
click at [759, 18] on link "My applications" at bounding box center [747, 17] width 72 height 15
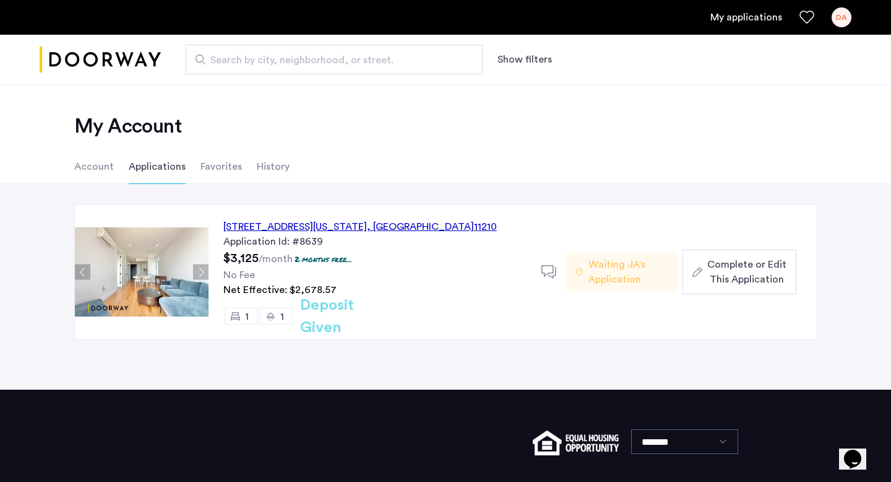
click at [744, 274] on span "Complete or Edit This Application" at bounding box center [747, 272] width 79 height 30
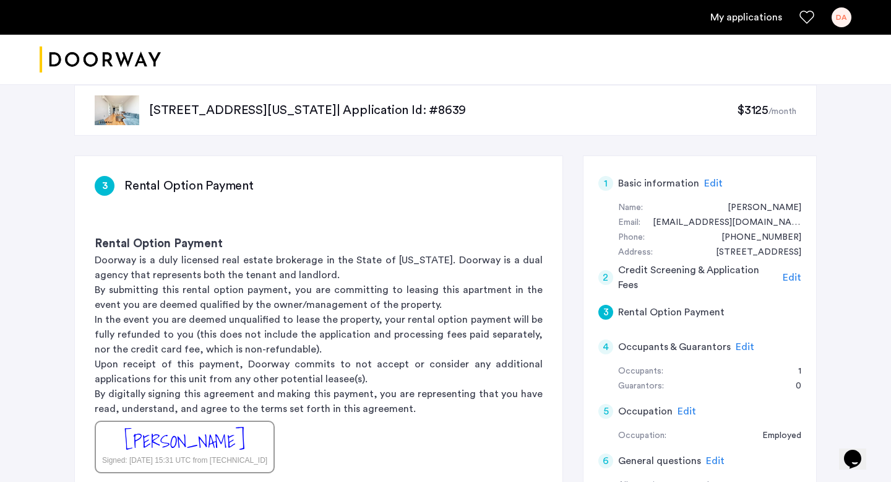
scroll to position [10, 0]
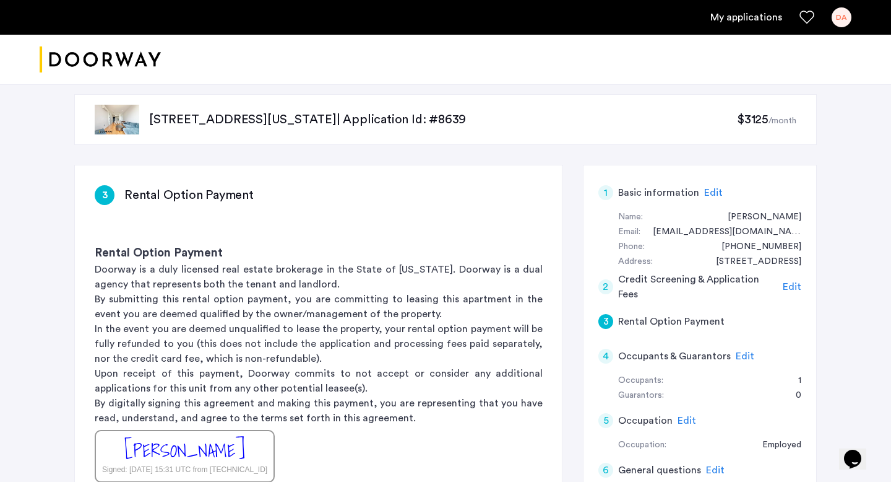
click at [842, 28] on div "My applications DA" at bounding box center [445, 17] width 891 height 35
click at [840, 19] on div "DA" at bounding box center [842, 17] width 20 height 20
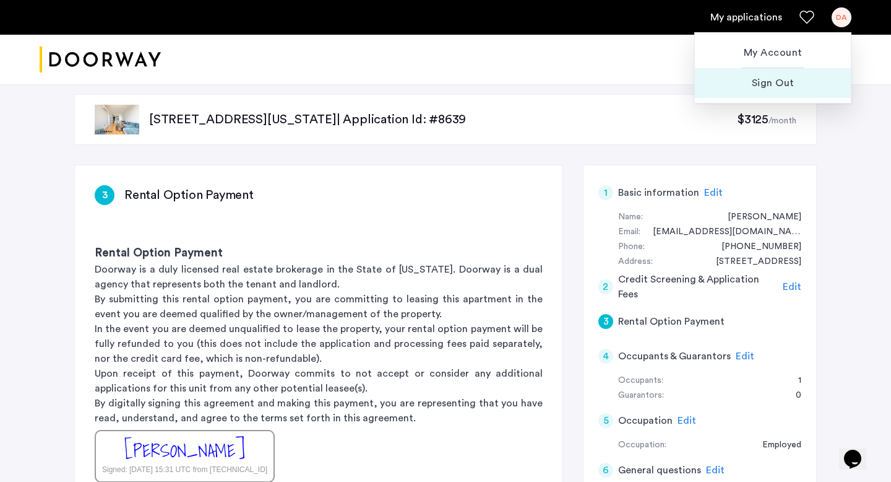
click at [767, 81] on span "Sign Out" at bounding box center [773, 83] width 136 height 15
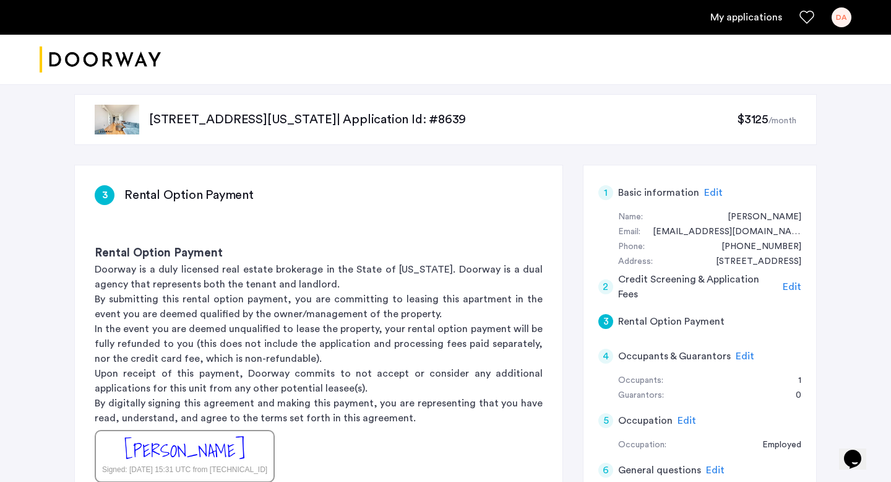
scroll to position [0, 0]
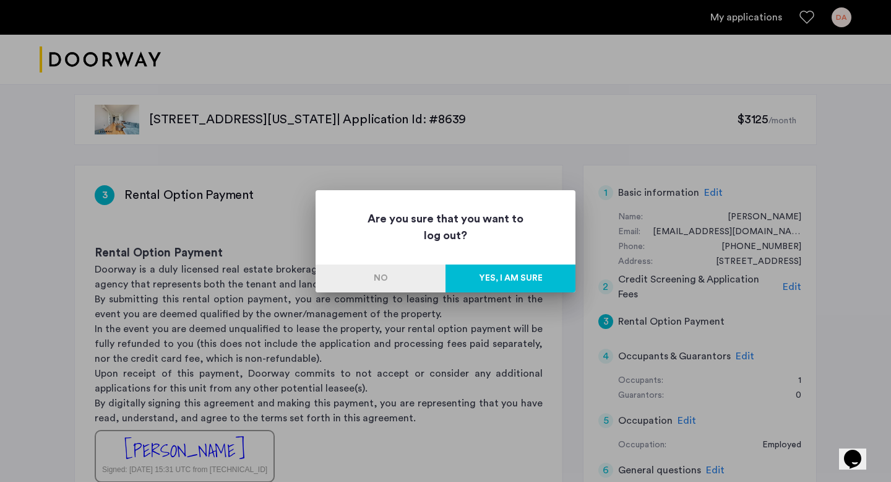
click at [518, 282] on button "Yes, I am sure" at bounding box center [511, 278] width 130 height 28
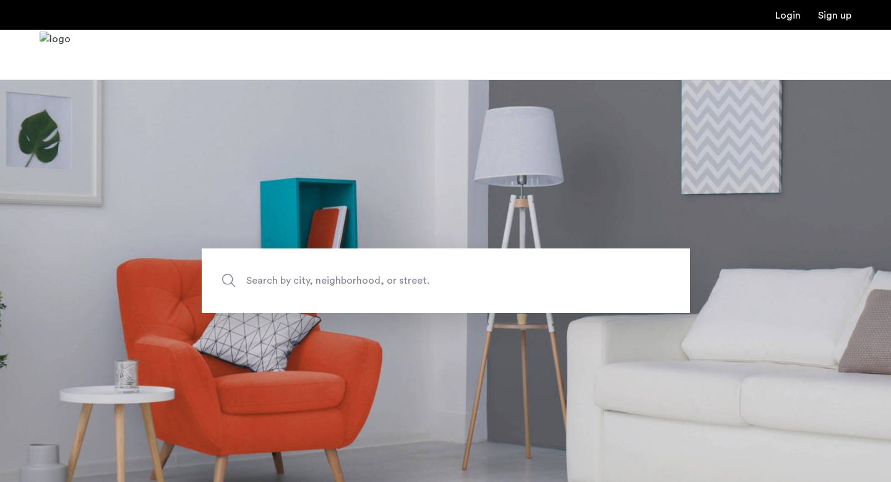
click at [785, 14] on link "Login" at bounding box center [788, 16] width 25 height 10
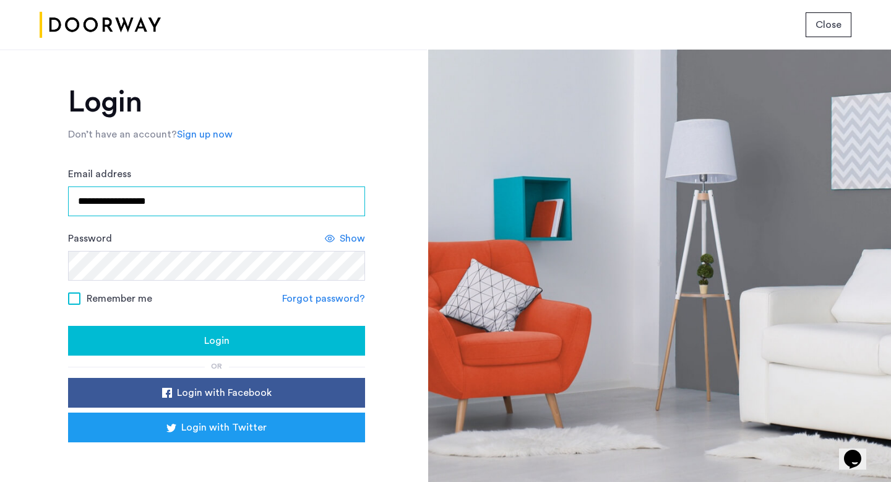
click at [292, 215] on input "**********" at bounding box center [216, 201] width 297 height 30
type input "**********"
click at [68, 326] on button "Login" at bounding box center [216, 341] width 297 height 30
